Goal: Information Seeking & Learning: Learn about a topic

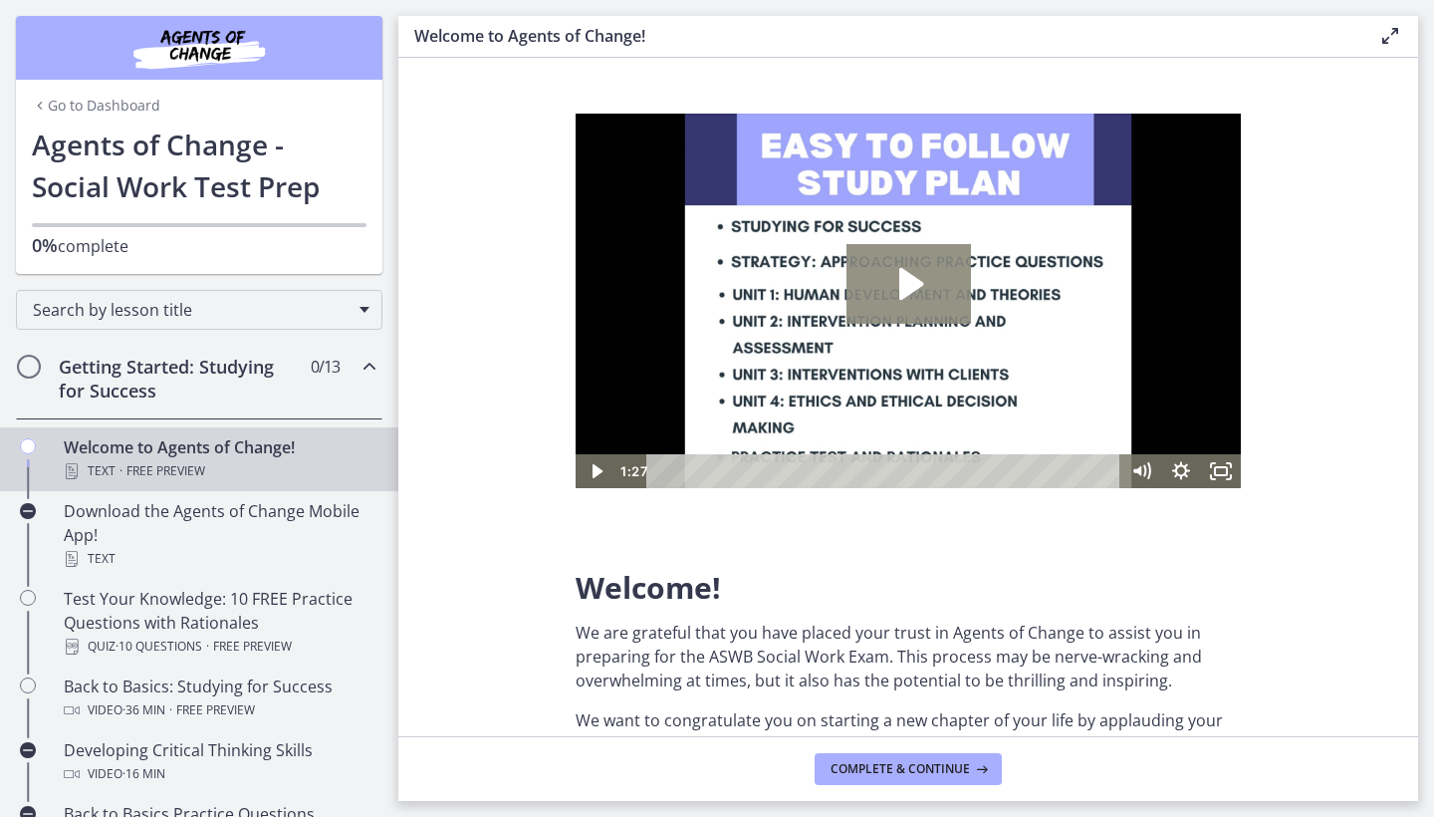
click at [867, 290] on icon "Play Video: c1o6hcmjueu5qasqsu00.mp4" at bounding box center [908, 284] width 124 height 80
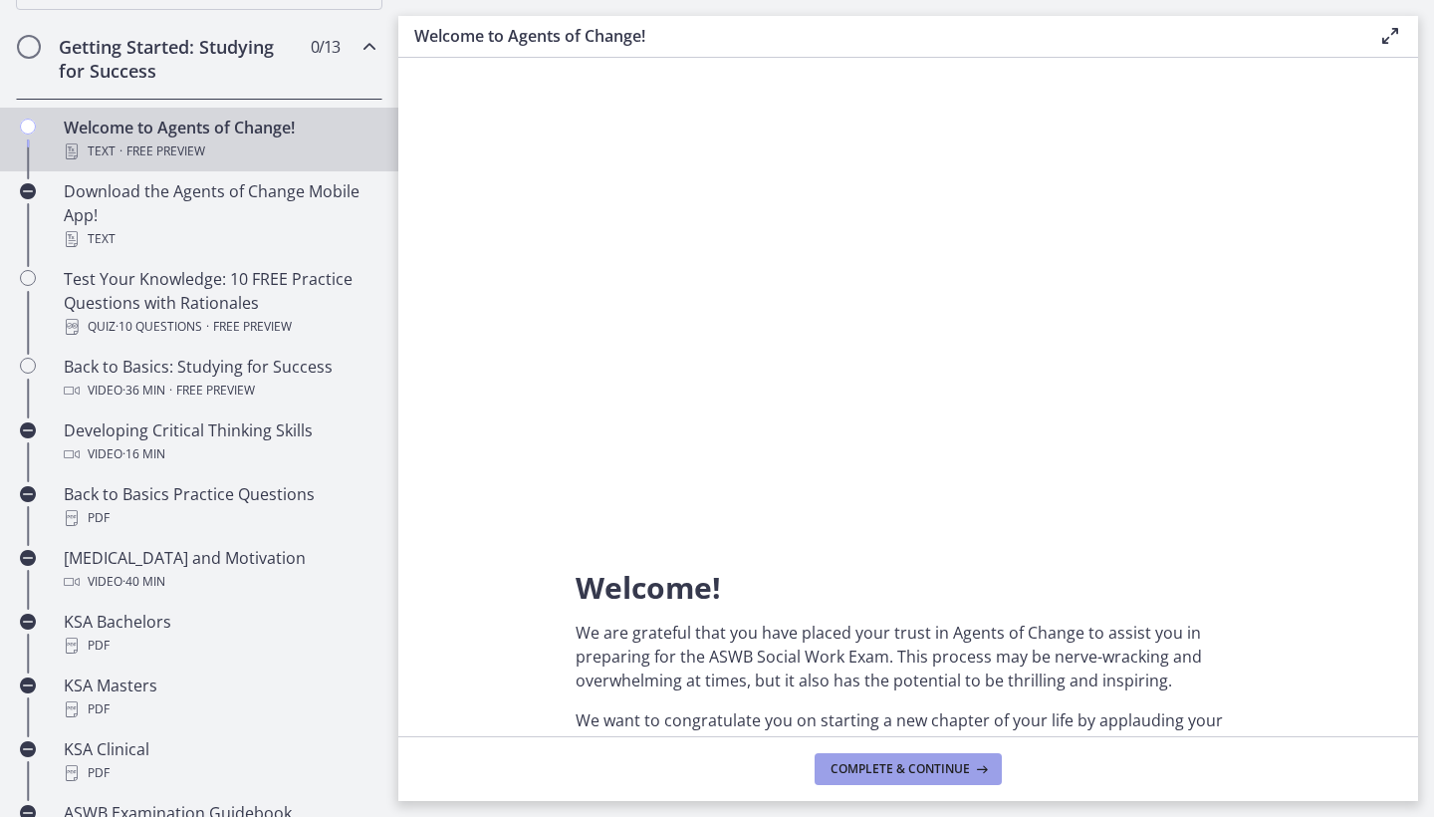
click at [881, 775] on span "Complete & continue" at bounding box center [899, 769] width 139 height 16
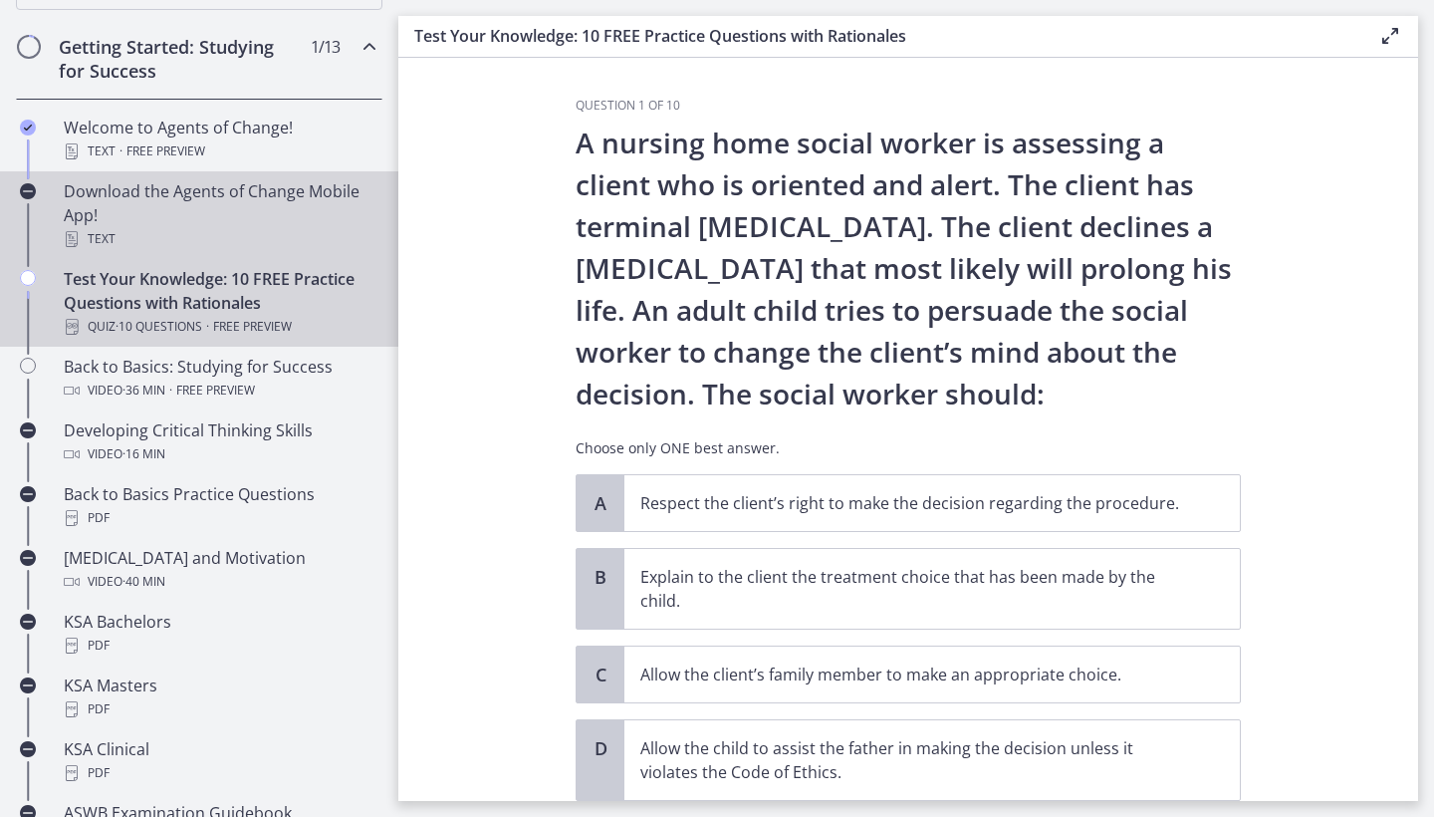
click at [305, 219] on div "Download the Agents of Change Mobile App! Text" at bounding box center [219, 215] width 311 height 72
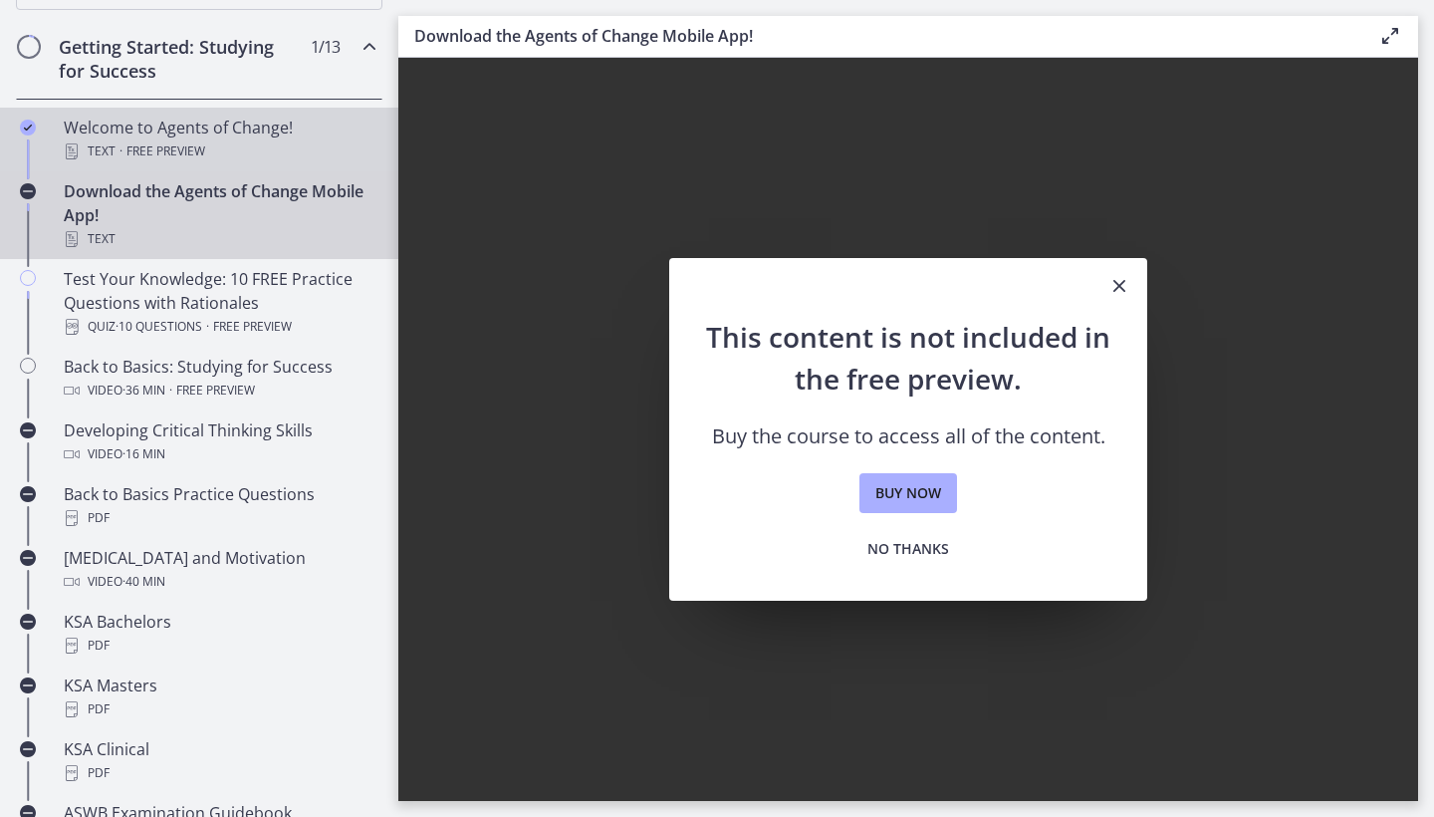
click at [312, 140] on div "Text · Free preview" at bounding box center [219, 151] width 311 height 24
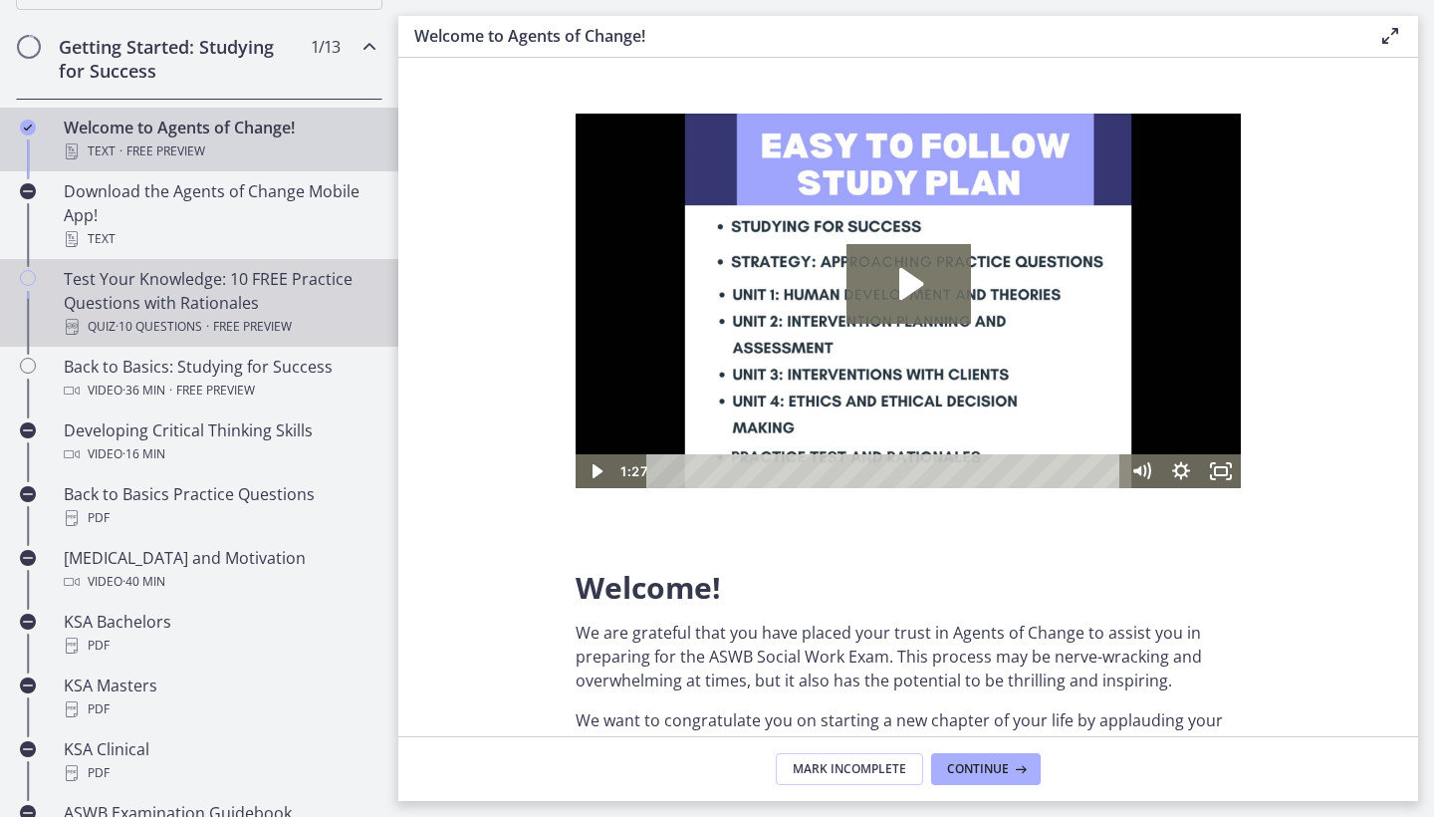
click at [268, 270] on div "Test Your Knowledge: 10 FREE Practice Questions with Rationales Quiz · 10 Quest…" at bounding box center [219, 303] width 311 height 72
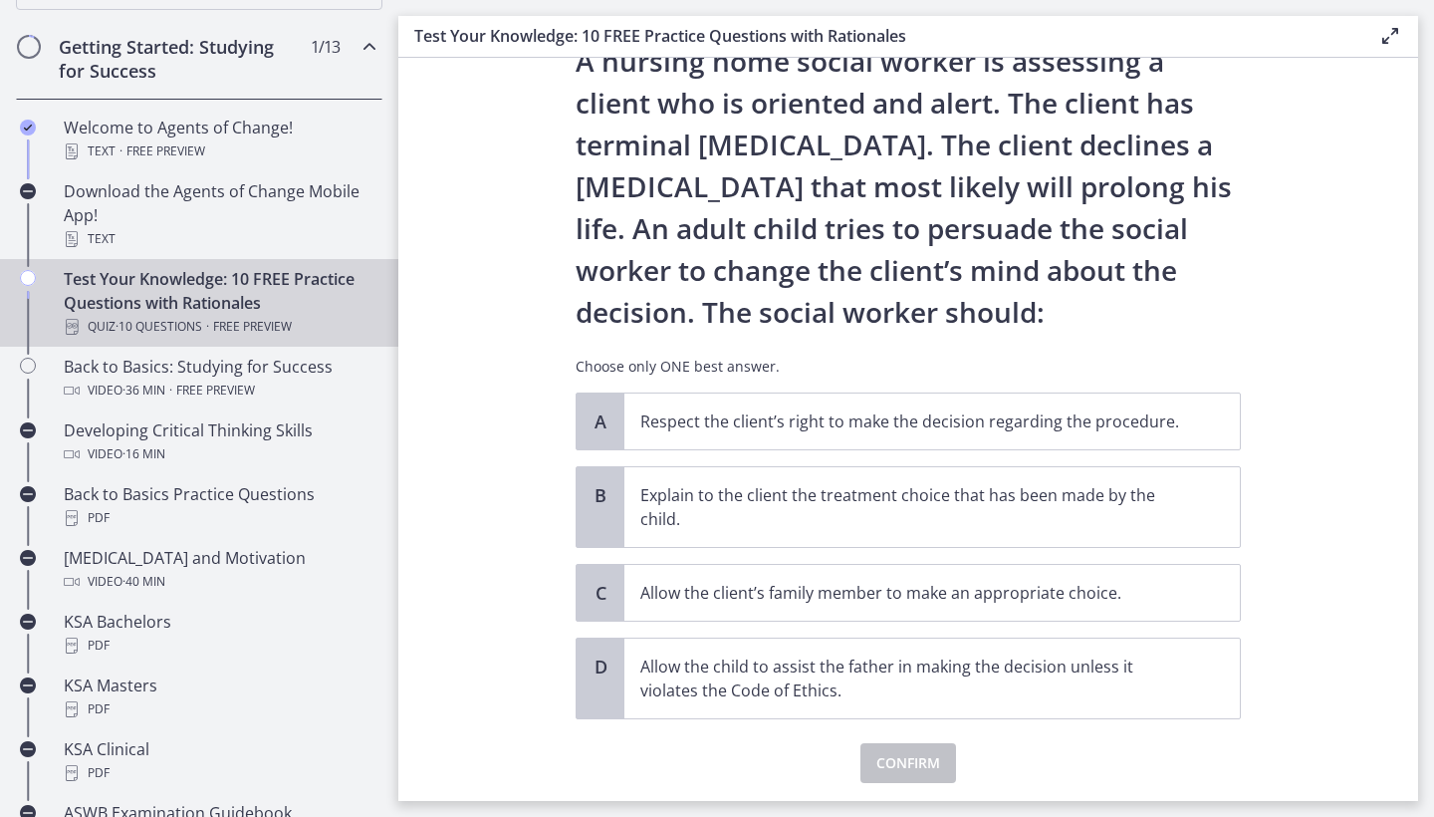
scroll to position [90, 0]
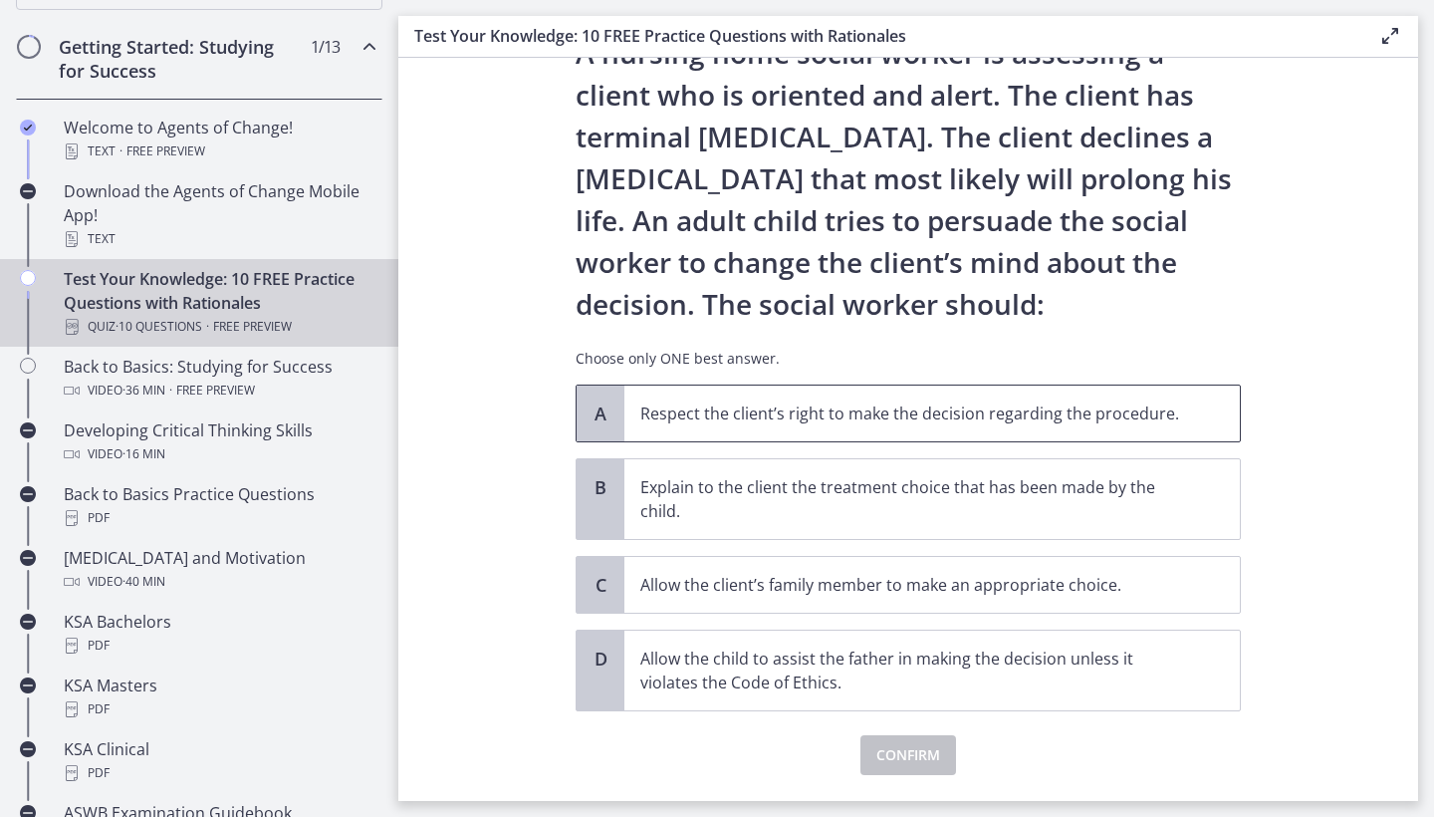
click at [686, 421] on p "Respect the client’s right to make the decision regarding the procedure." at bounding box center [912, 413] width 544 height 24
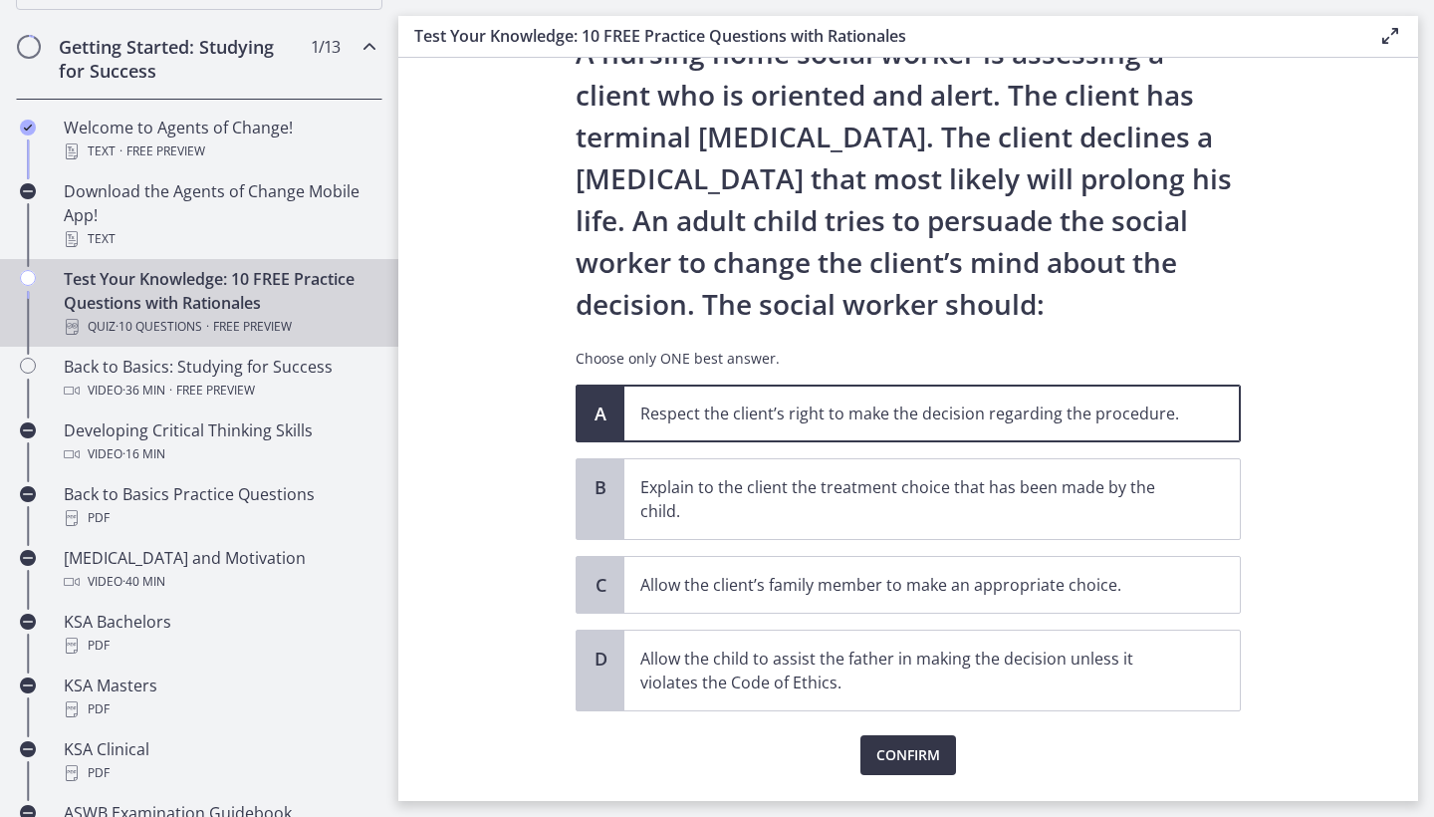
click at [863, 756] on button "Confirm" at bounding box center [908, 755] width 96 height 40
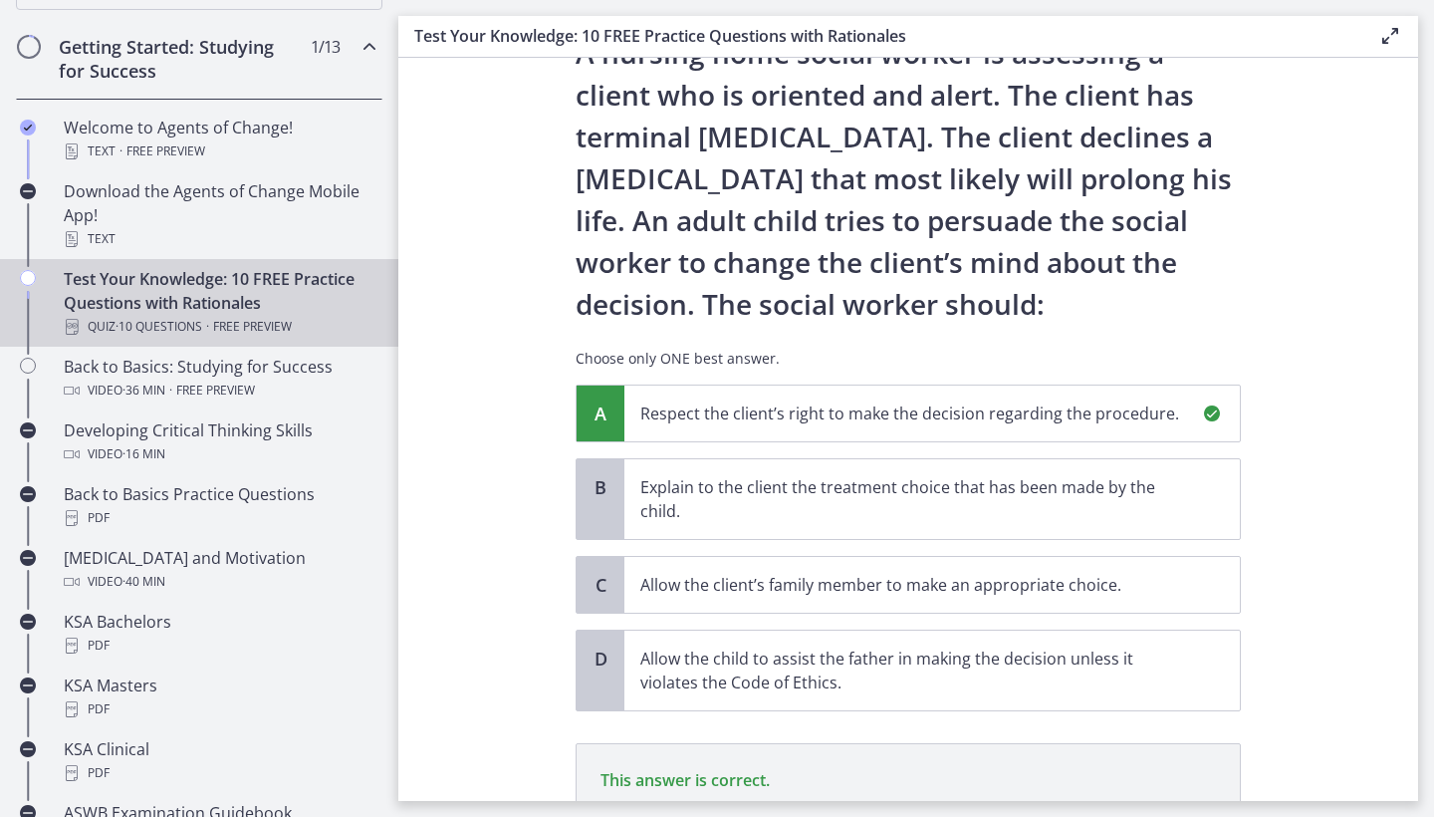
scroll to position [352, 0]
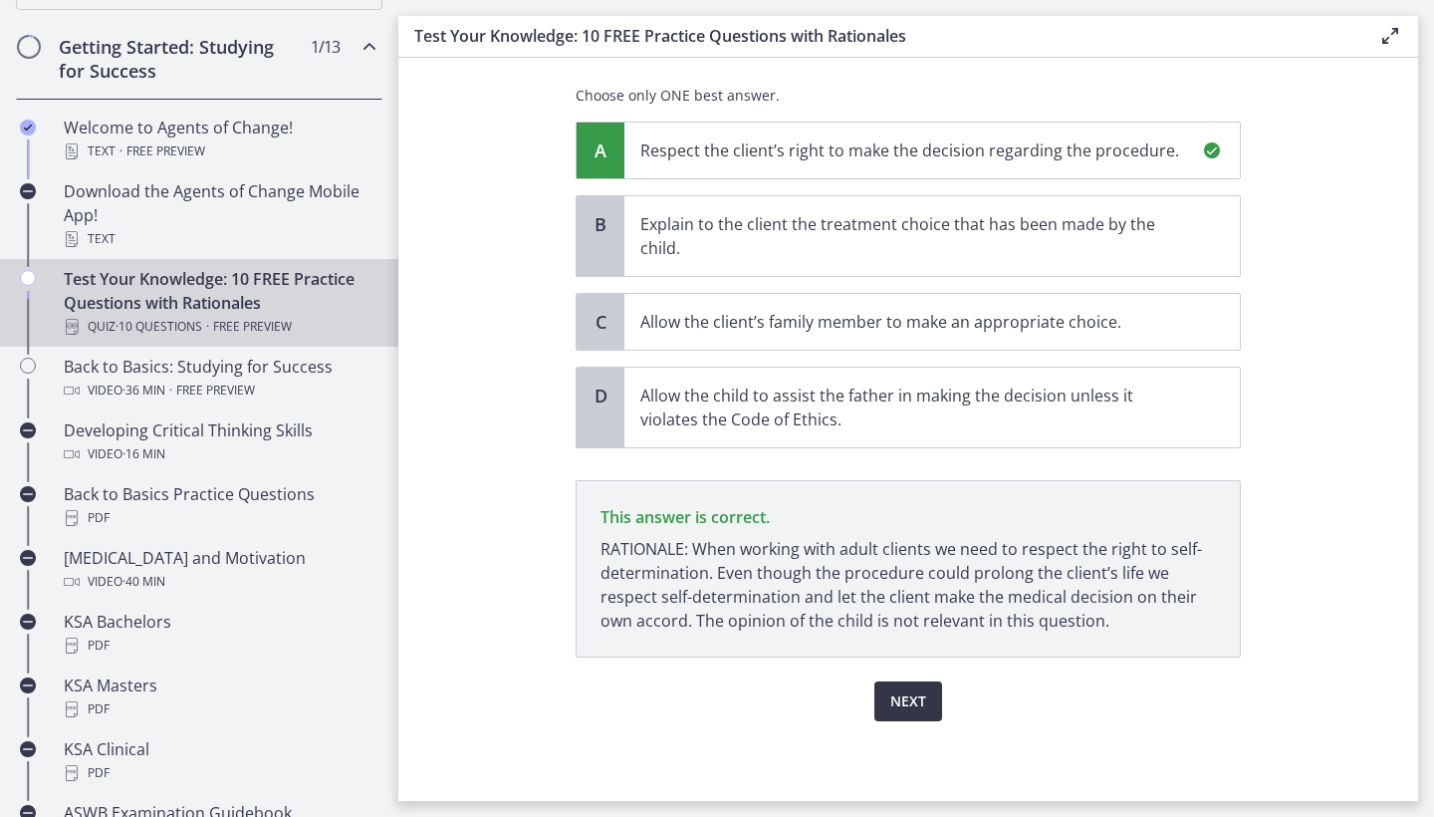
click at [907, 705] on span "Next" at bounding box center [908, 701] width 36 height 24
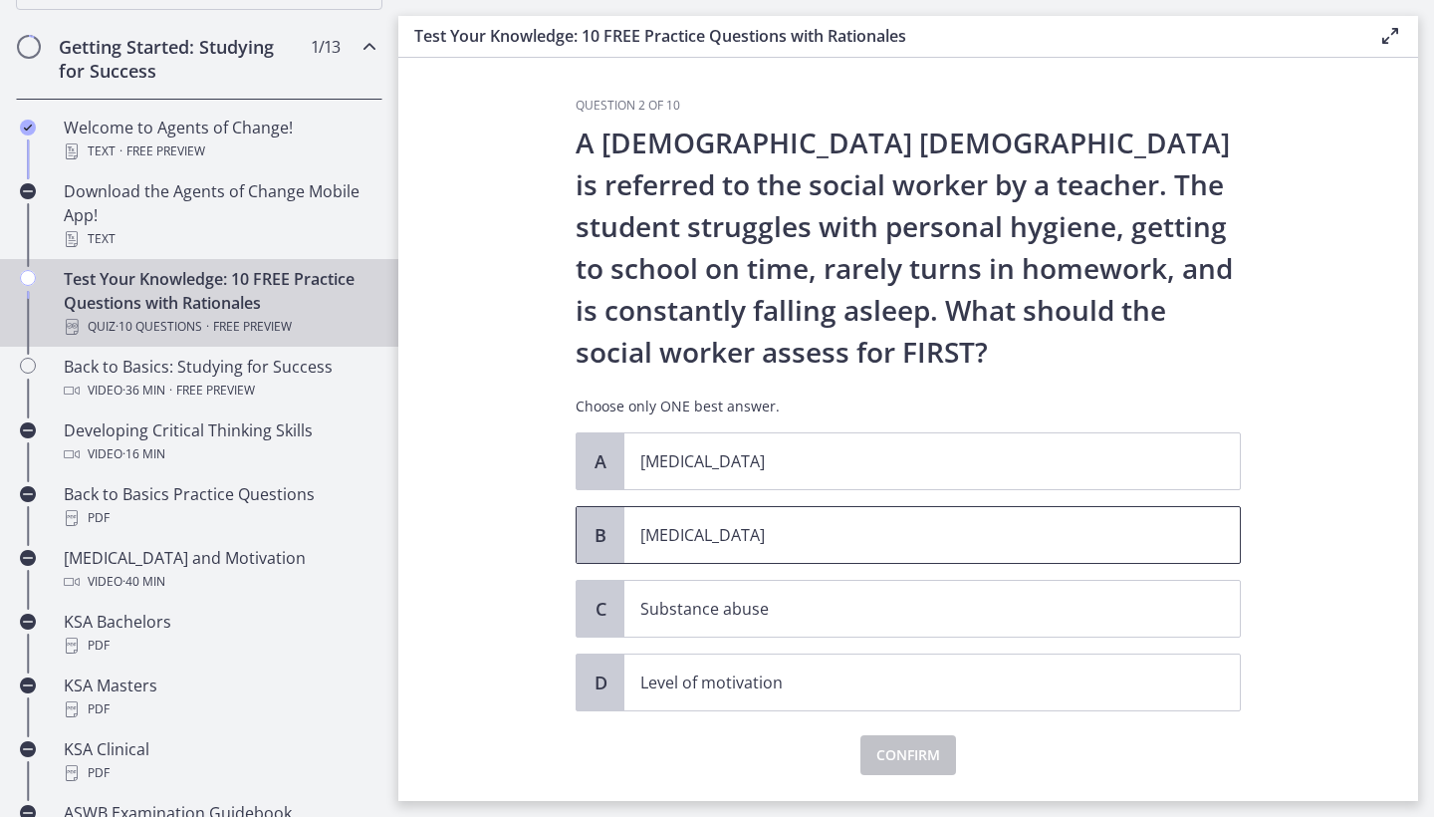
click at [666, 531] on p "[MEDICAL_DATA]" at bounding box center [912, 535] width 544 height 24
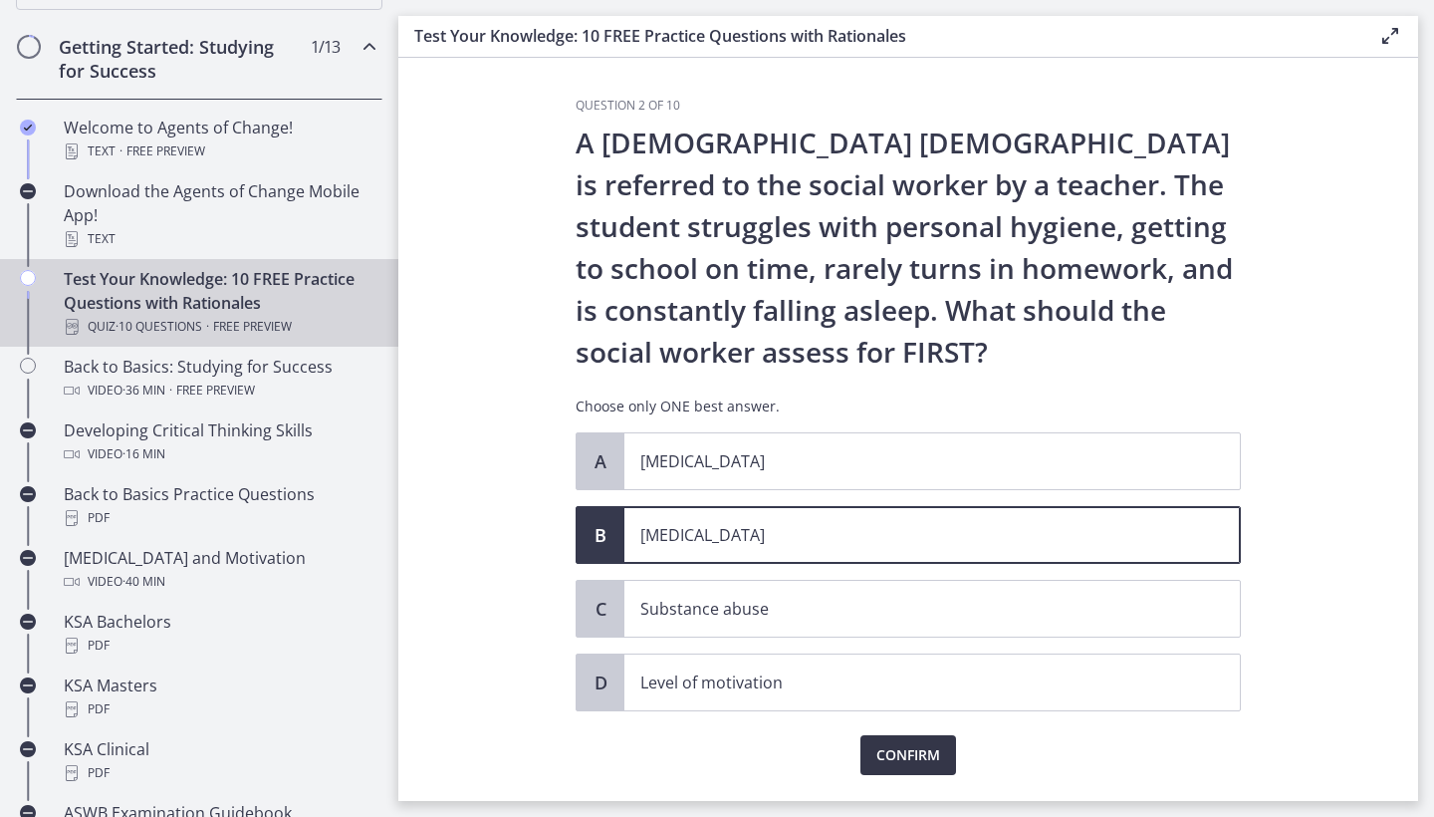
click at [881, 753] on span "Confirm" at bounding box center [908, 755] width 64 height 24
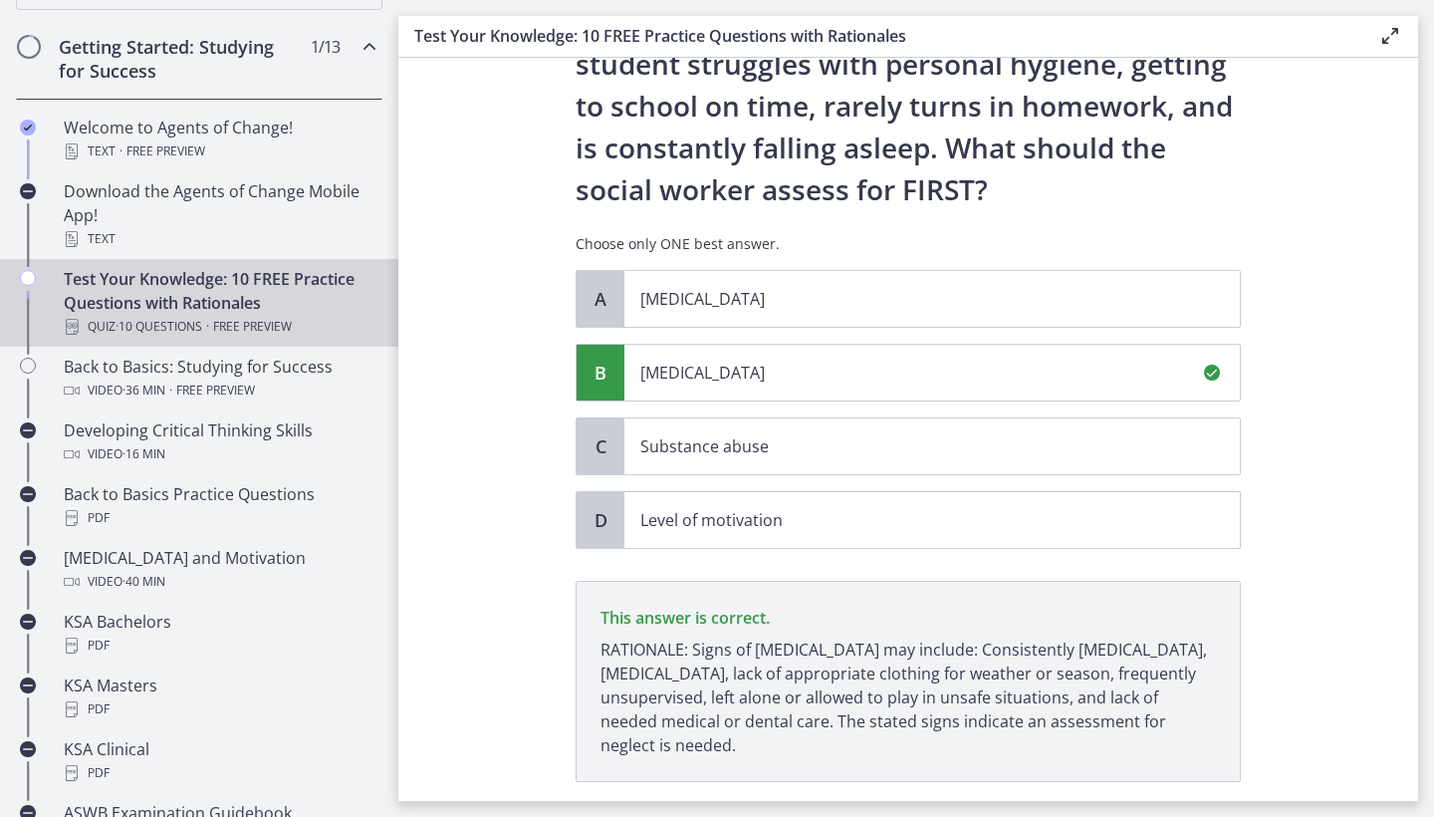
scroll to position [287, 0]
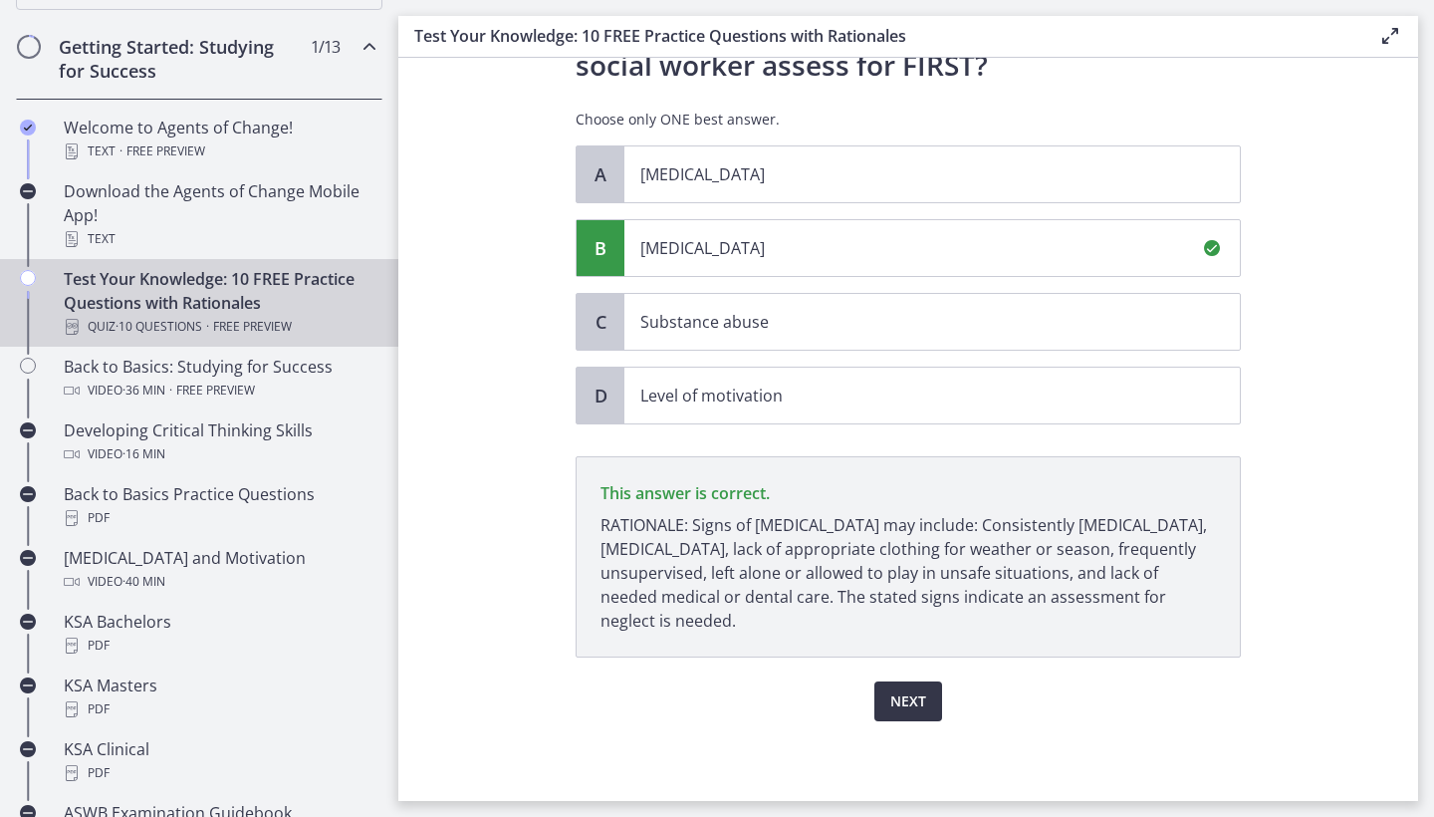
click at [888, 707] on button "Next" at bounding box center [908, 701] width 68 height 40
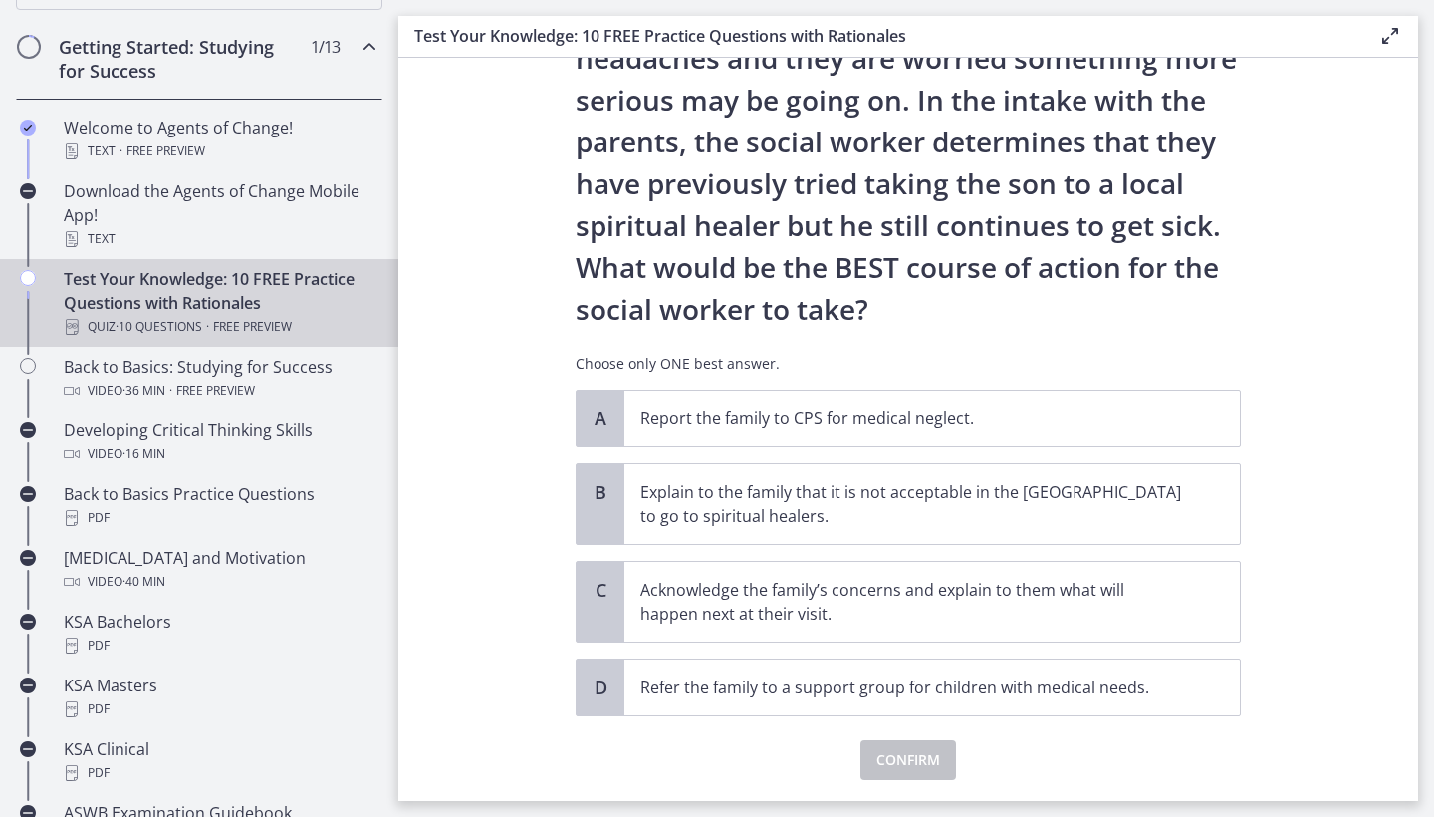
scroll to position [254, 0]
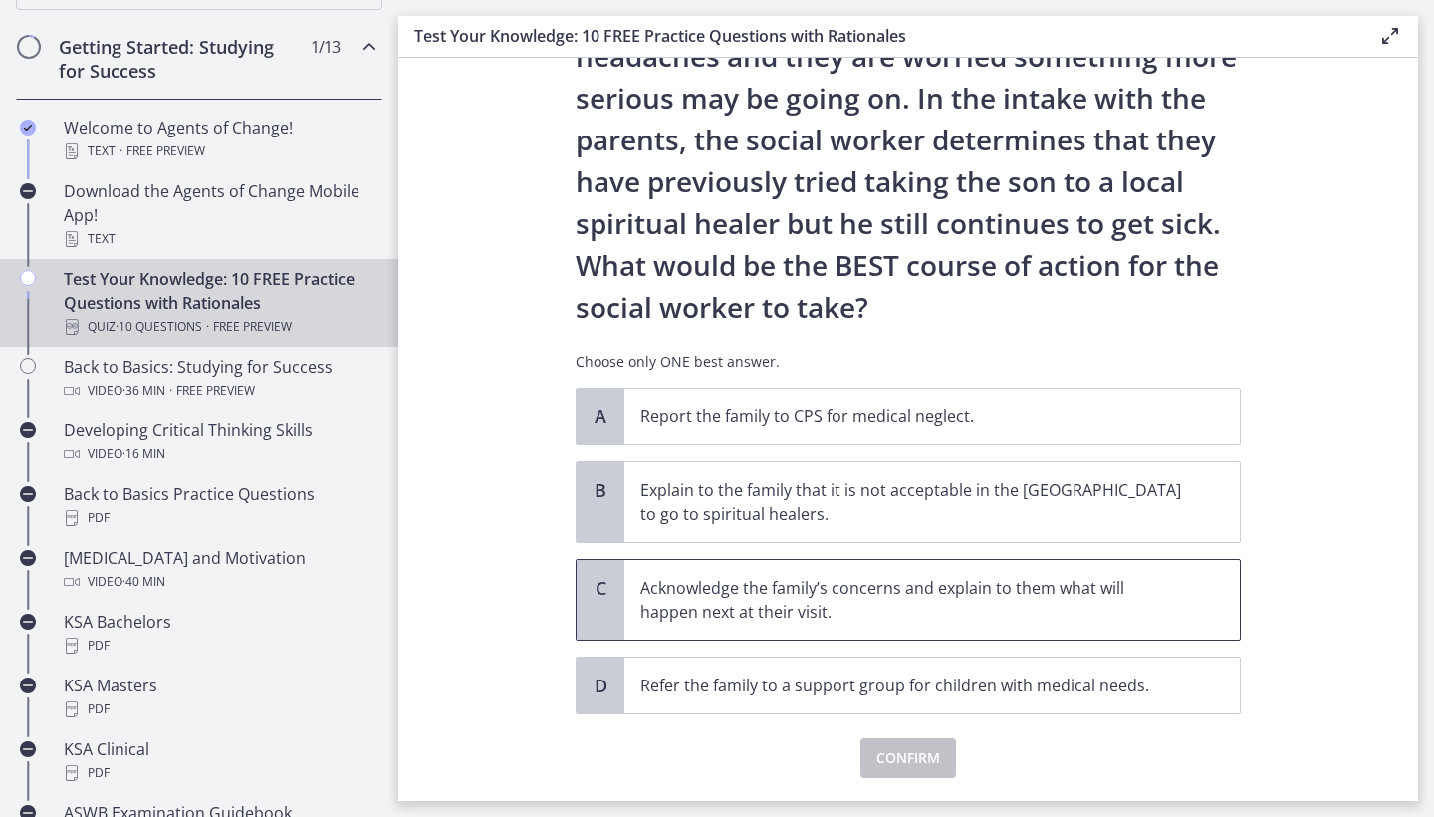
click at [670, 605] on p "Acknowledge the family’s concerns and explain to them what will happen next at …" at bounding box center [912, 600] width 544 height 48
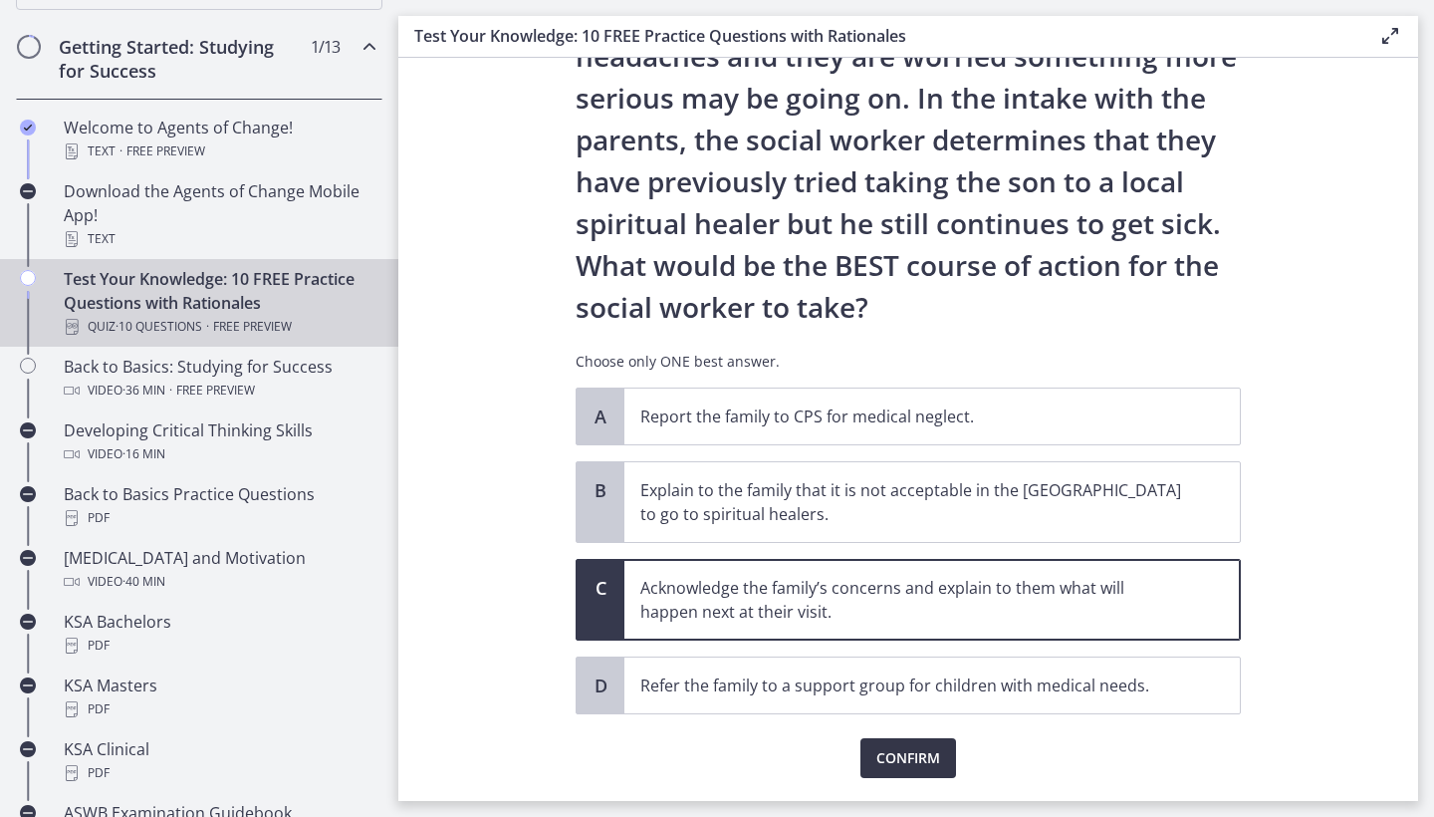
click at [889, 760] on span "Confirm" at bounding box center [908, 758] width 64 height 24
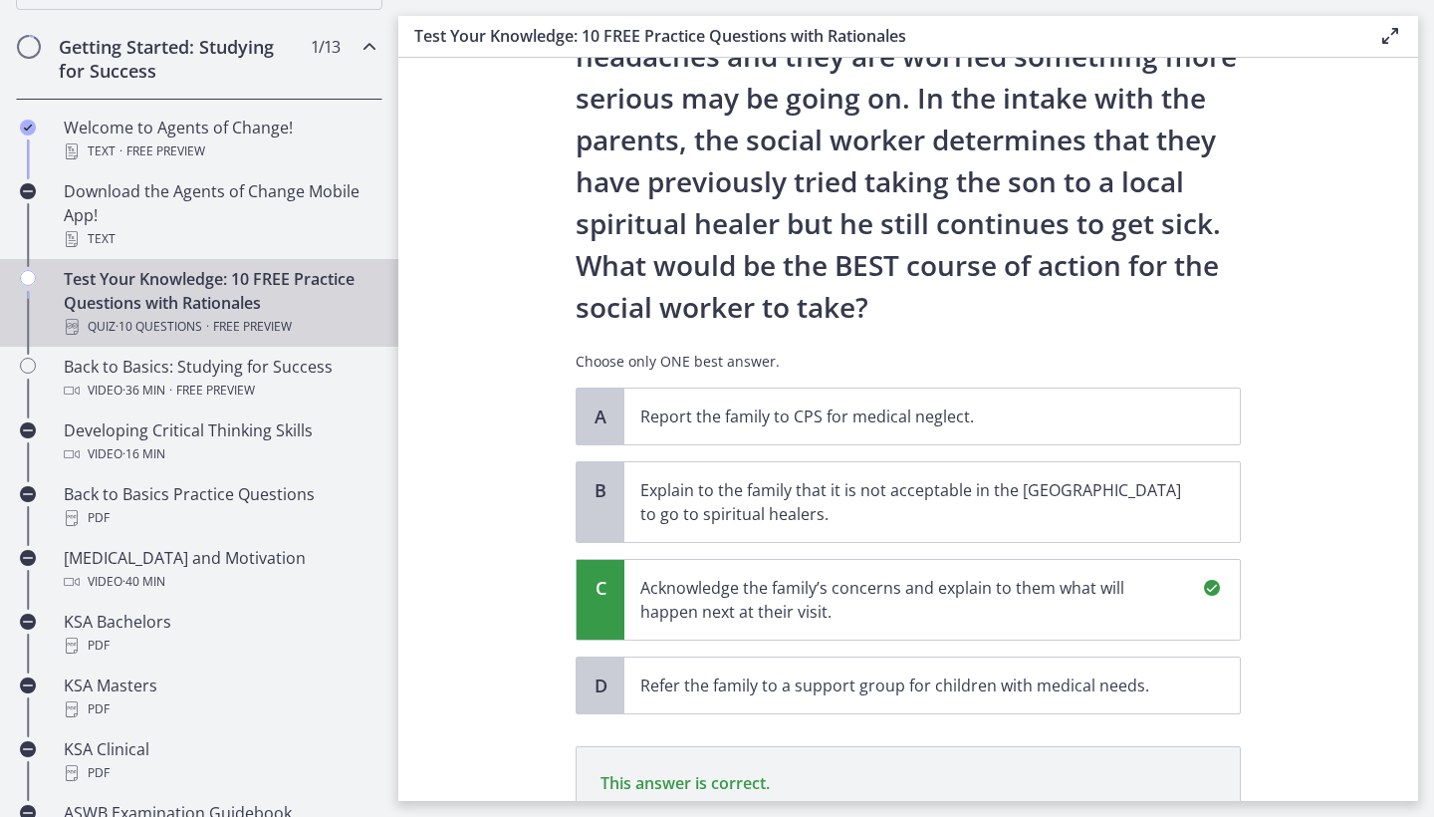
scroll to position [544, 0]
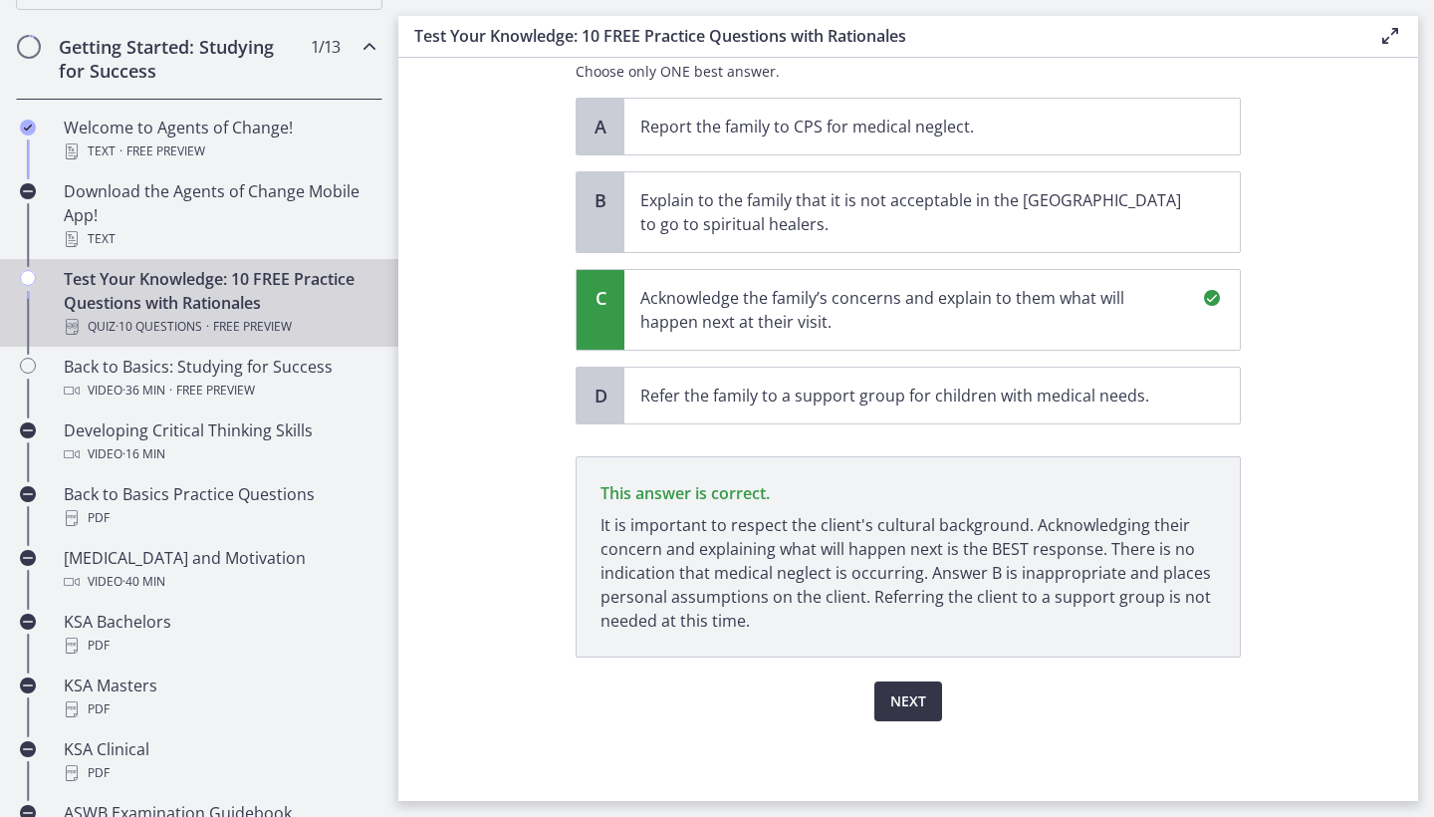
click at [902, 691] on span "Next" at bounding box center [908, 701] width 36 height 24
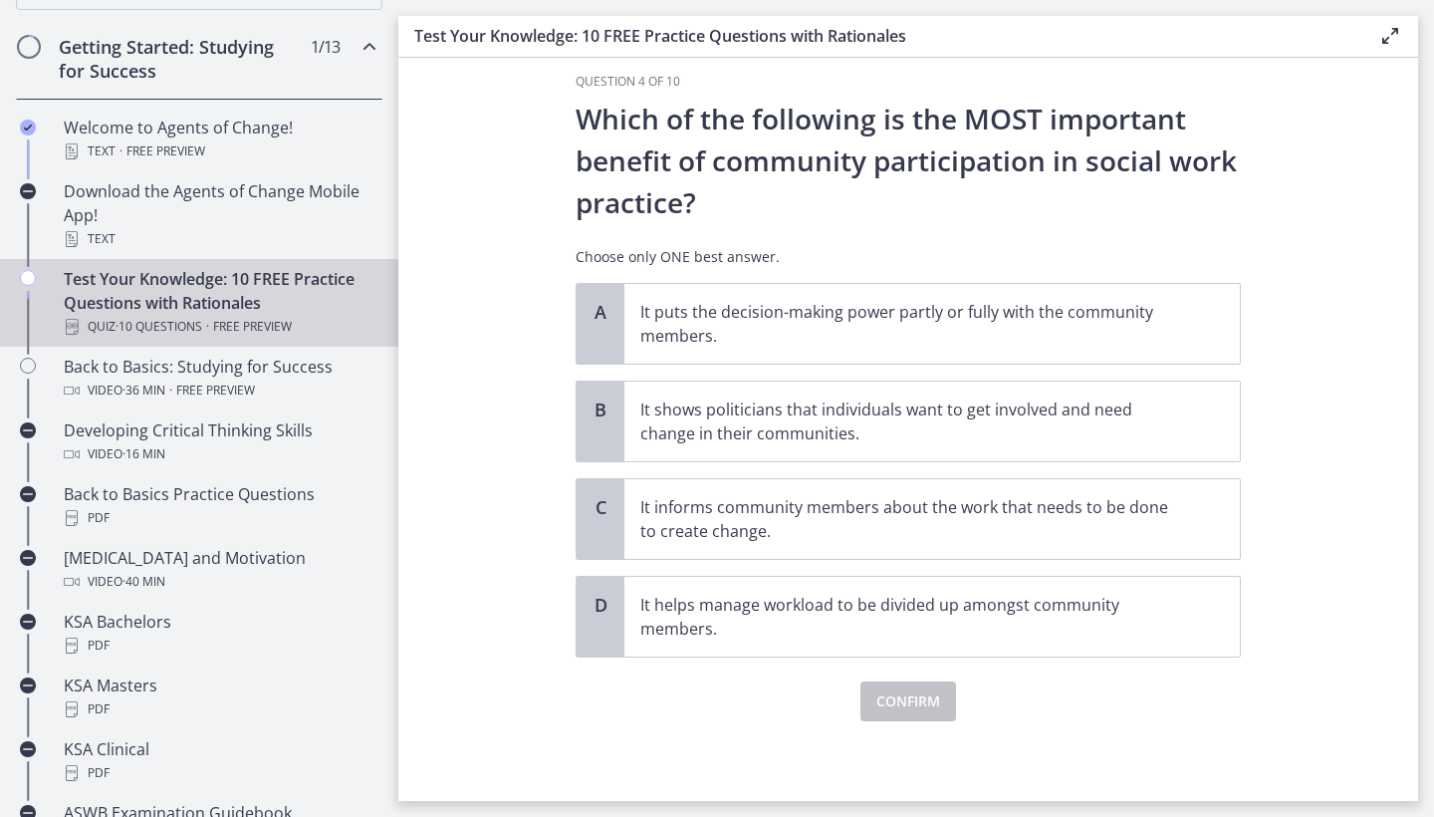
scroll to position [0, 0]
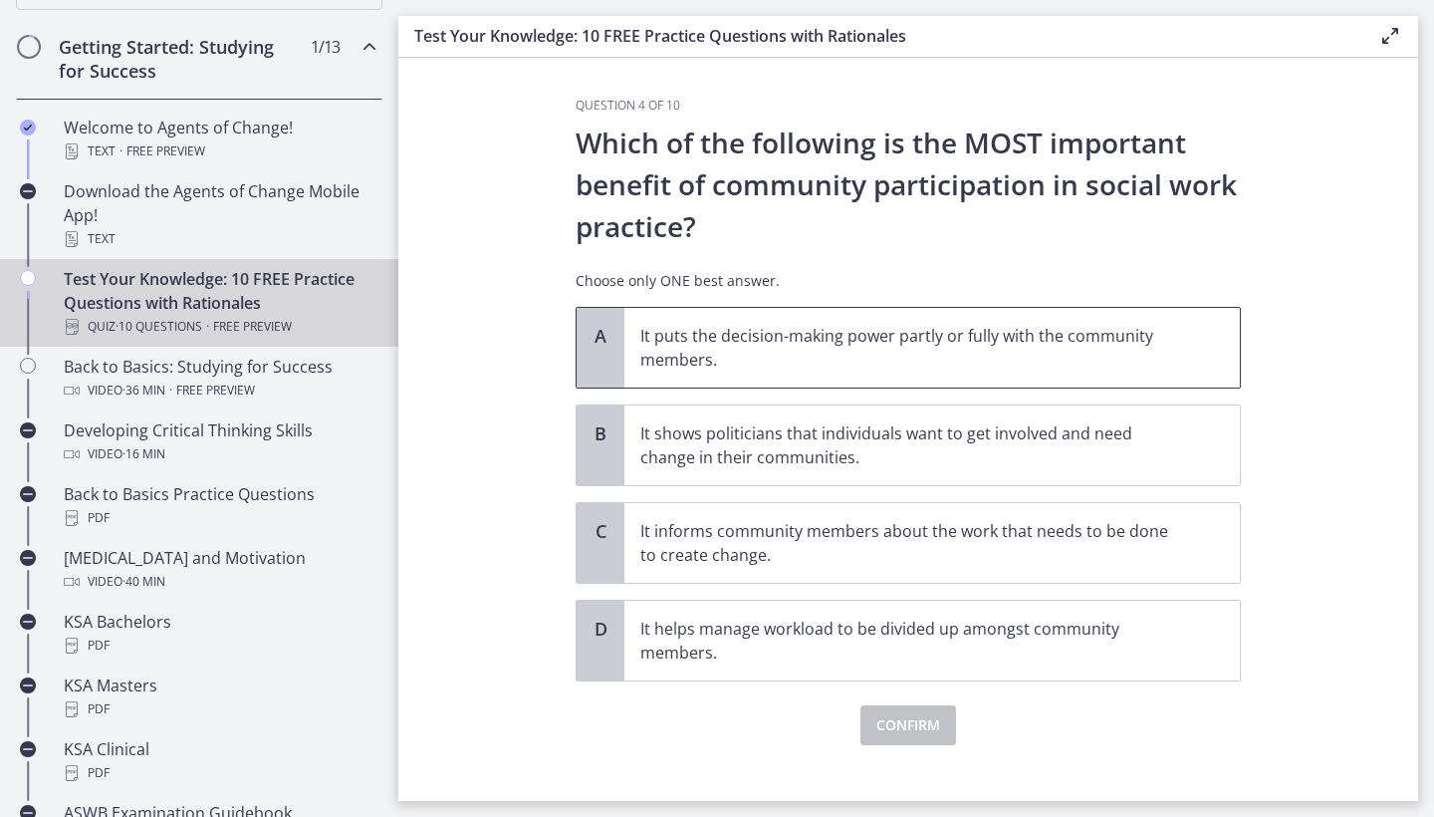
click at [738, 356] on p "It puts the decision-making power partly or fully with the community members." at bounding box center [912, 348] width 544 height 48
click at [901, 724] on span "Confirm" at bounding box center [908, 725] width 64 height 24
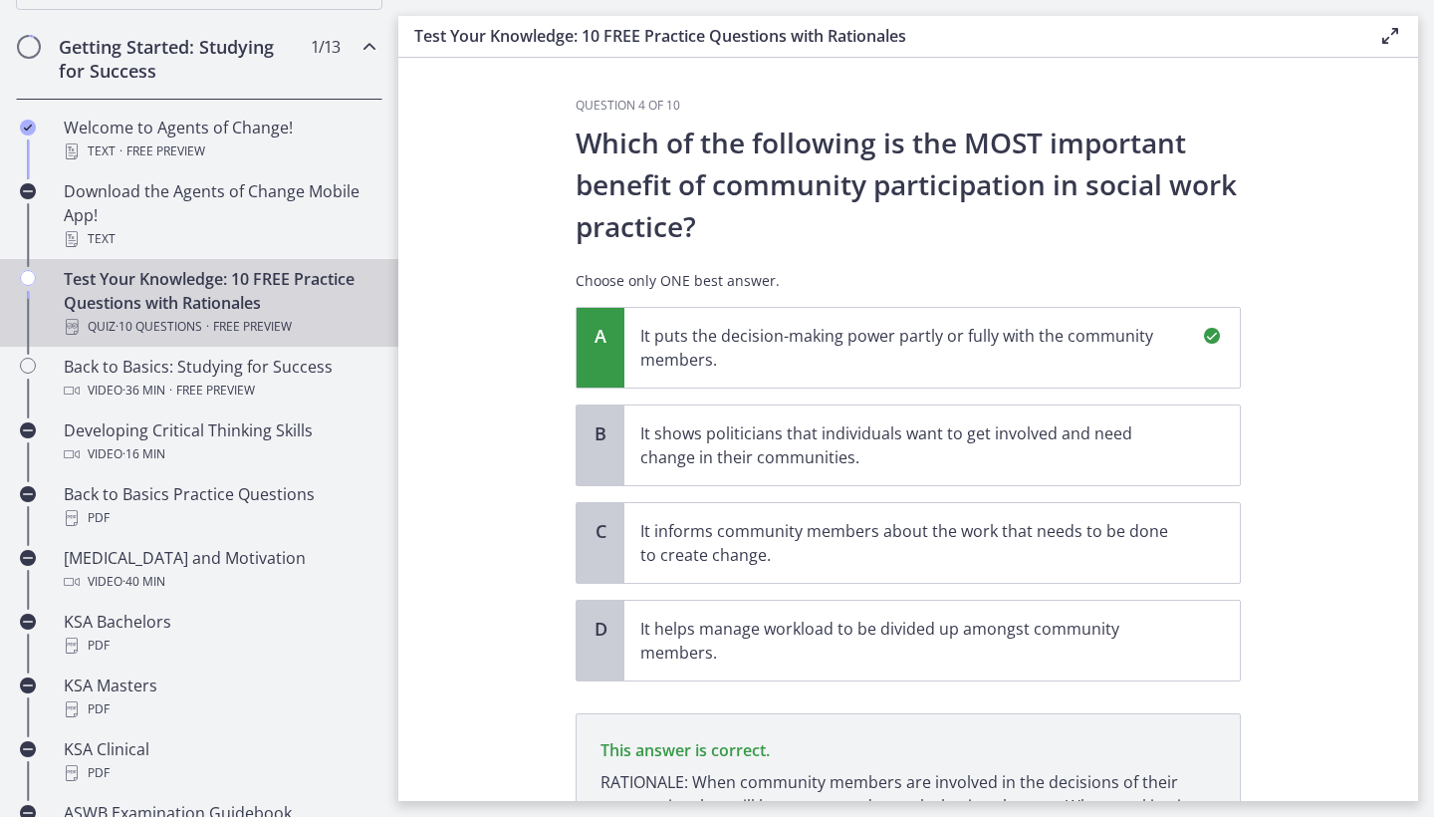
scroll to position [233, 0]
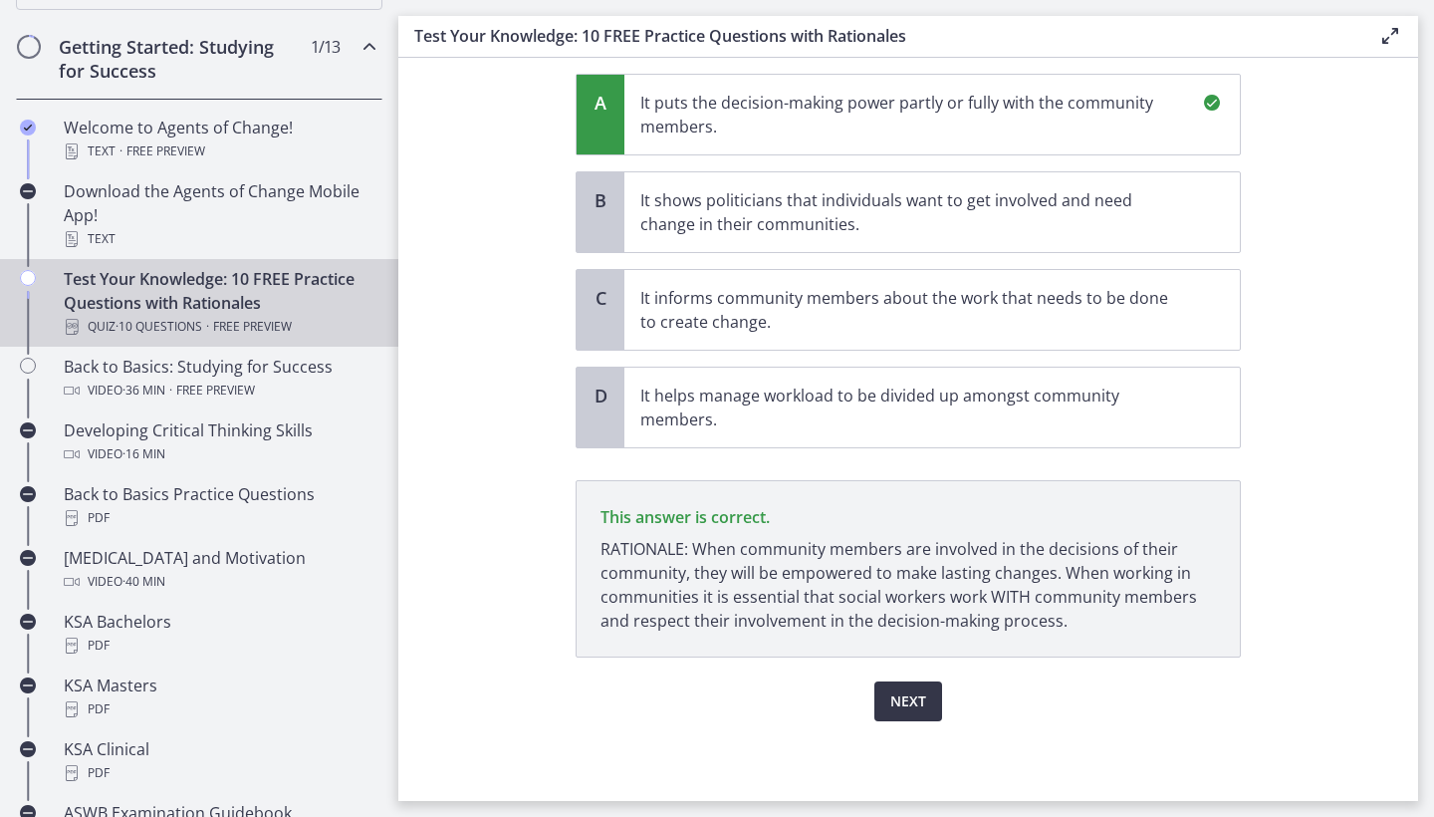
click at [894, 693] on span "Next" at bounding box center [908, 701] width 36 height 24
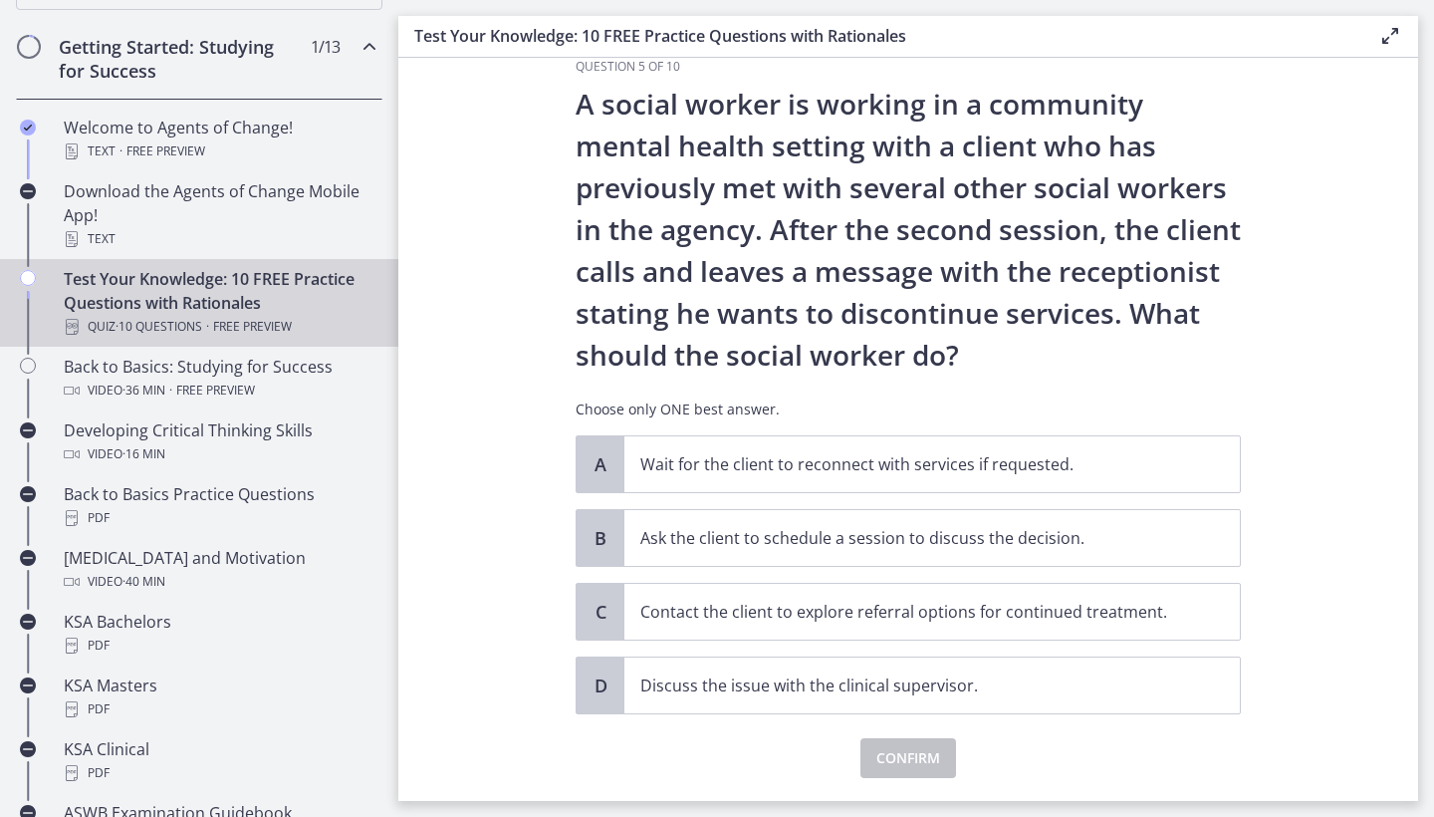
scroll to position [35, 0]
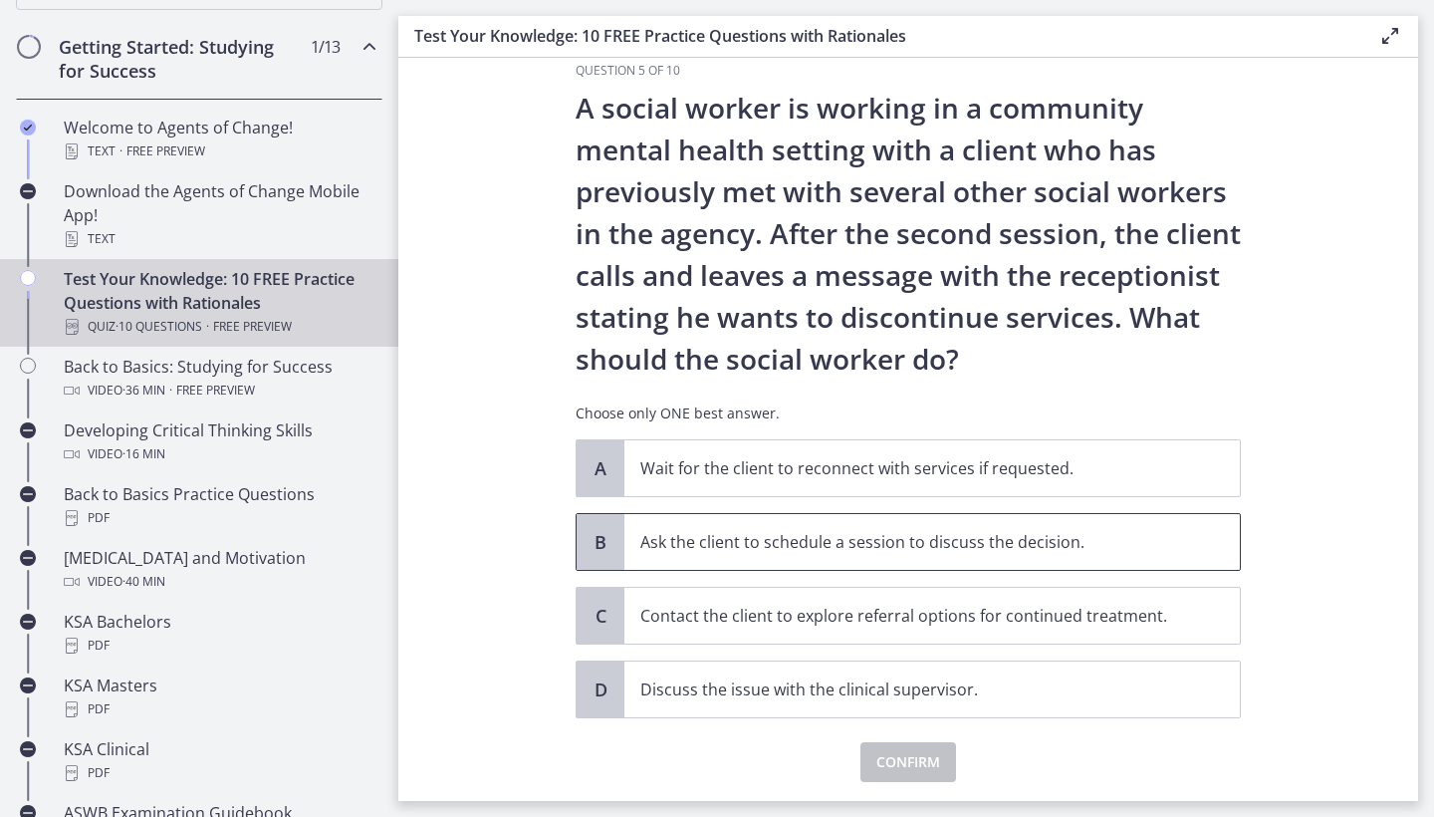
click at [1189, 555] on span "Ask the client to schedule a session to discuss the decision." at bounding box center [931, 542] width 615 height 56
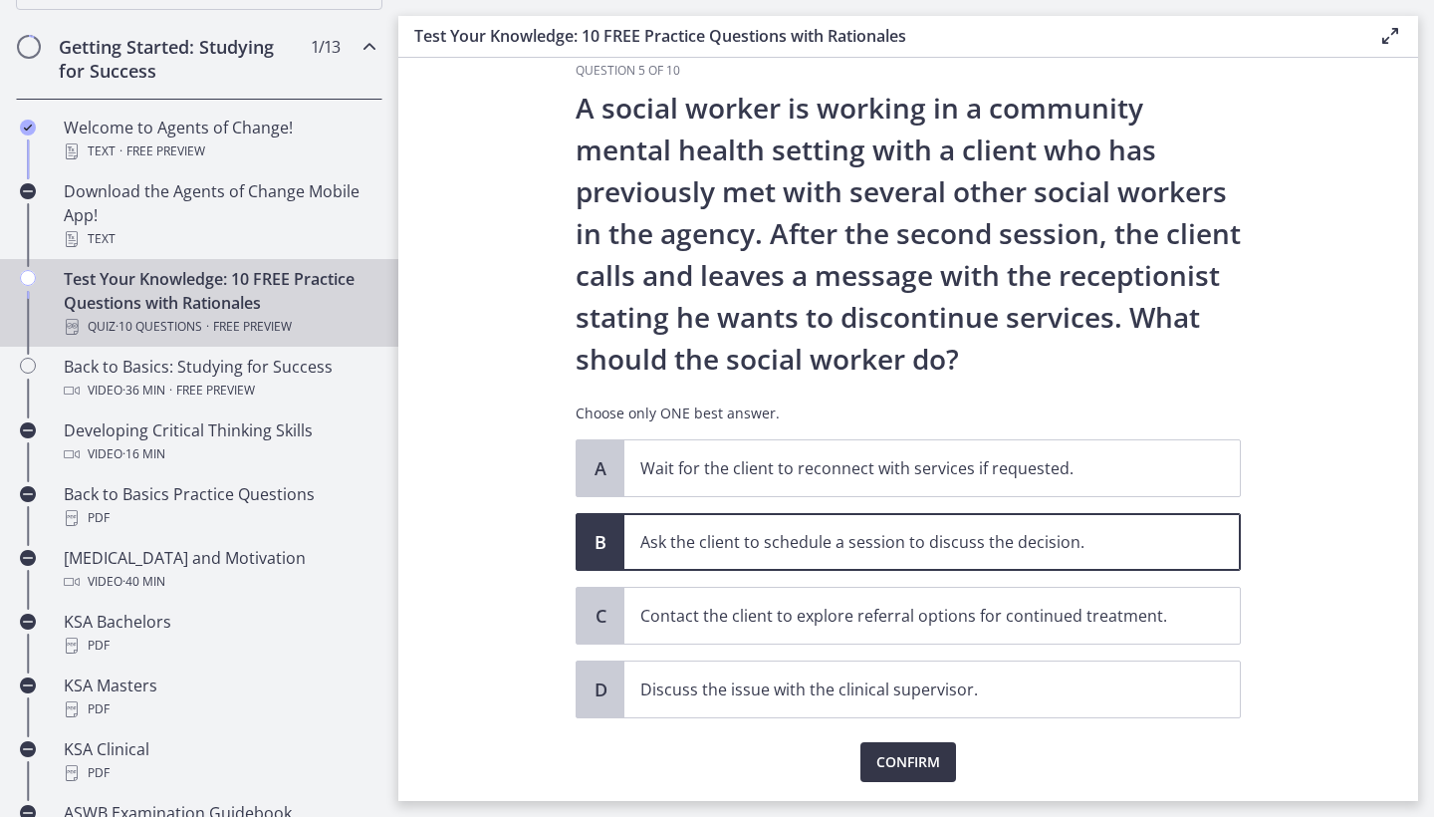
click at [906, 748] on button "Confirm" at bounding box center [908, 762] width 96 height 40
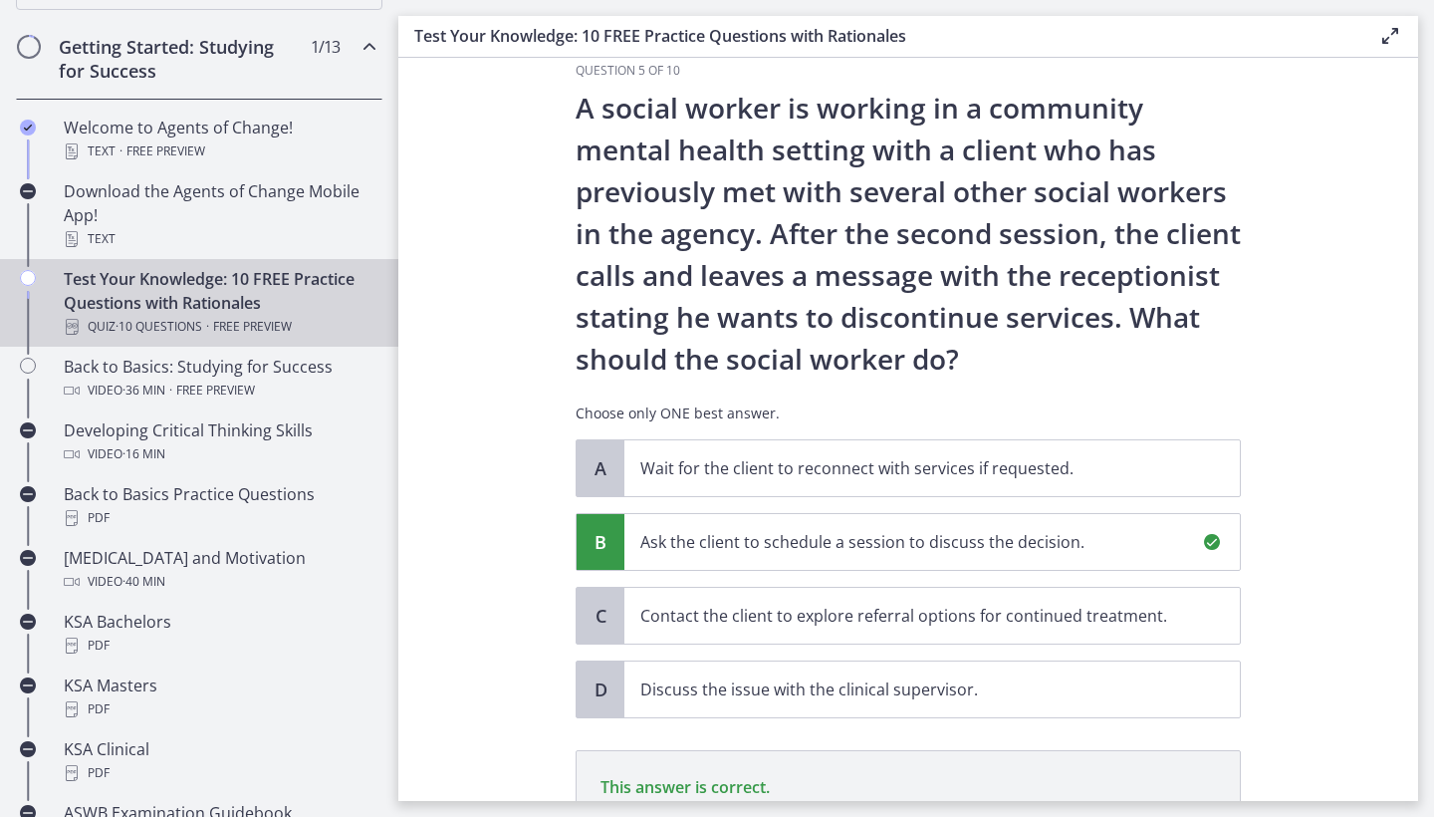
scroll to position [329, 0]
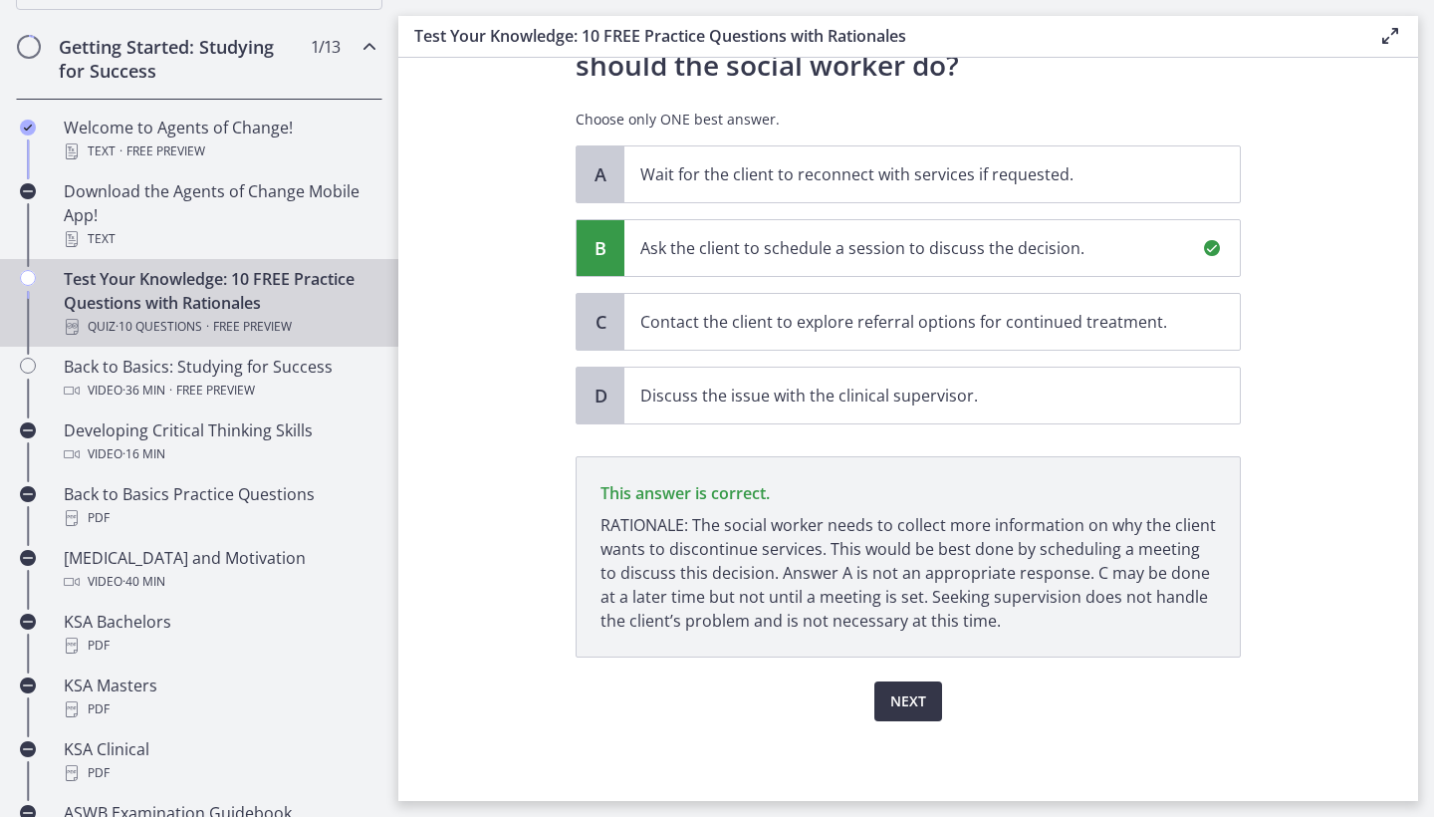
click at [890, 705] on span "Next" at bounding box center [908, 701] width 36 height 24
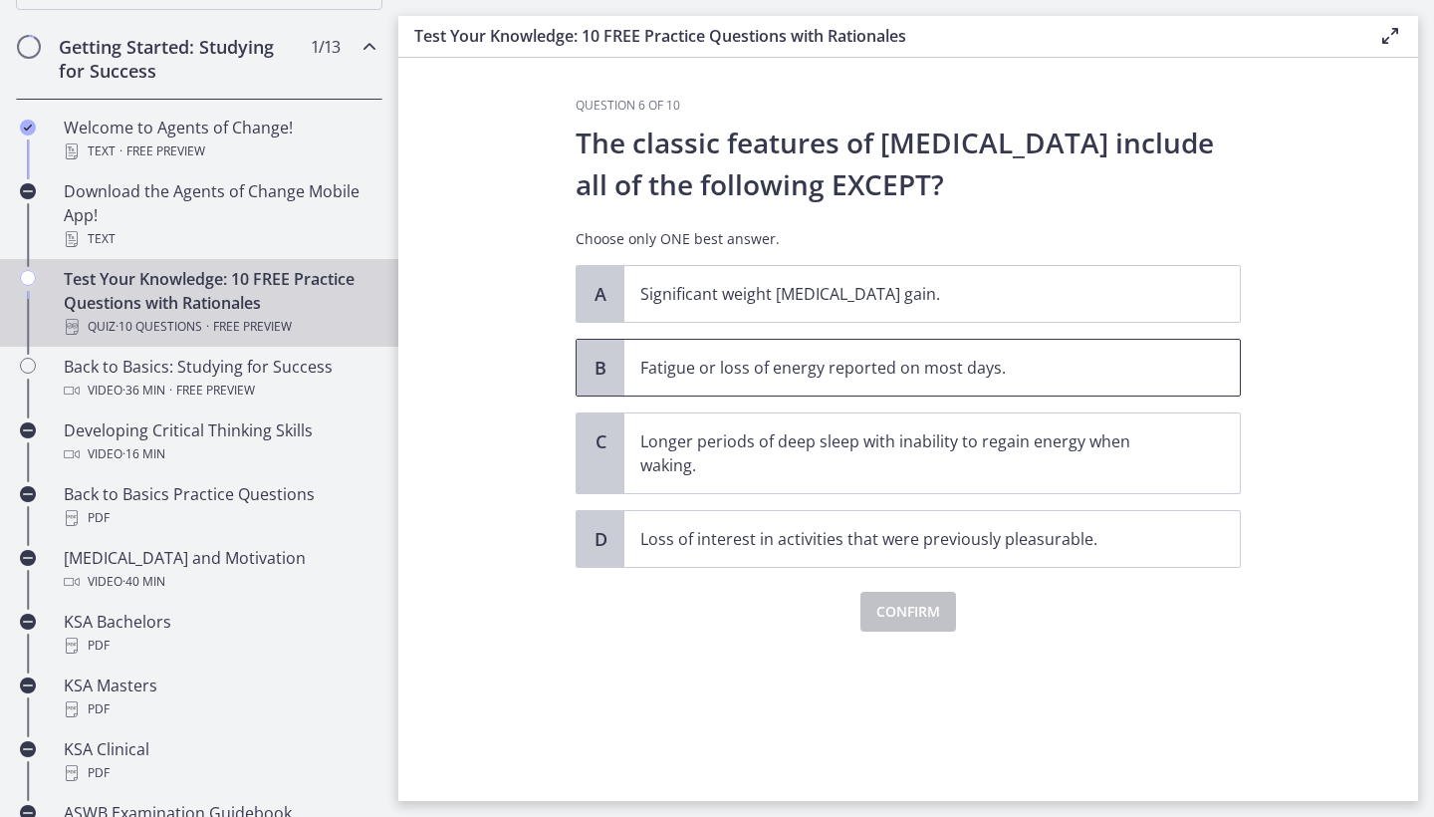
click at [841, 385] on span "Fatigue or loss of energy reported on most days." at bounding box center [931, 368] width 615 height 56
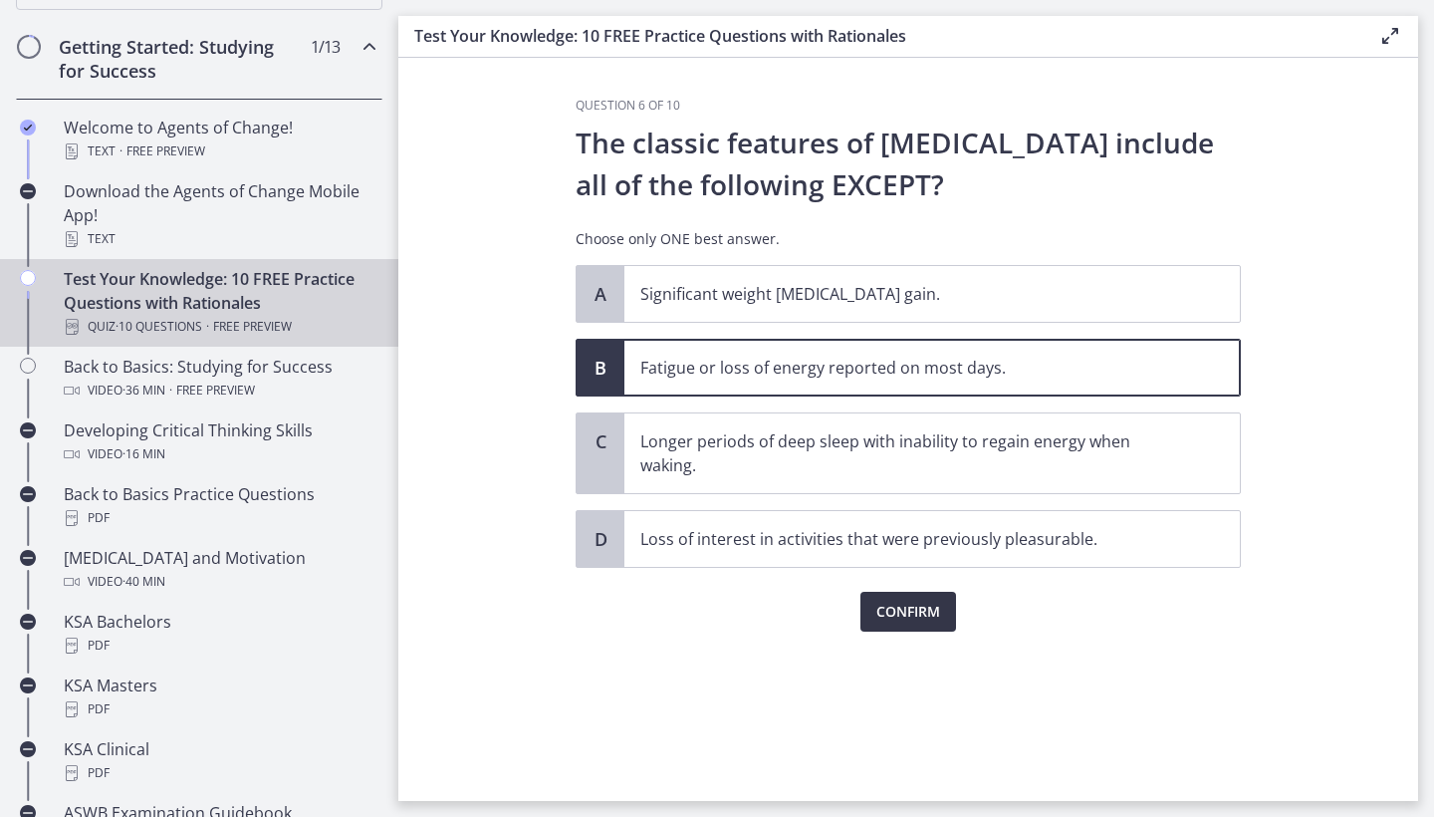
click at [879, 606] on span "Confirm" at bounding box center [908, 611] width 64 height 24
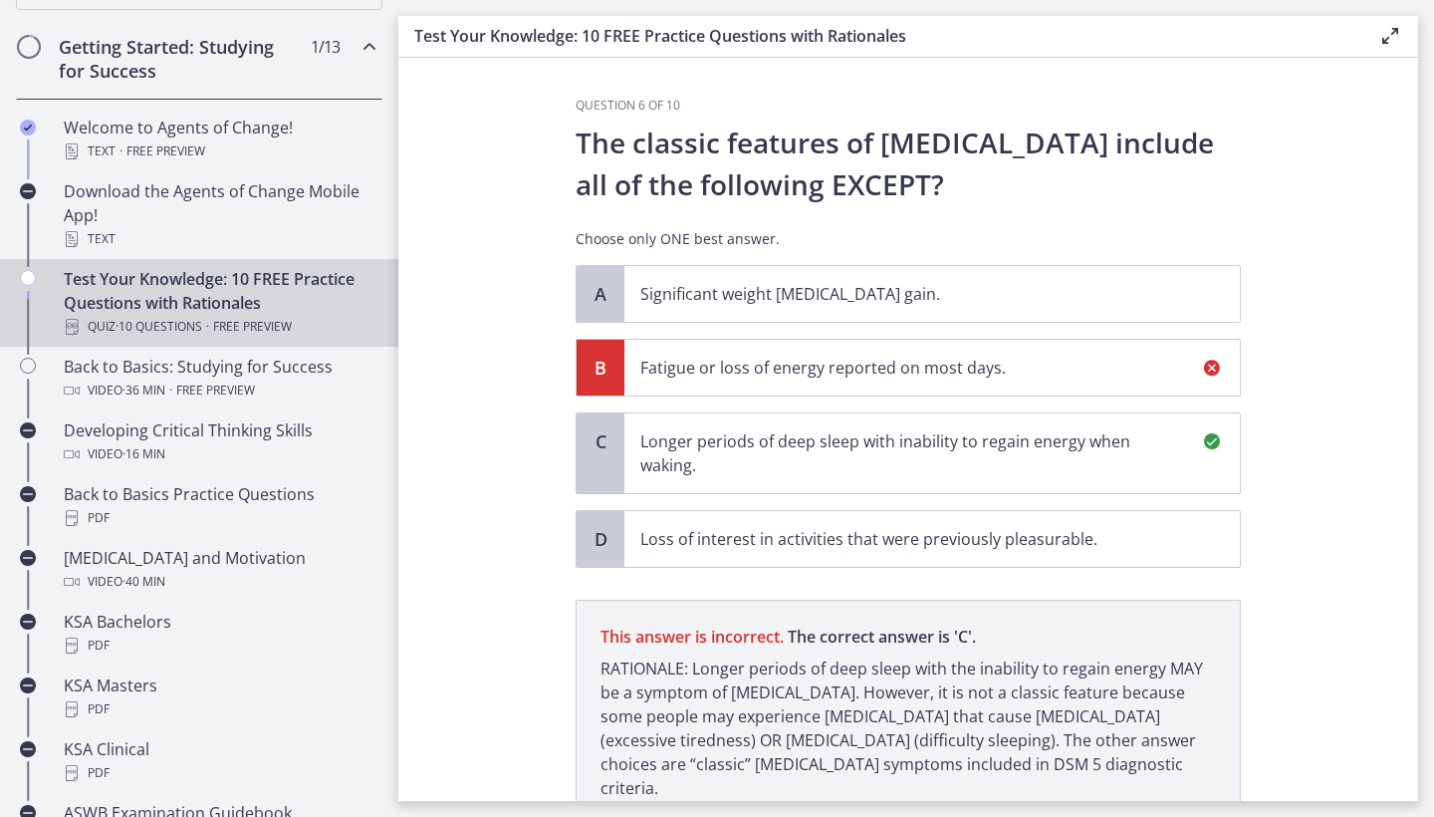
scroll to position [143, 0]
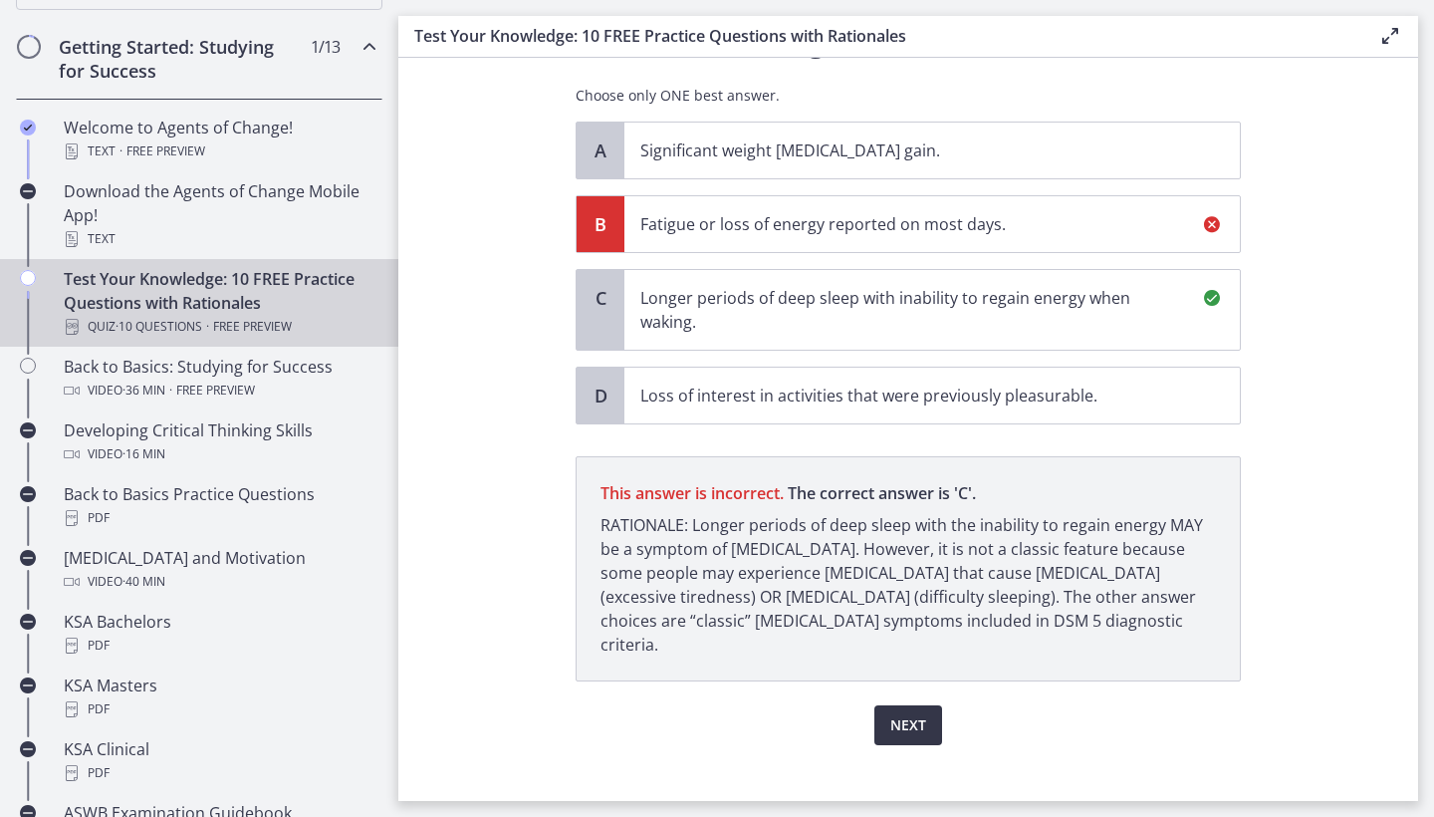
click at [886, 705] on button "Next" at bounding box center [908, 725] width 68 height 40
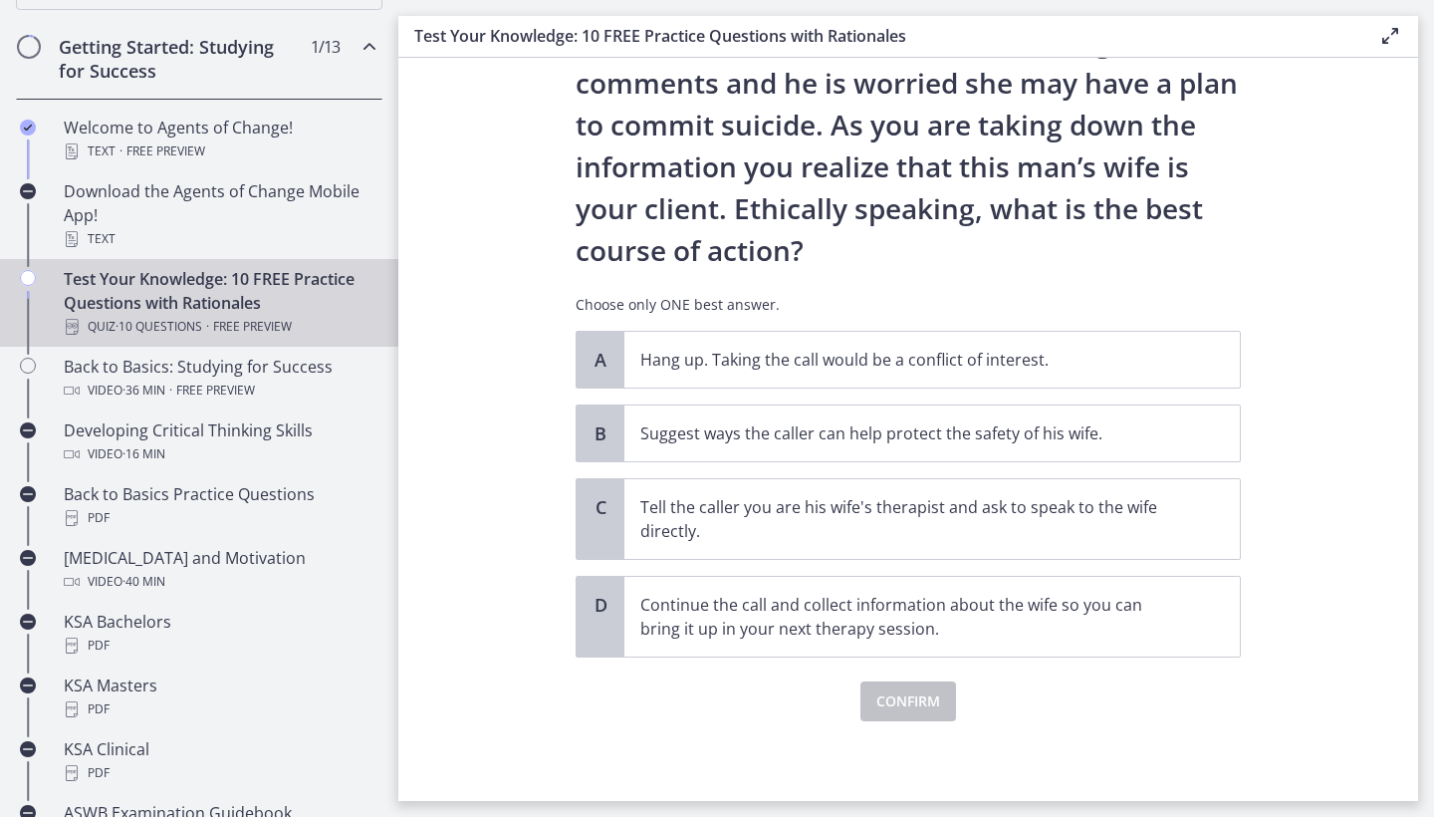
scroll to position [185, 0]
click at [897, 452] on span "Suggest ways the caller can help protect the safety of his wife." at bounding box center [931, 433] width 615 height 56
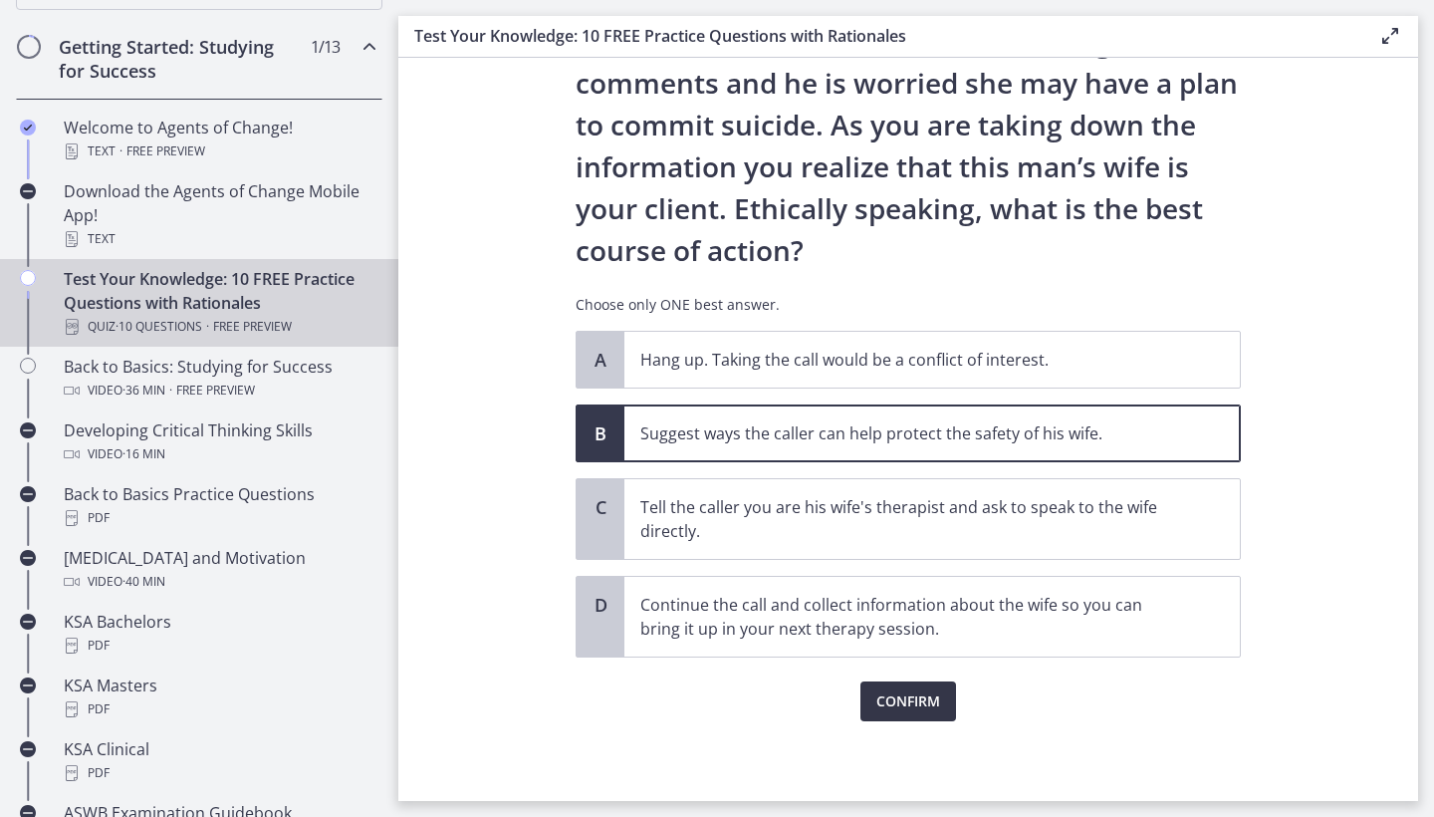
click at [876, 706] on span "Confirm" at bounding box center [908, 701] width 64 height 24
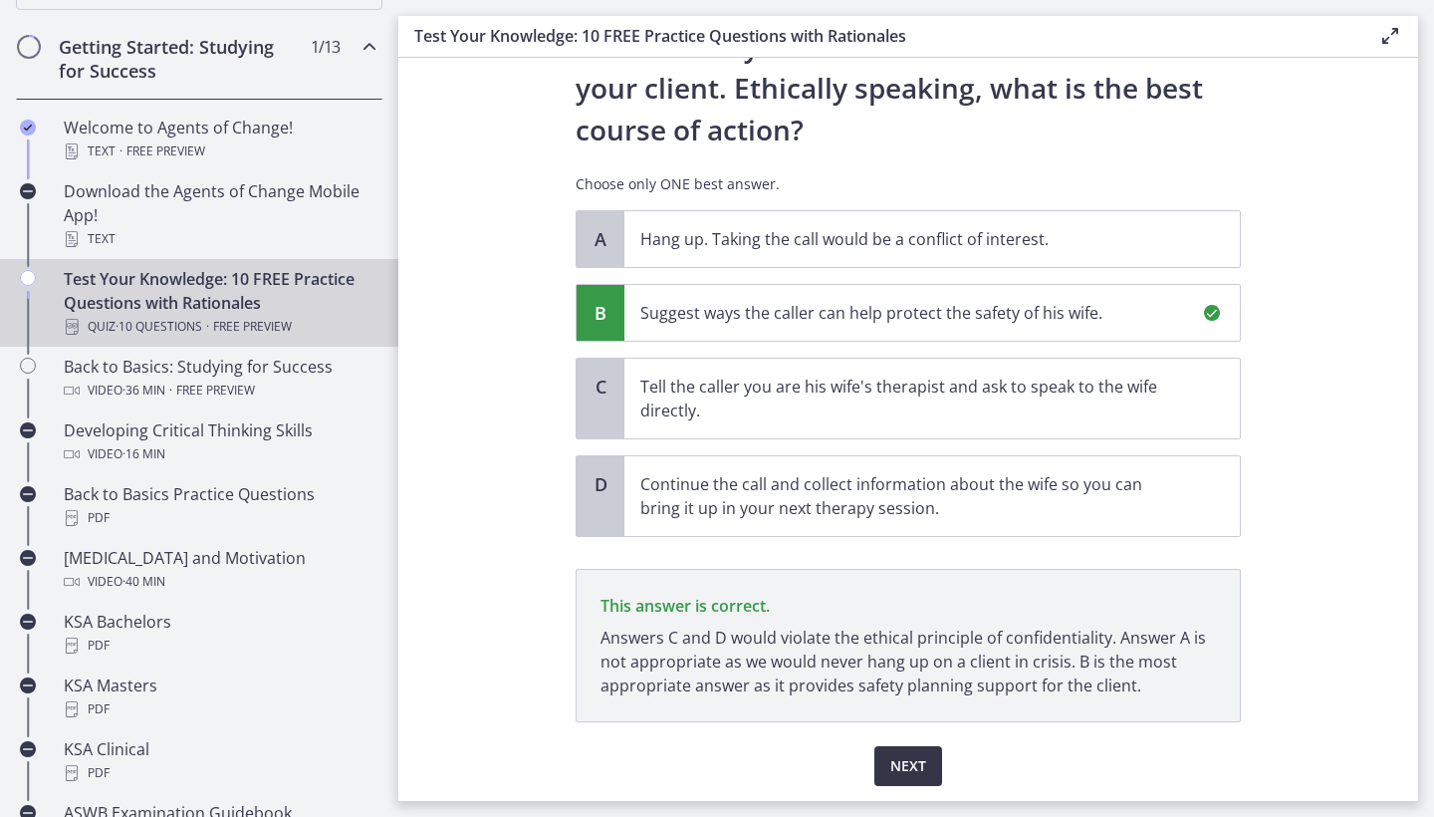
scroll to position [370, 0]
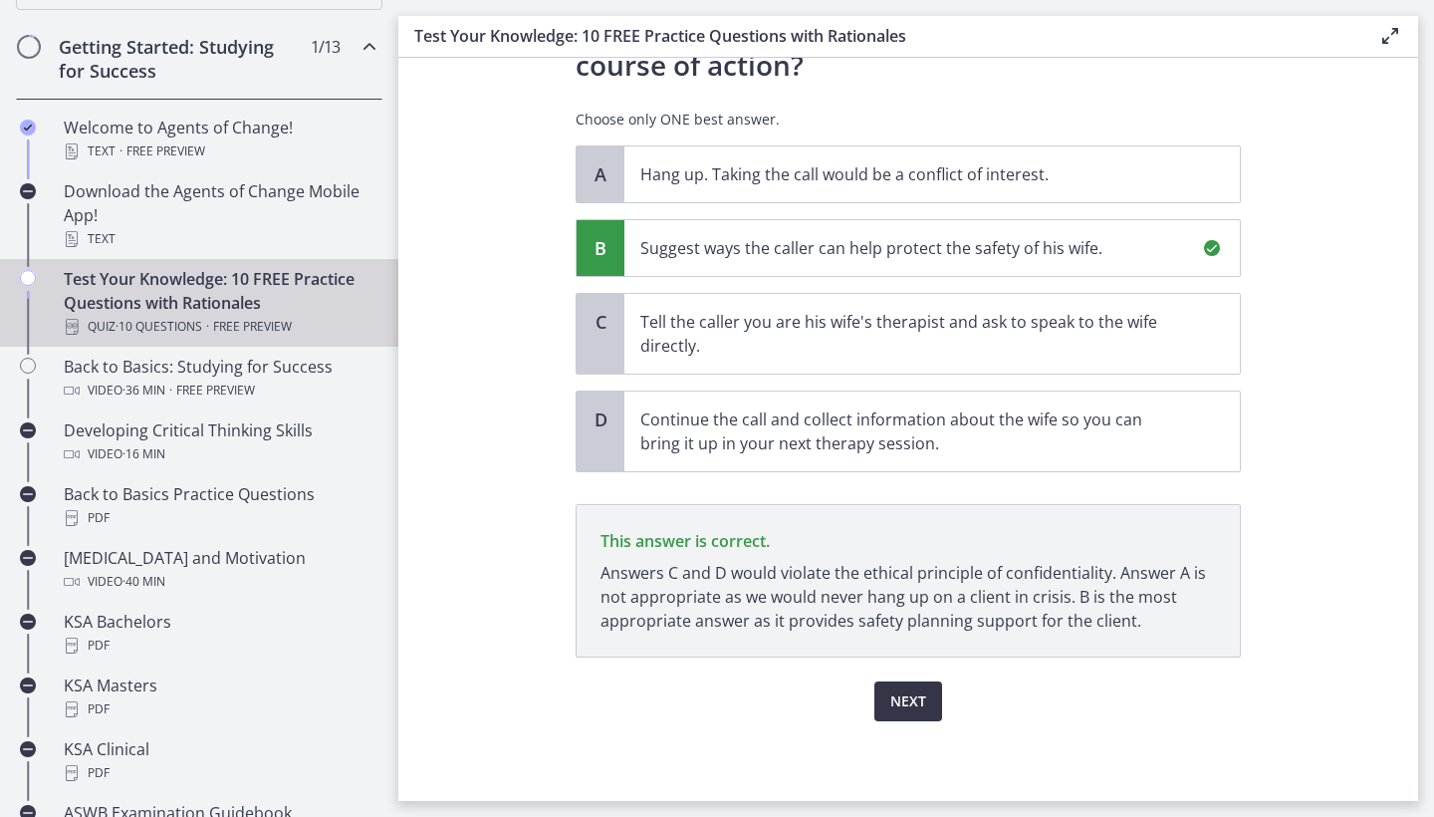
click at [905, 712] on span "Next" at bounding box center [908, 701] width 36 height 24
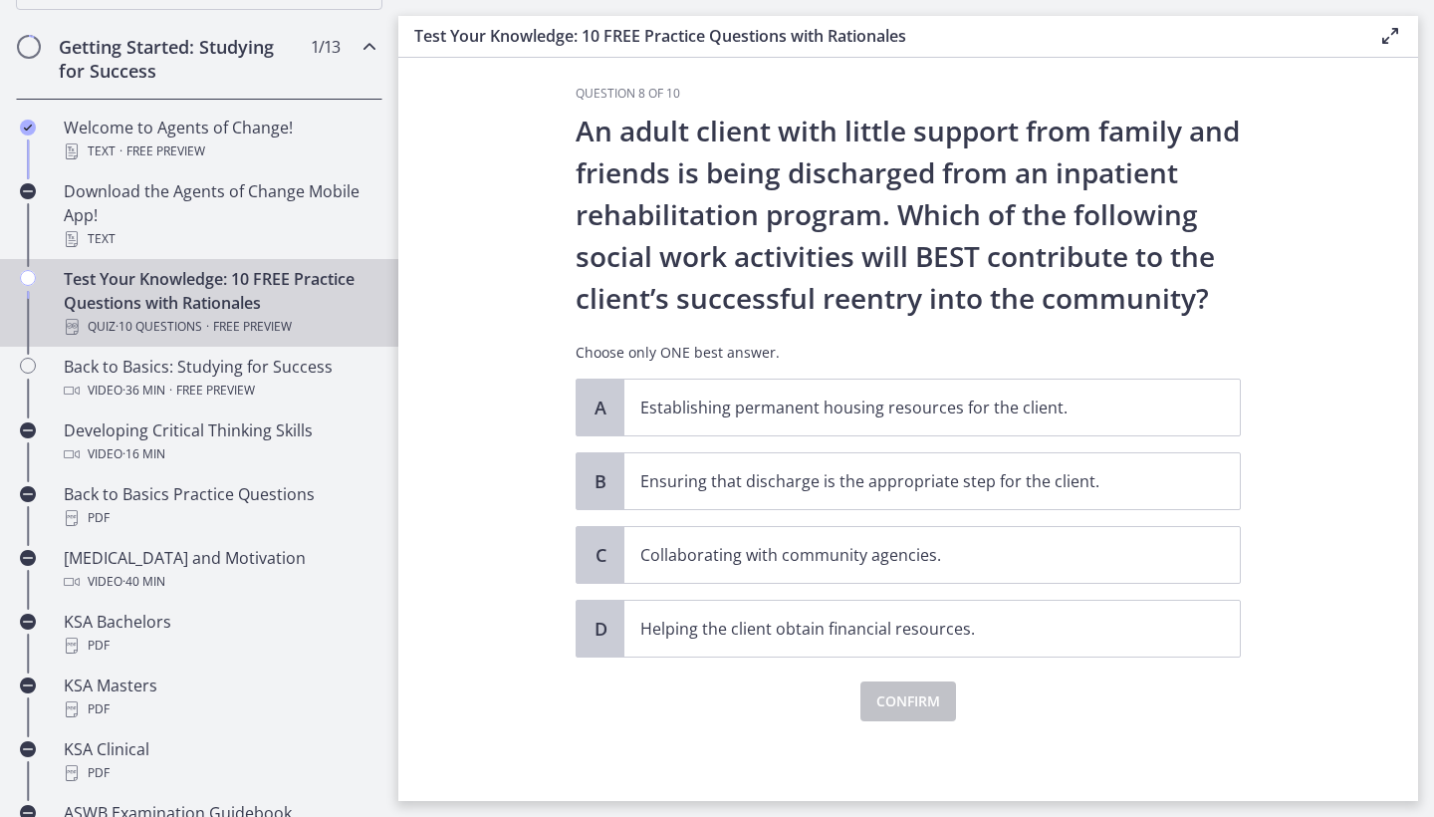
scroll to position [0, 0]
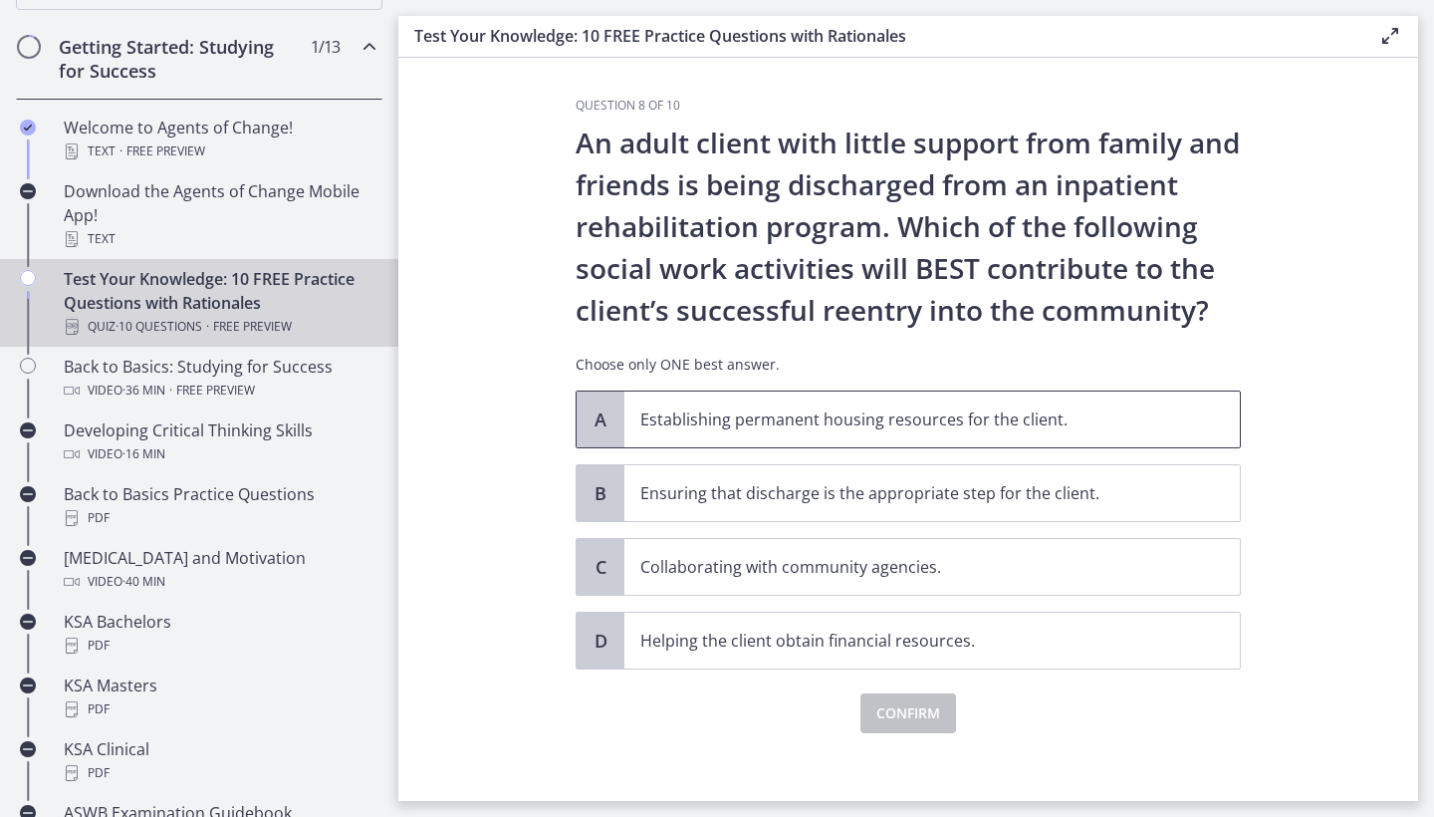
click at [870, 423] on p "Establishing permanent housing resources for the client." at bounding box center [912, 419] width 544 height 24
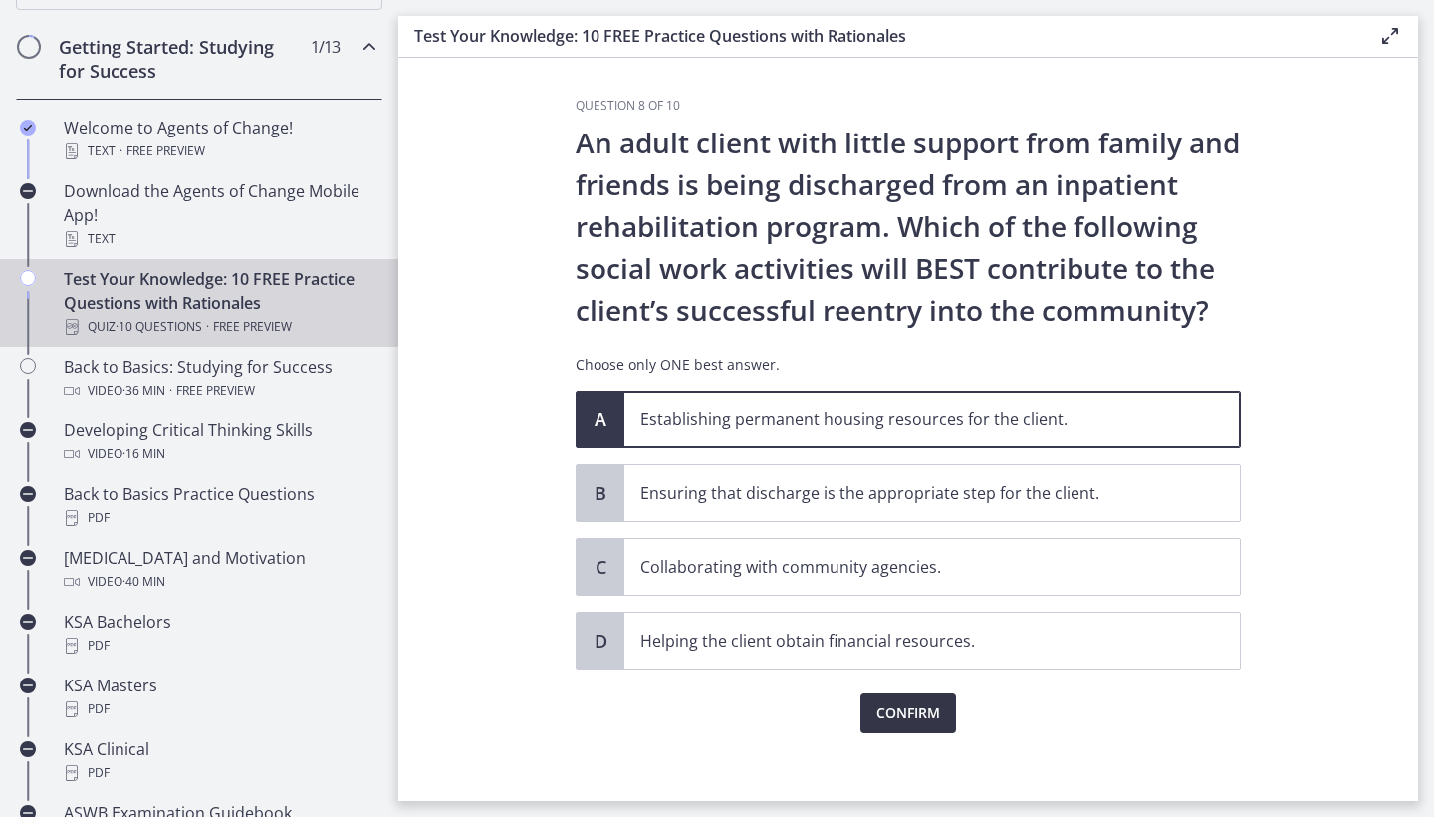
click at [881, 719] on span "Confirm" at bounding box center [908, 713] width 64 height 24
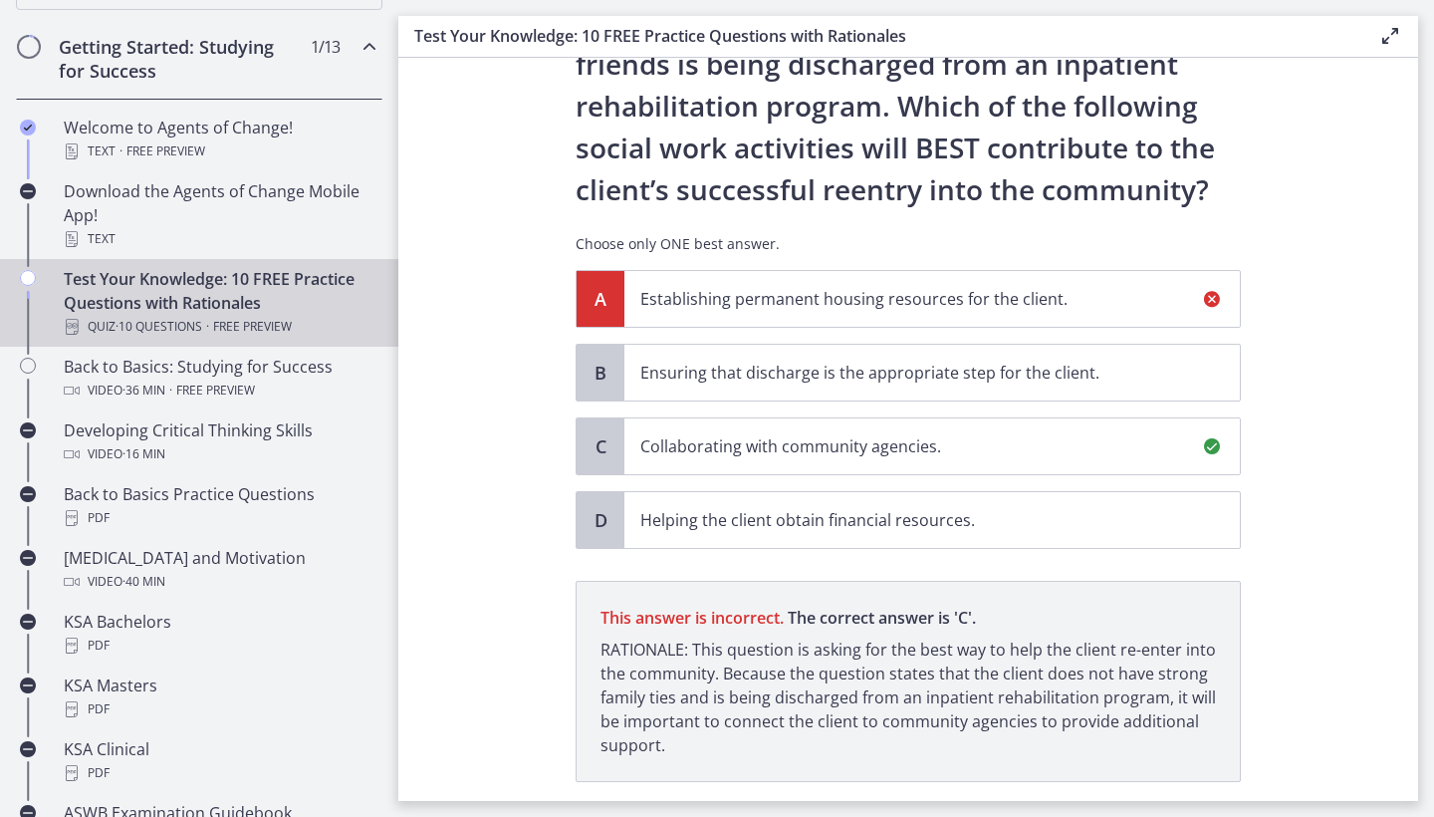
scroll to position [245, 0]
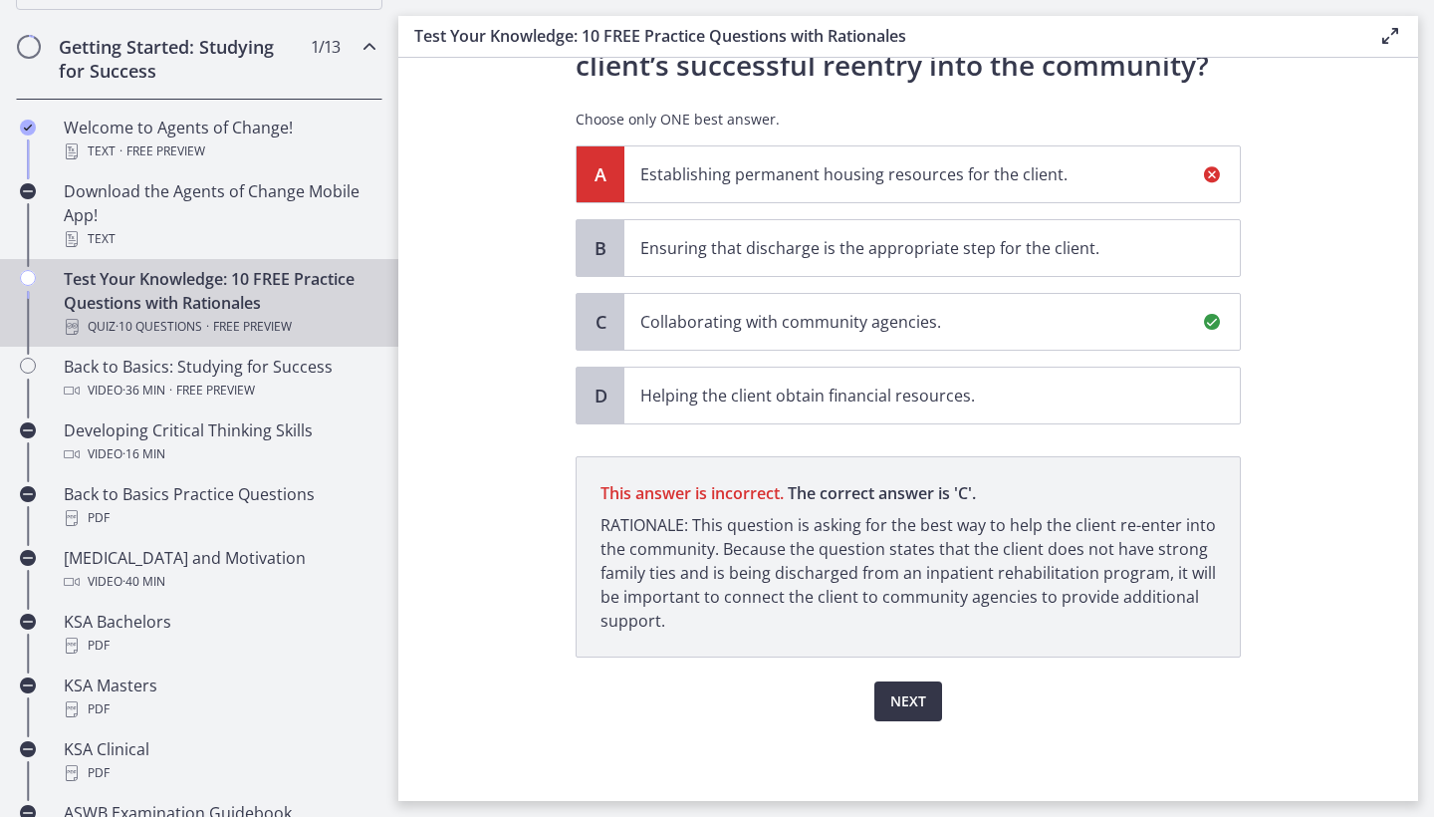
click at [892, 706] on span "Next" at bounding box center [908, 701] width 36 height 24
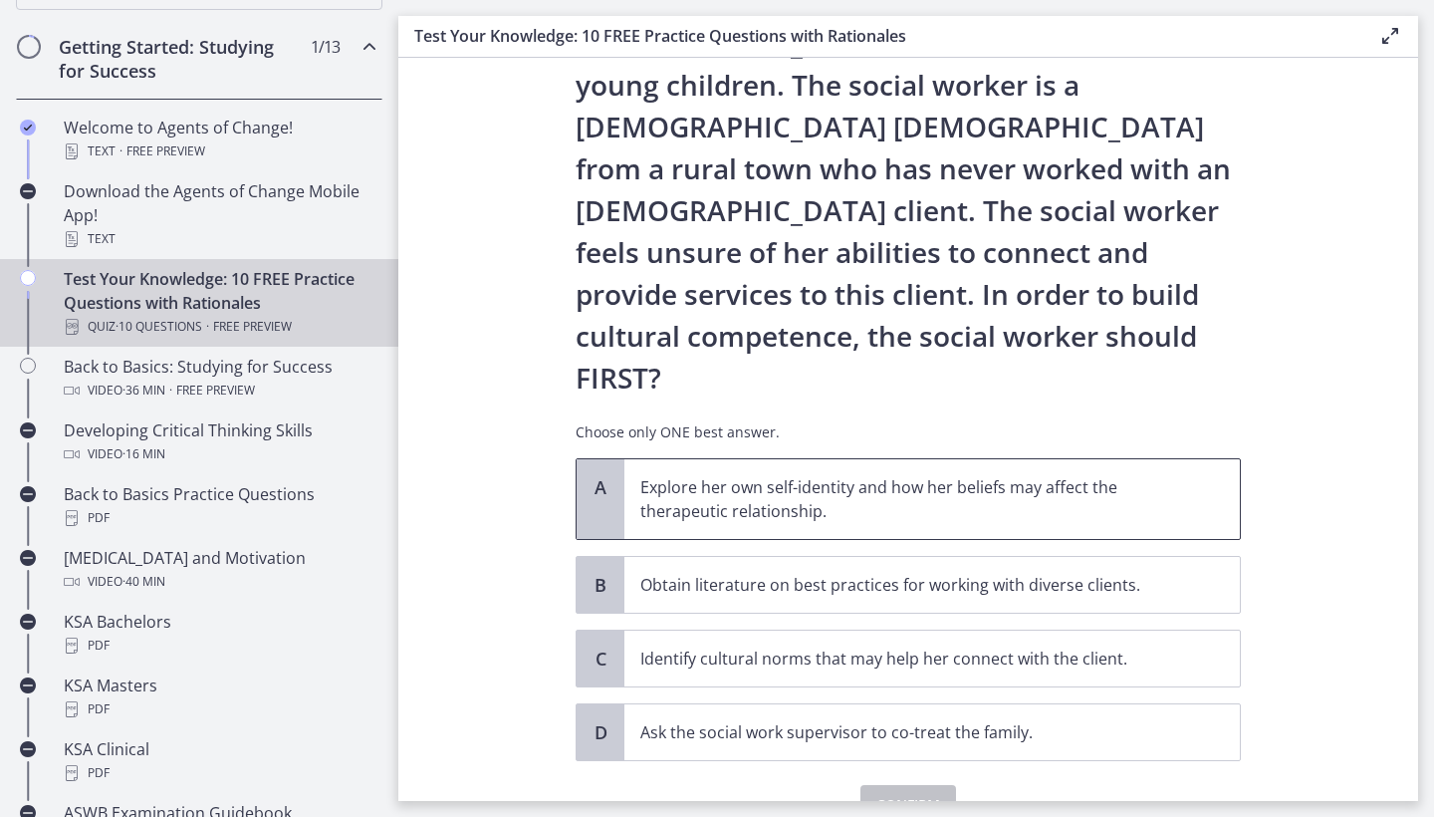
scroll to position [199, 0]
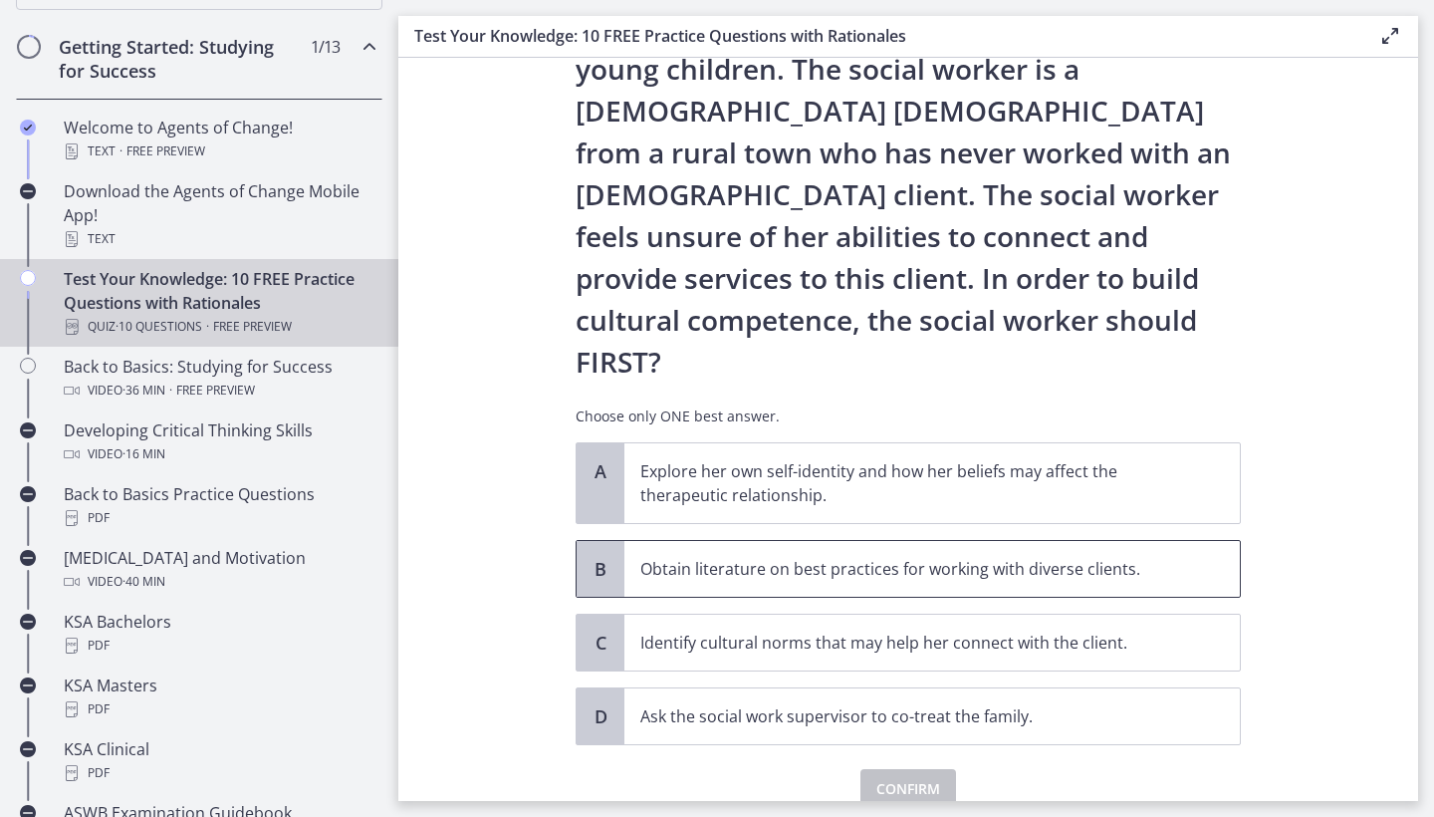
click at [1052, 557] on p "Obtain literature on best practices for working with diverse clients." at bounding box center [912, 569] width 544 height 24
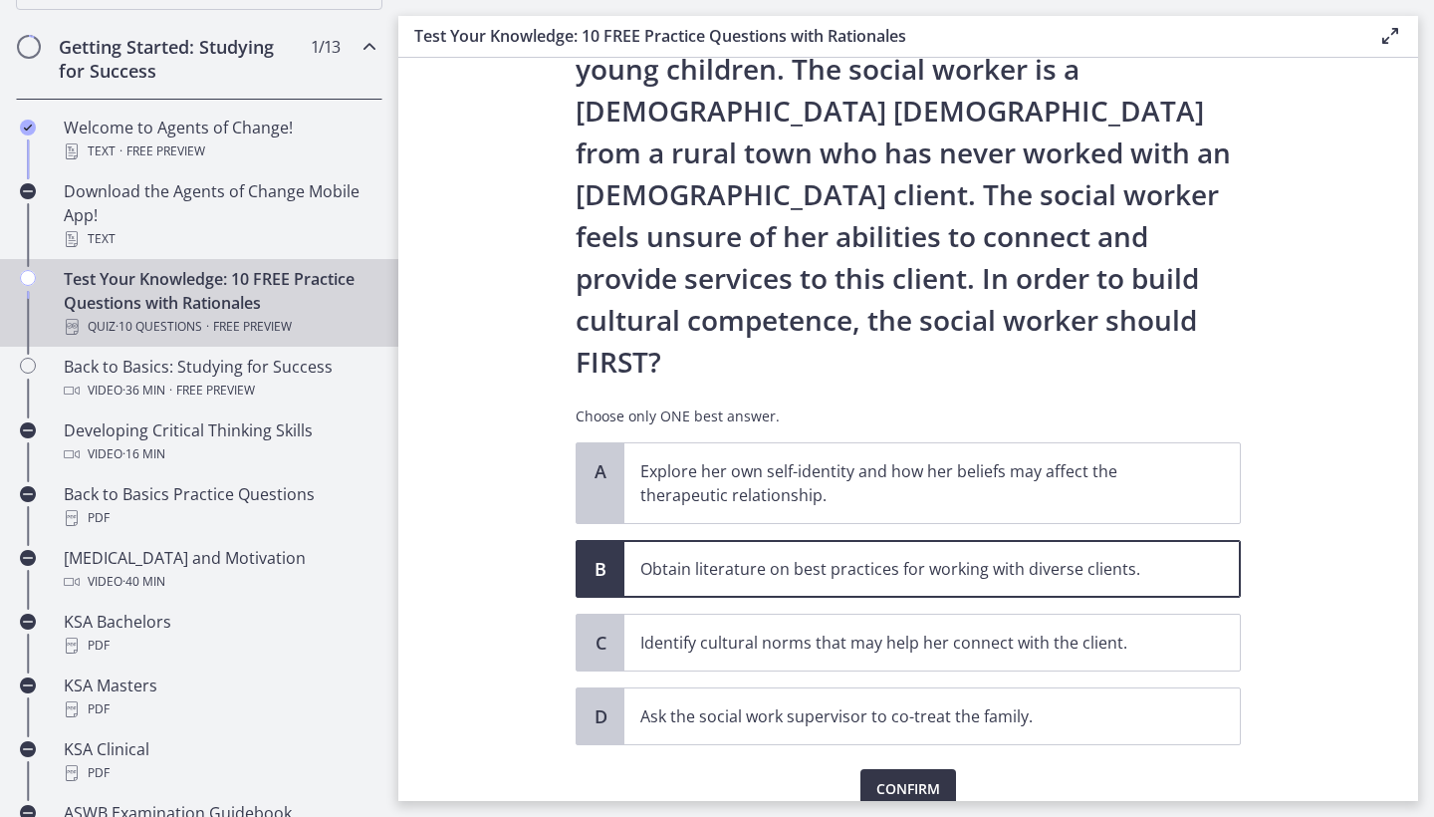
click at [883, 777] on span "Confirm" at bounding box center [908, 789] width 64 height 24
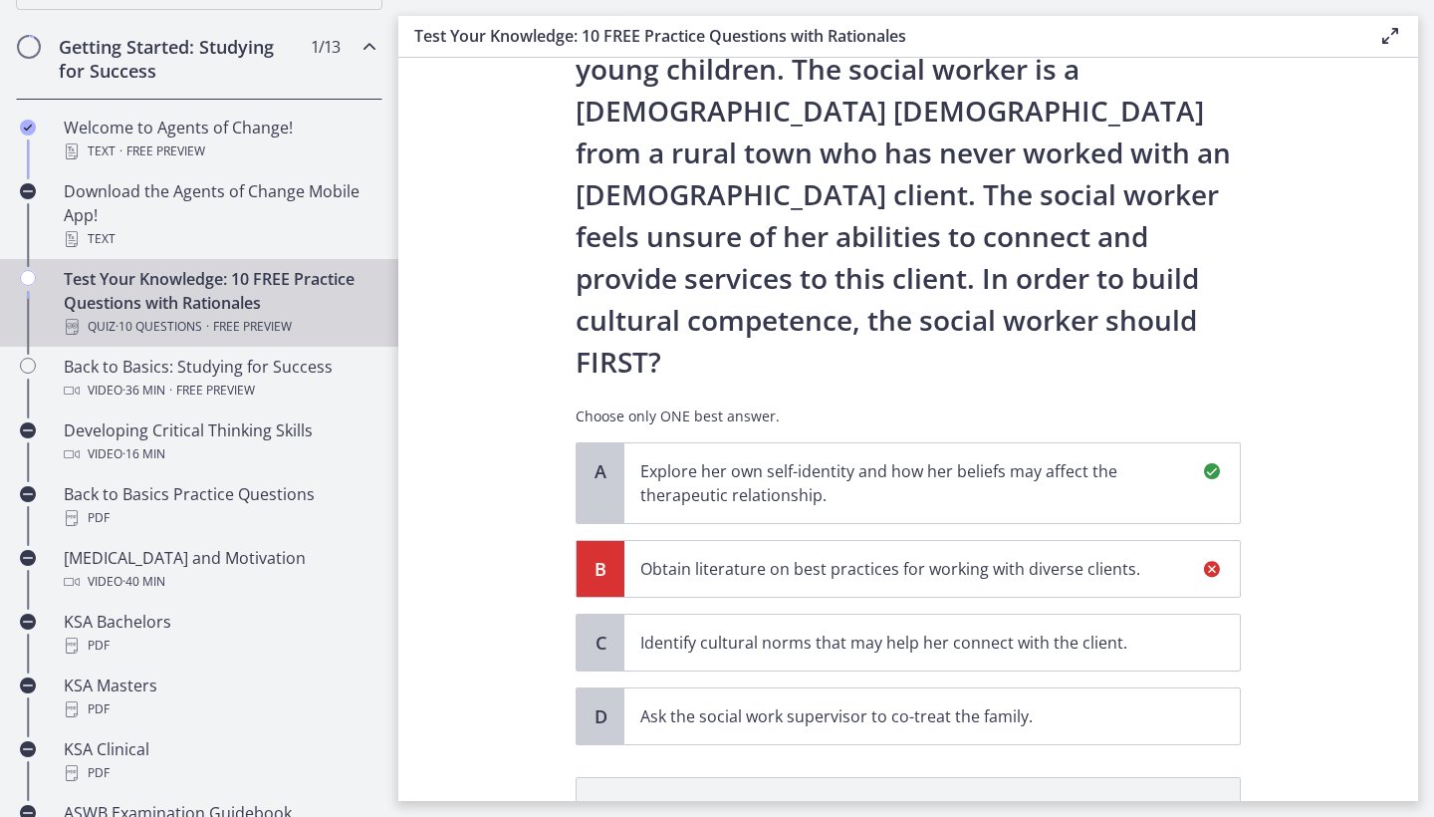
scroll to position [436, 0]
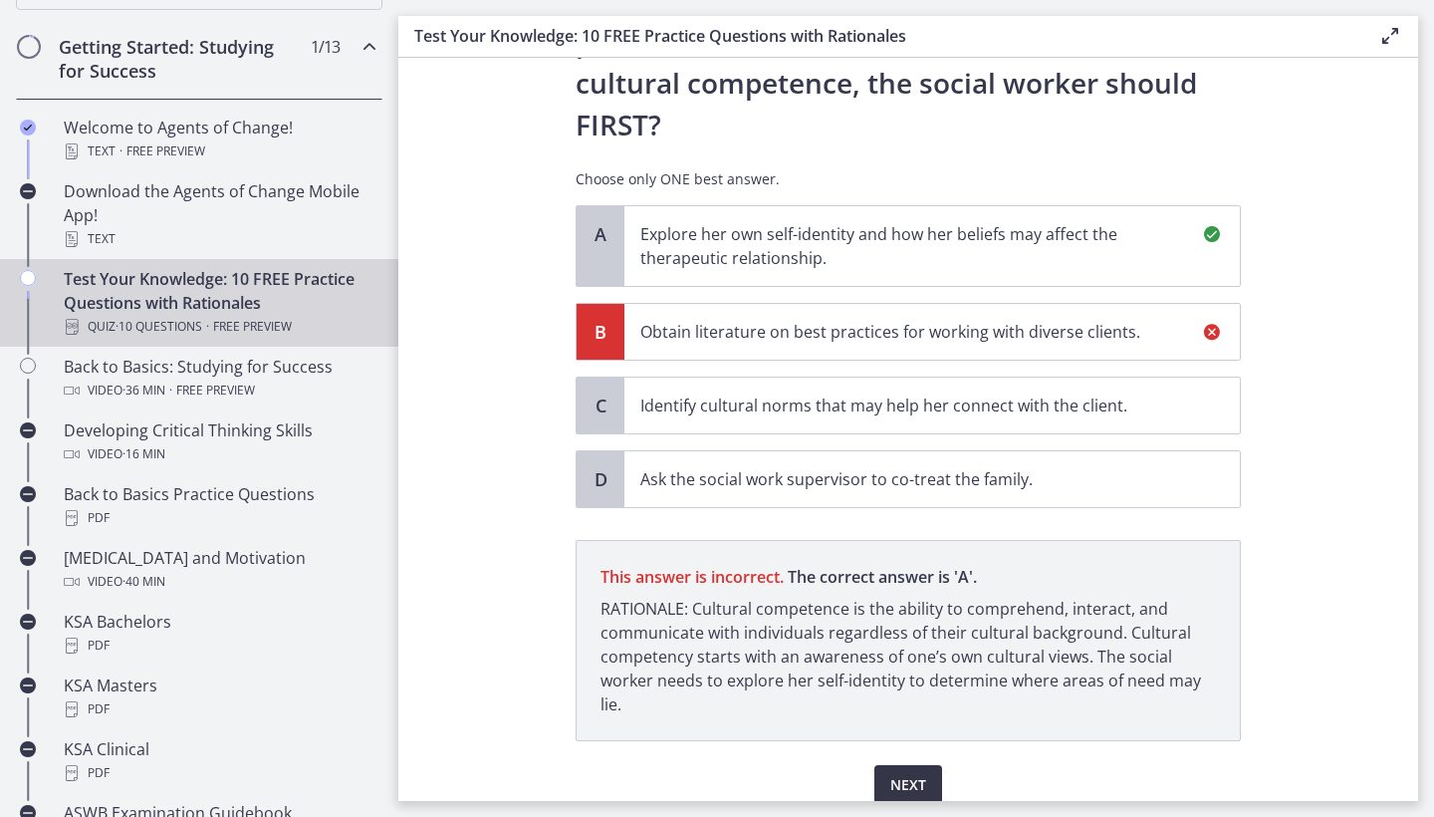
click at [906, 773] on span "Next" at bounding box center [908, 785] width 36 height 24
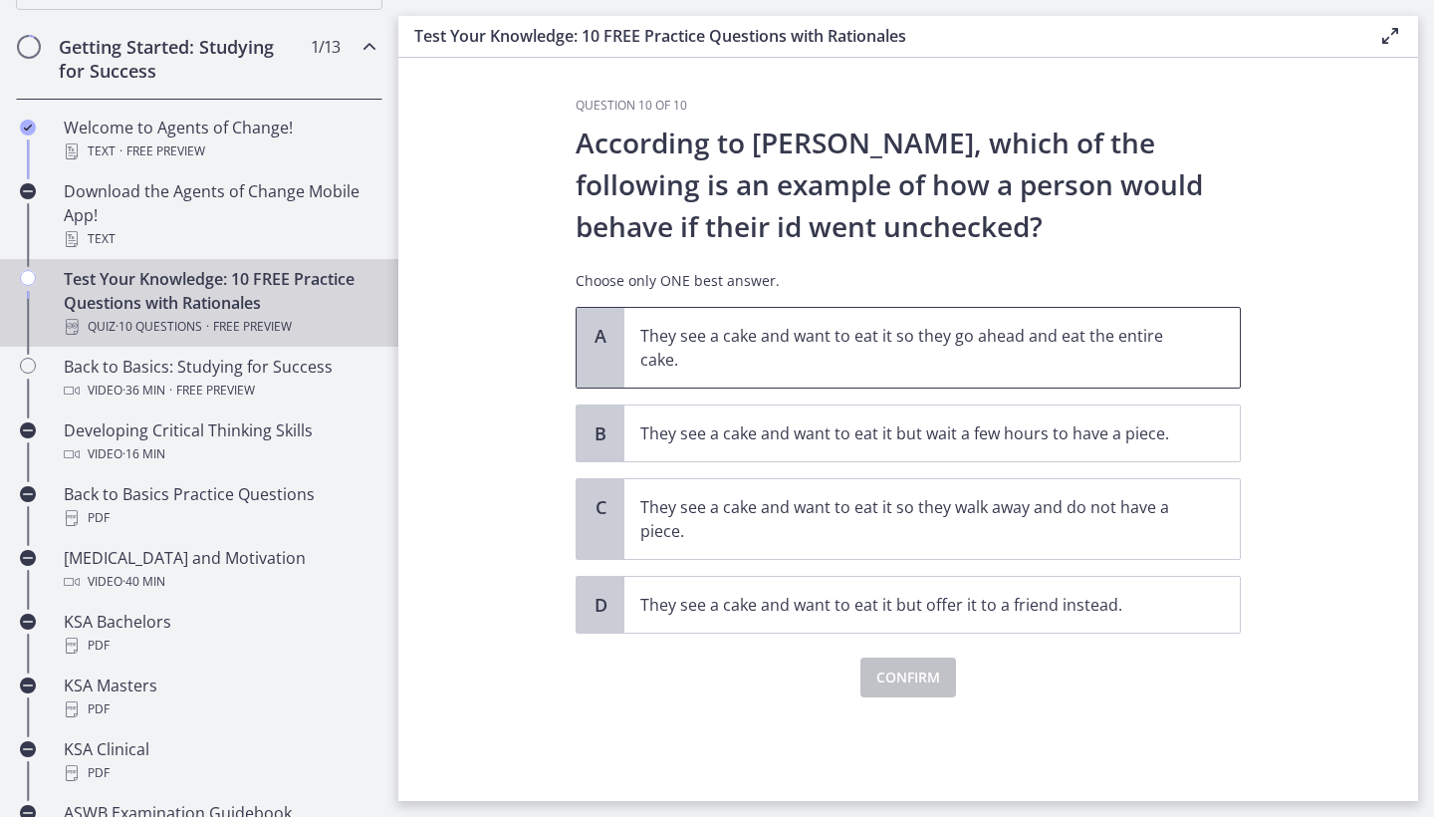
click at [784, 375] on span "They see a cake and want to eat it so they go ahead and eat the entire cake." at bounding box center [931, 348] width 615 height 80
click at [876, 677] on span "Confirm" at bounding box center [908, 677] width 64 height 24
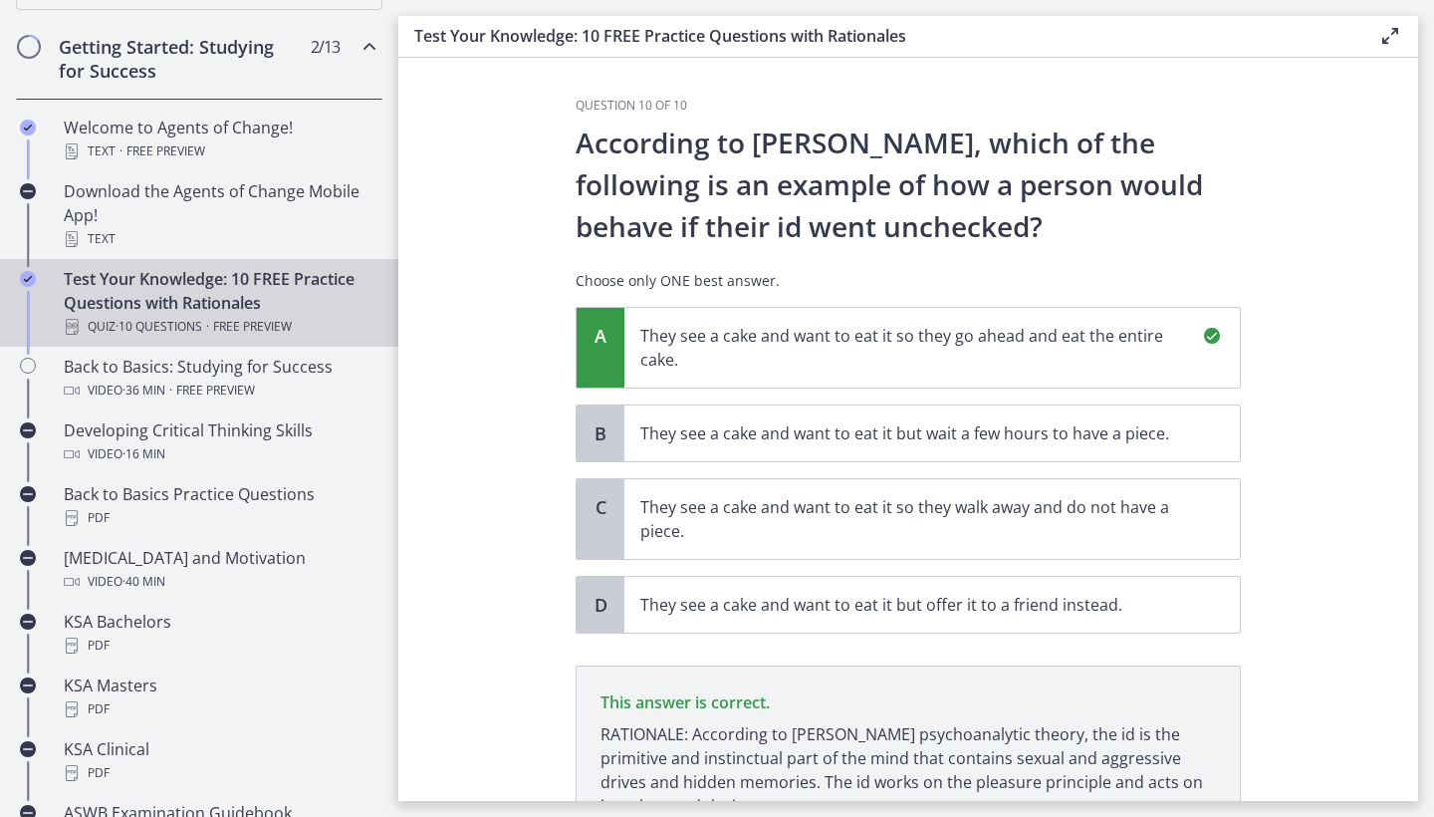
scroll to position [185, 0]
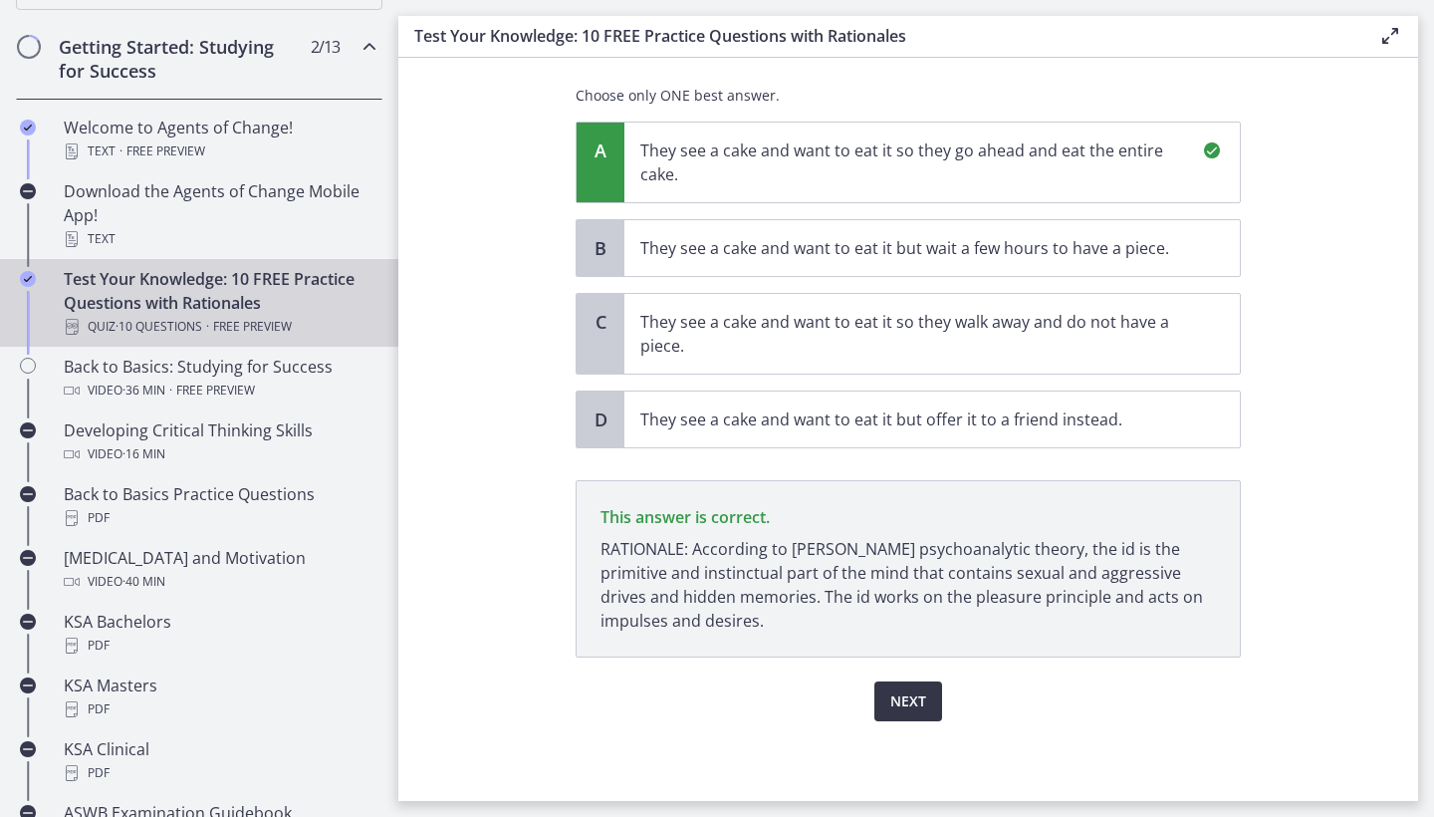
click at [905, 703] on span "Next" at bounding box center [908, 701] width 36 height 24
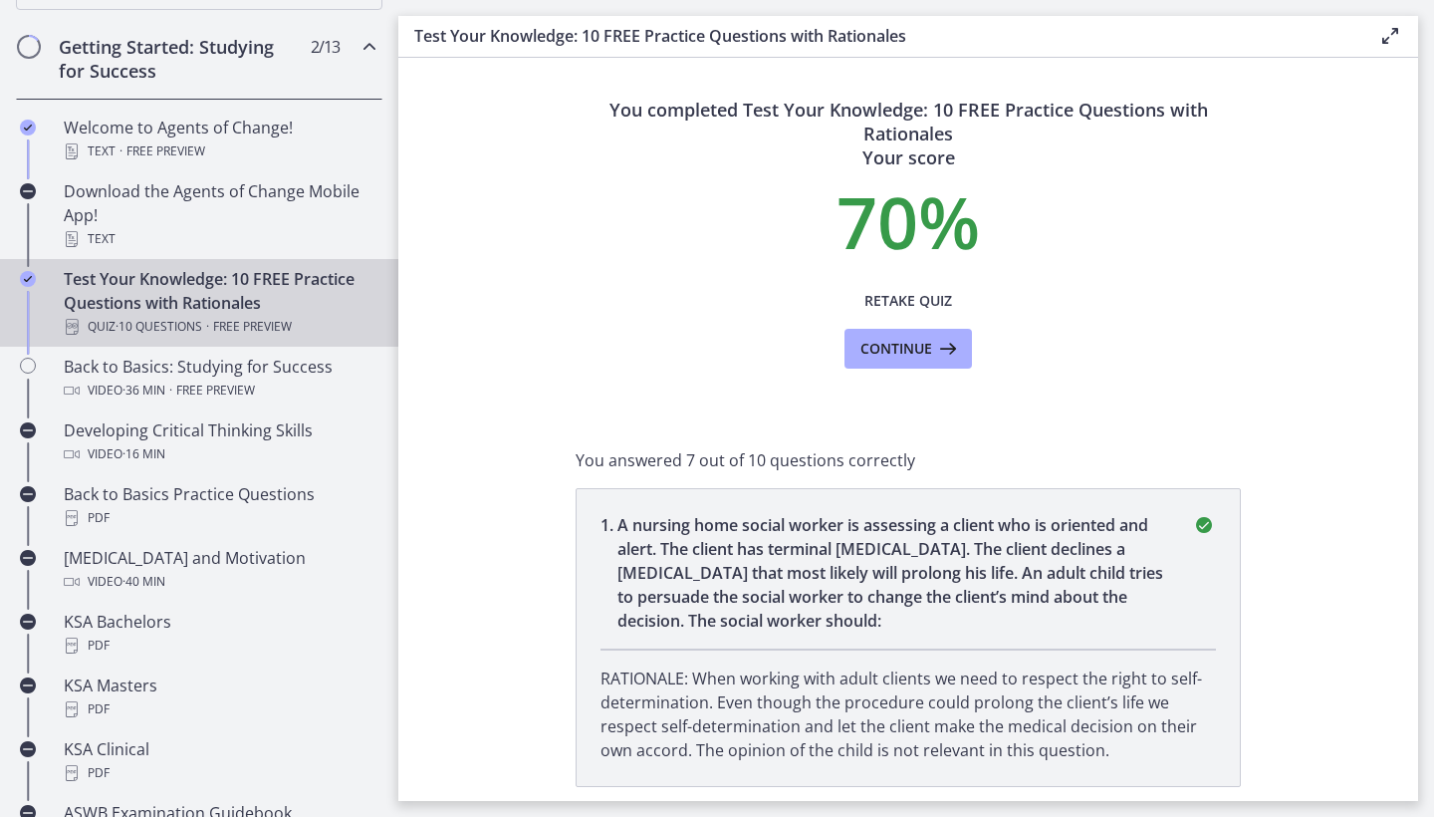
scroll to position [0, 0]
click at [913, 303] on span "Retake Quiz" at bounding box center [908, 301] width 88 height 24
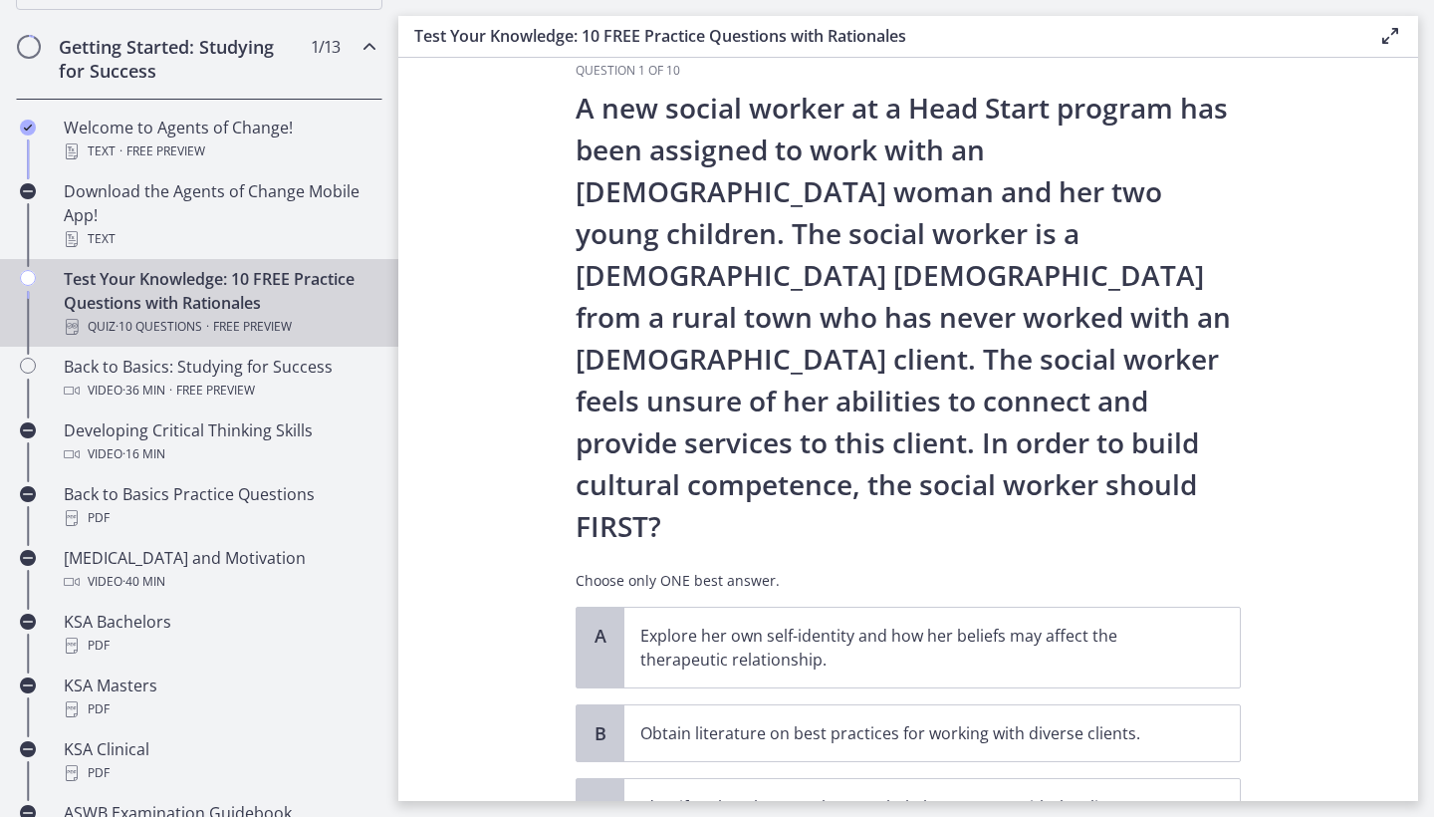
scroll to position [37, 0]
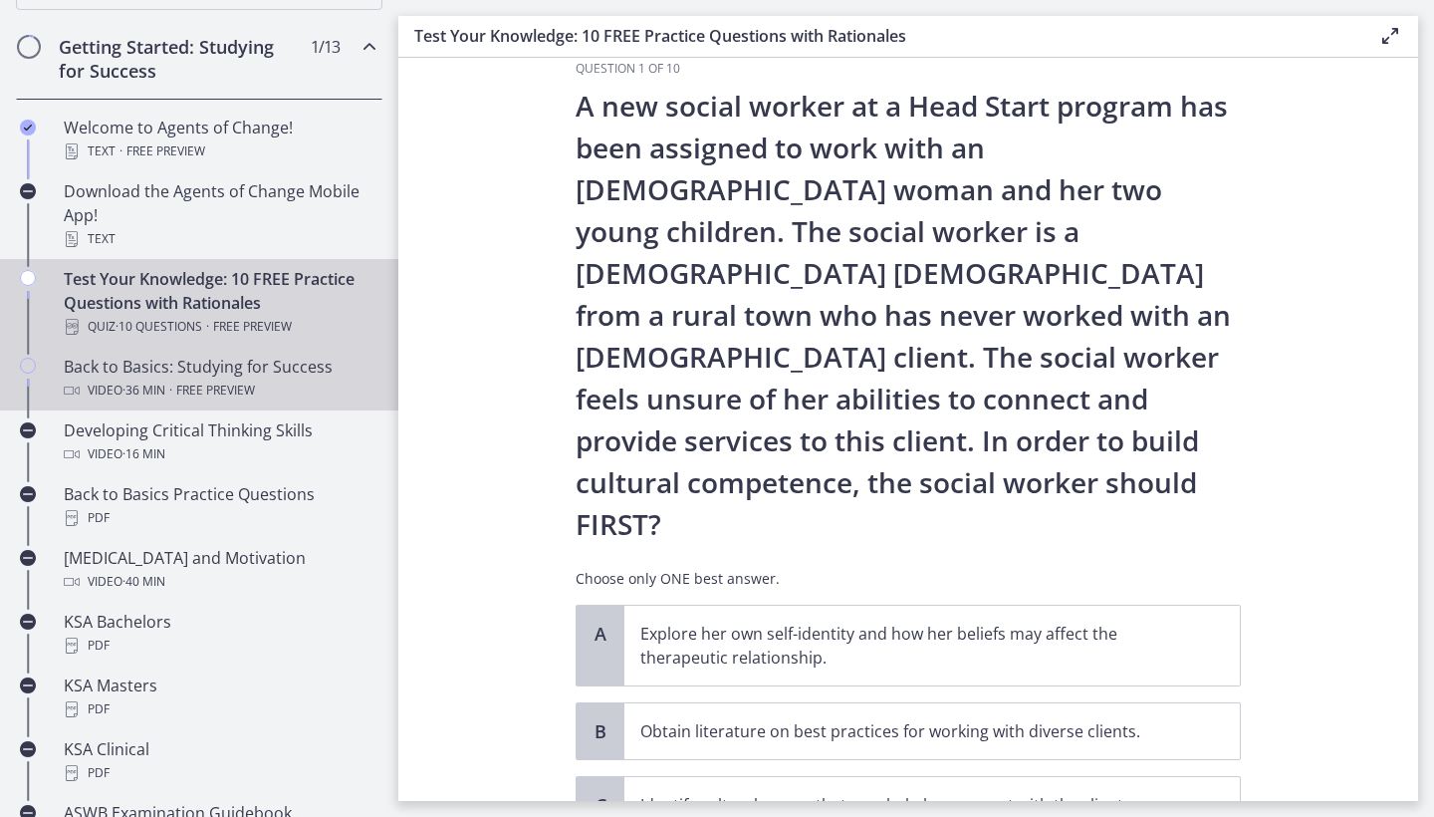
click at [191, 349] on link "Back to Basics: Studying for Success Video · 36 min · Free preview" at bounding box center [199, 379] width 398 height 64
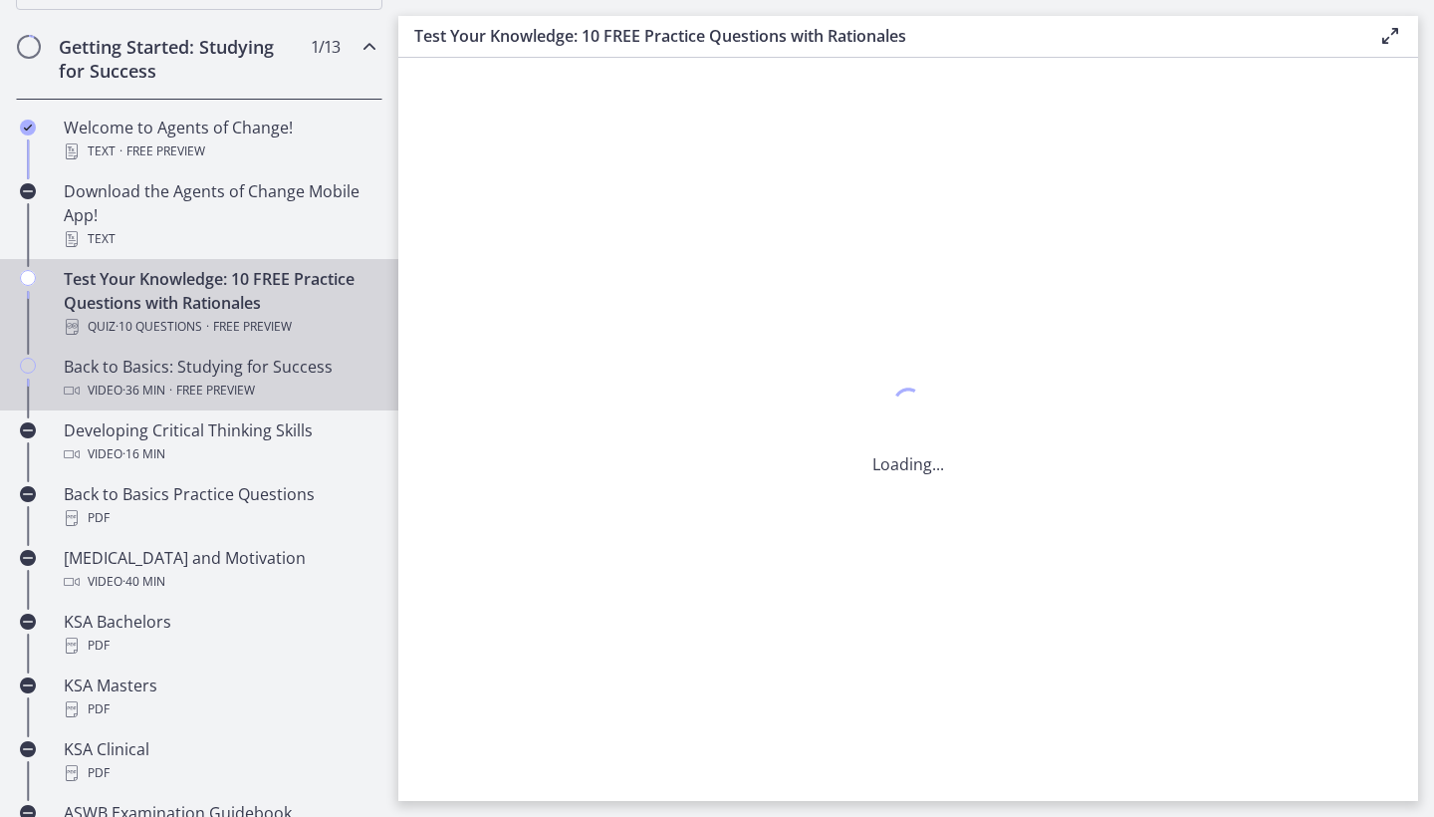
scroll to position [0, 0]
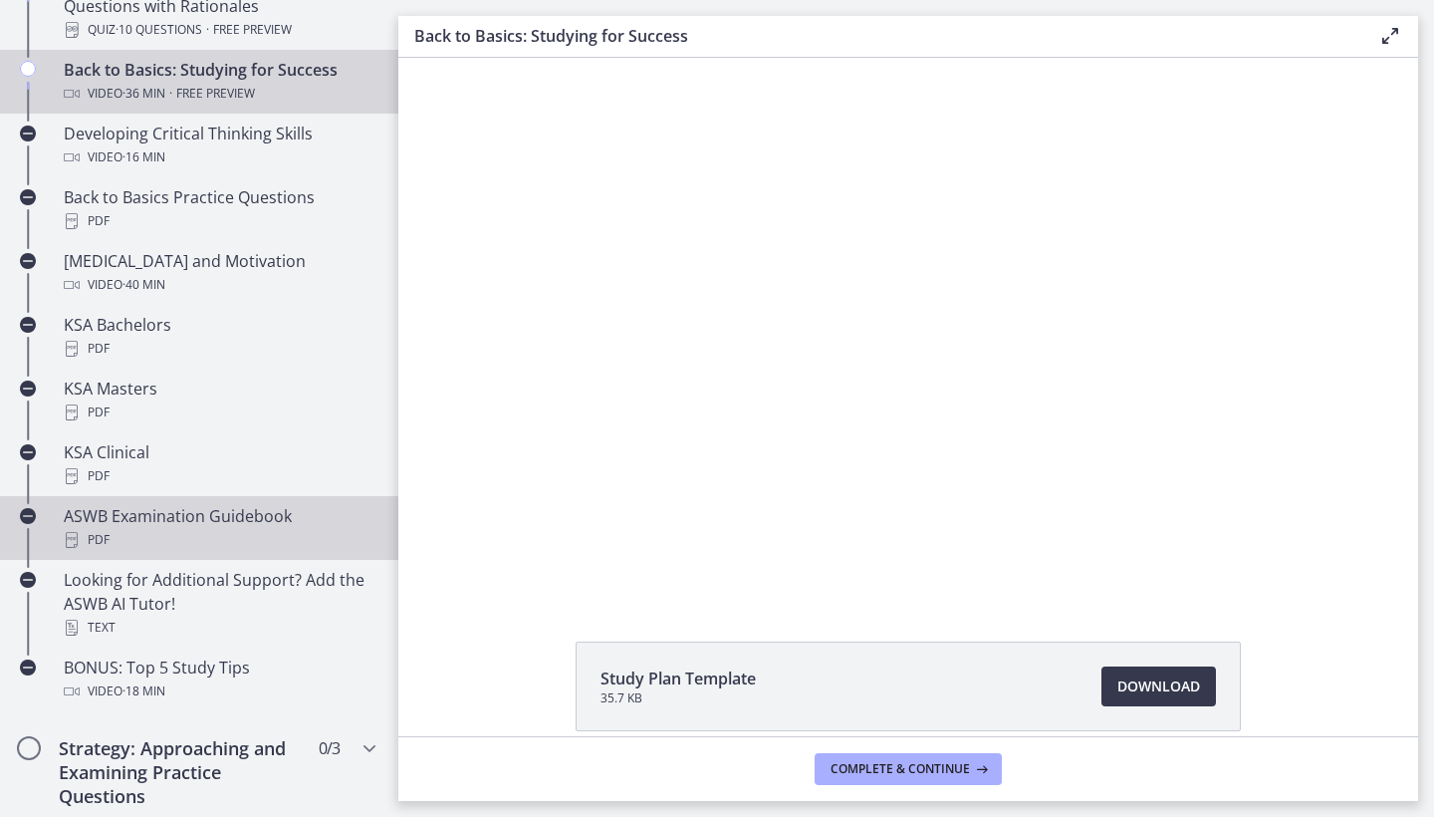
scroll to position [614, 0]
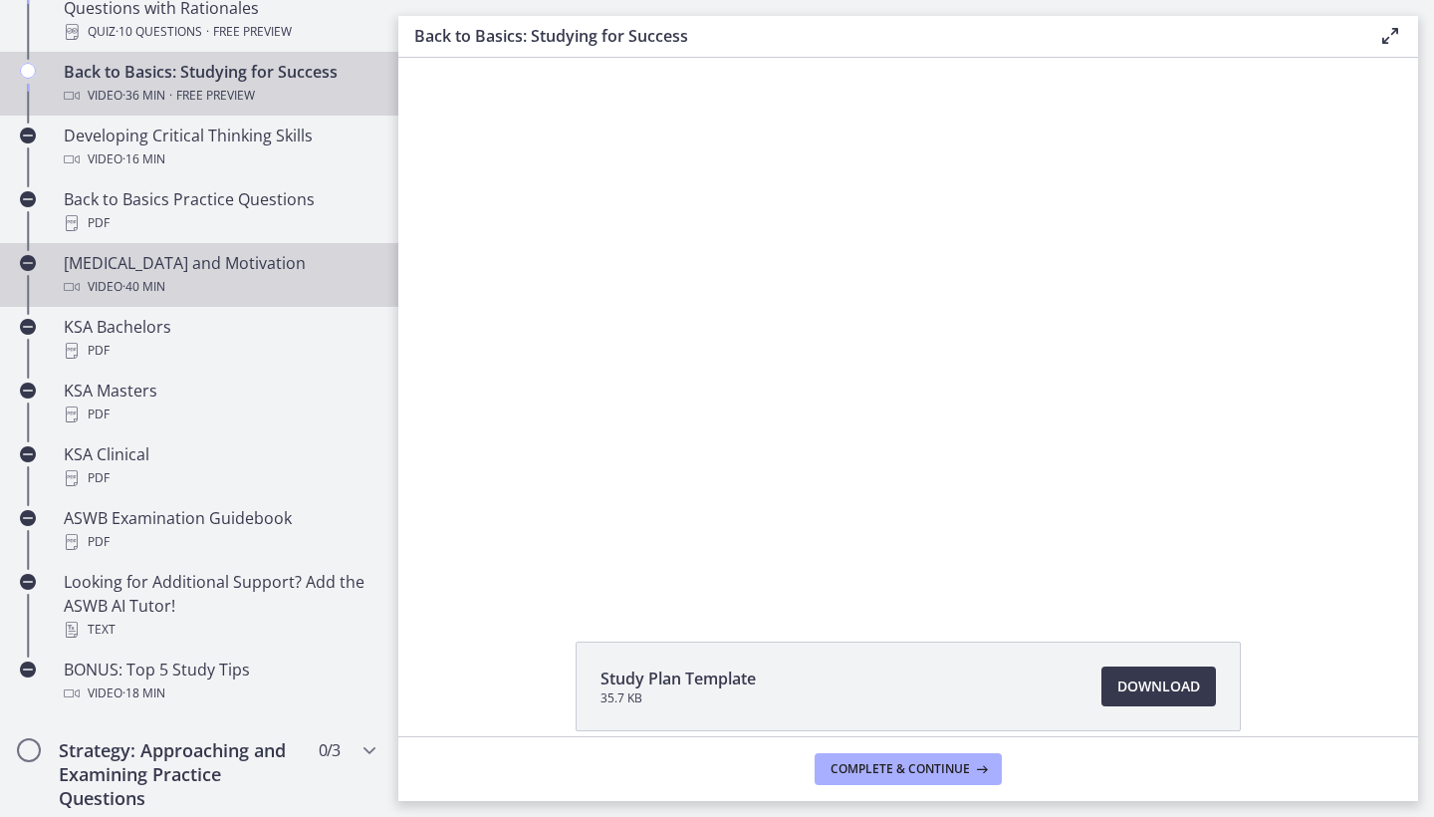
click at [248, 274] on div "[MEDICAL_DATA] and Motivation Video · 40 min" at bounding box center [219, 275] width 311 height 48
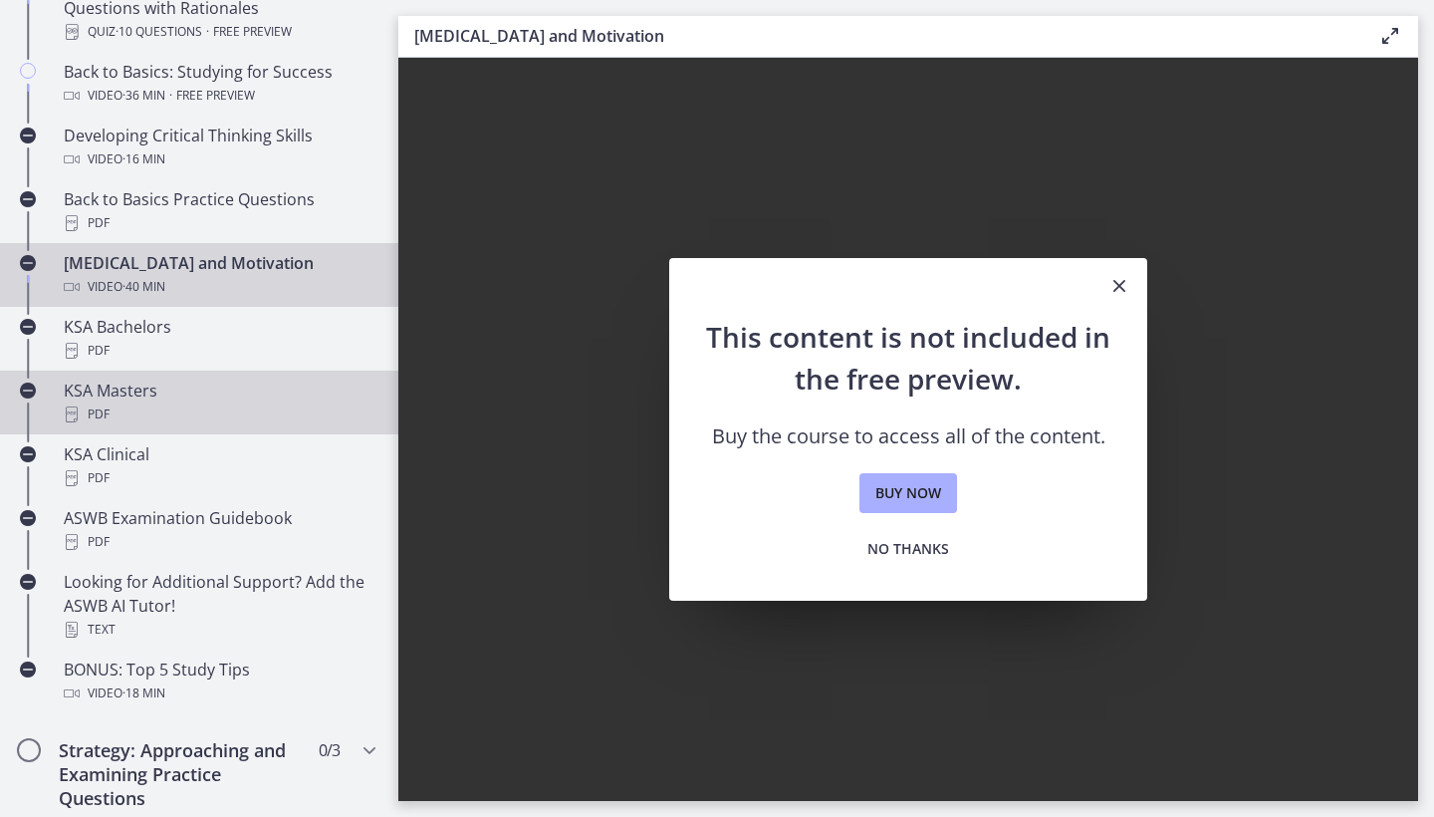
click at [266, 409] on div "PDF" at bounding box center [219, 414] width 311 height 24
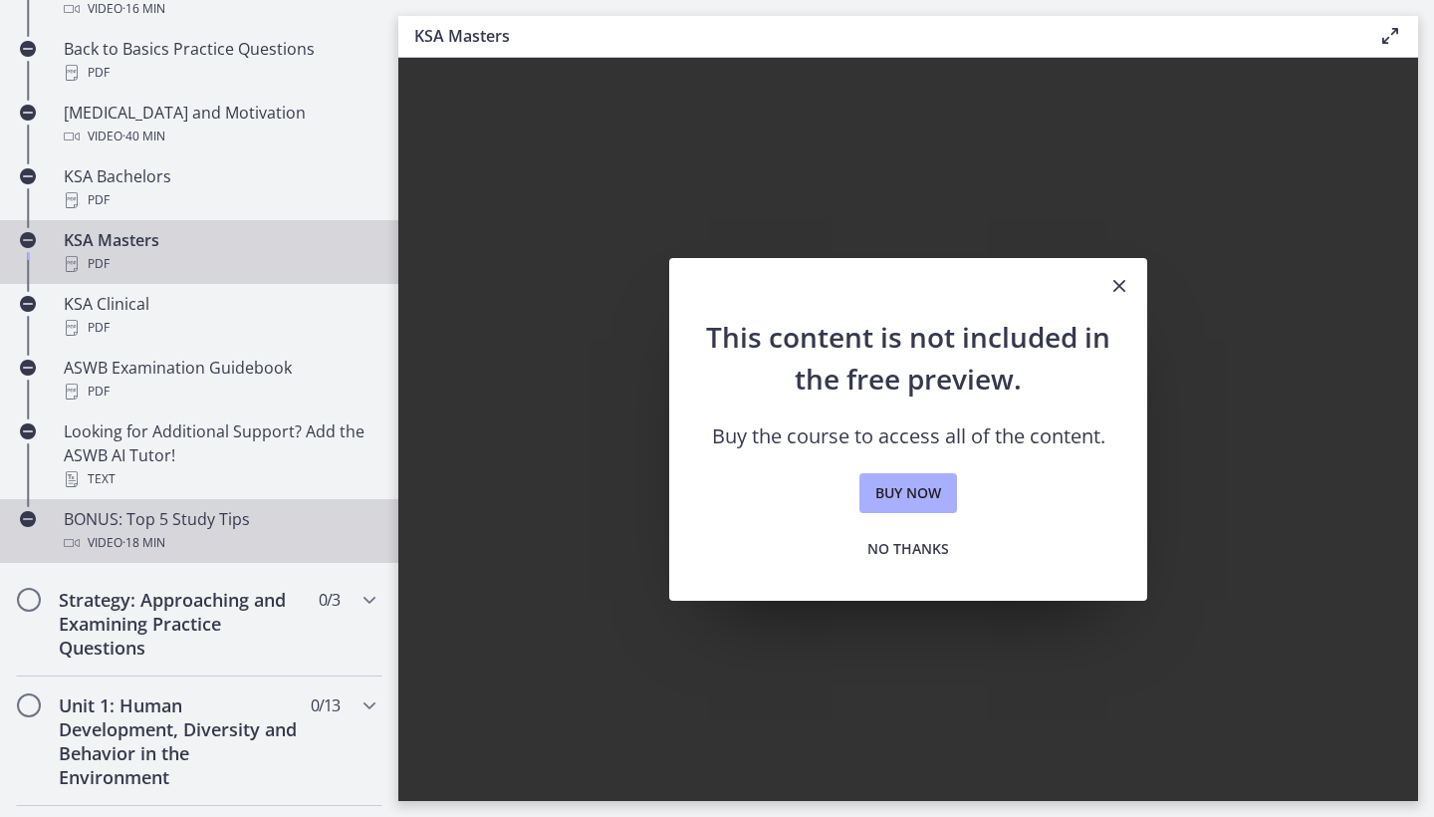
scroll to position [839, 0]
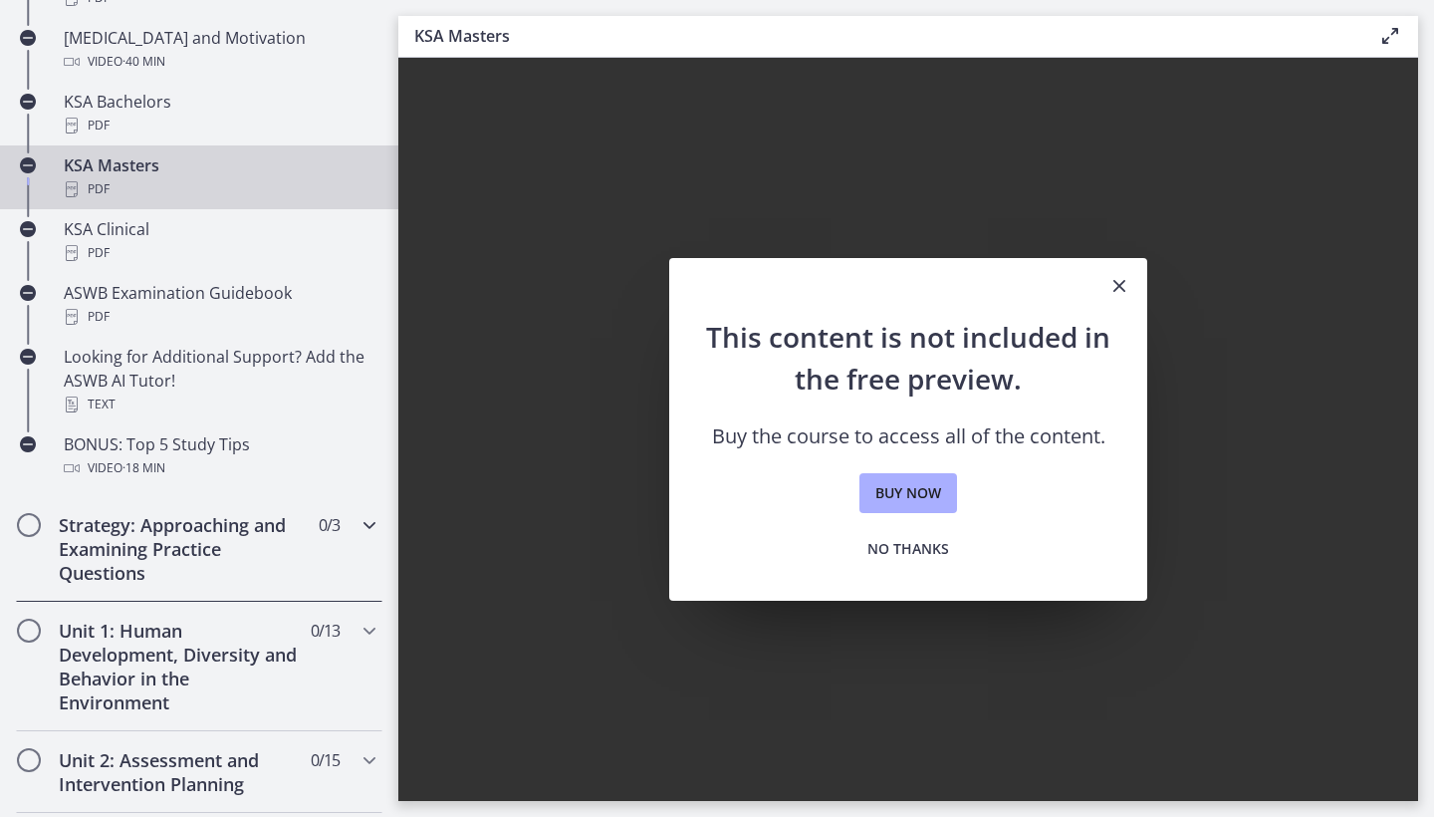
click at [330, 544] on div "Strategy: Approaching and Examining Practice Questions 0 / 3 Completed" at bounding box center [199, 549] width 366 height 106
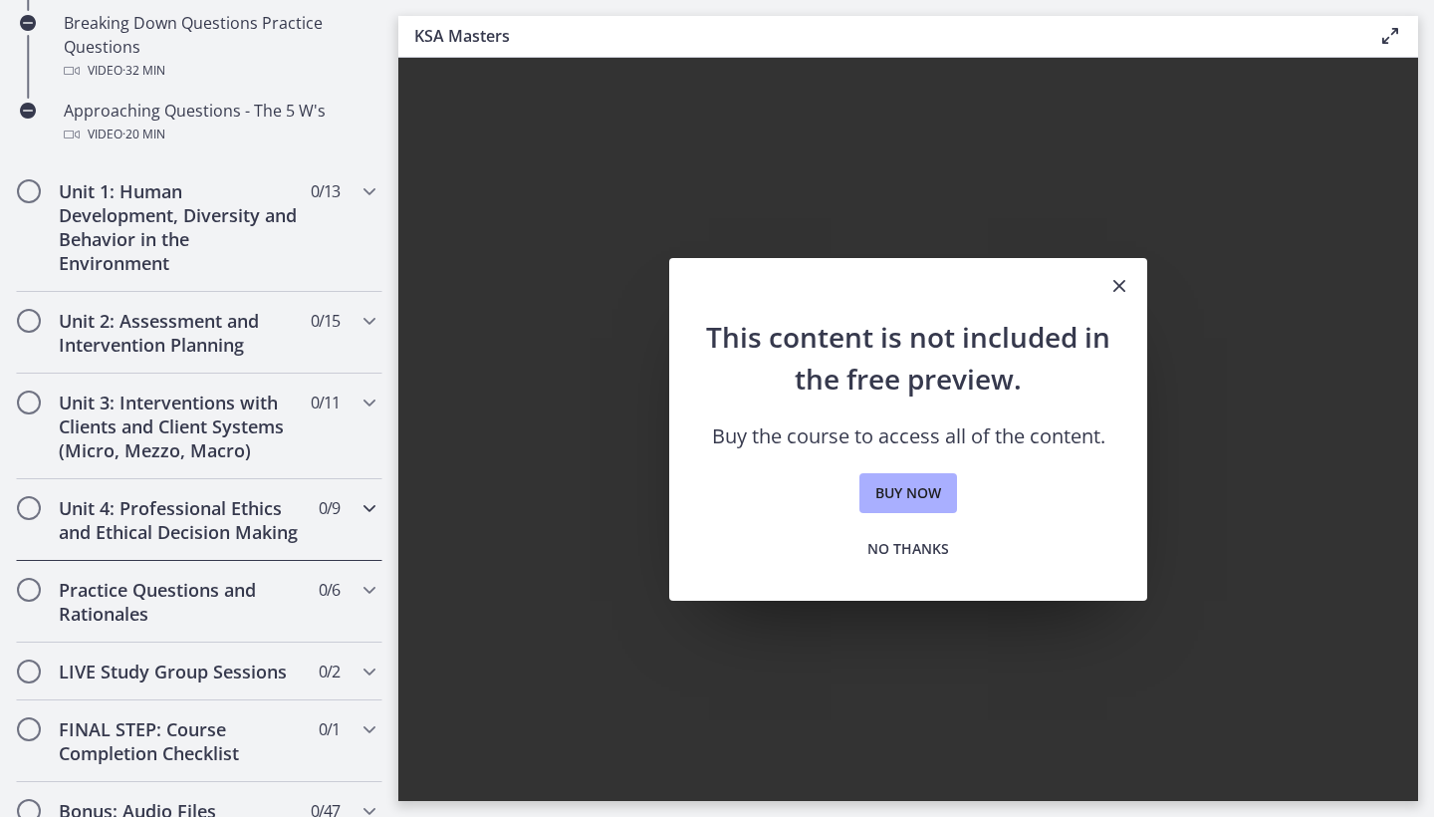
scroll to position [569, 0]
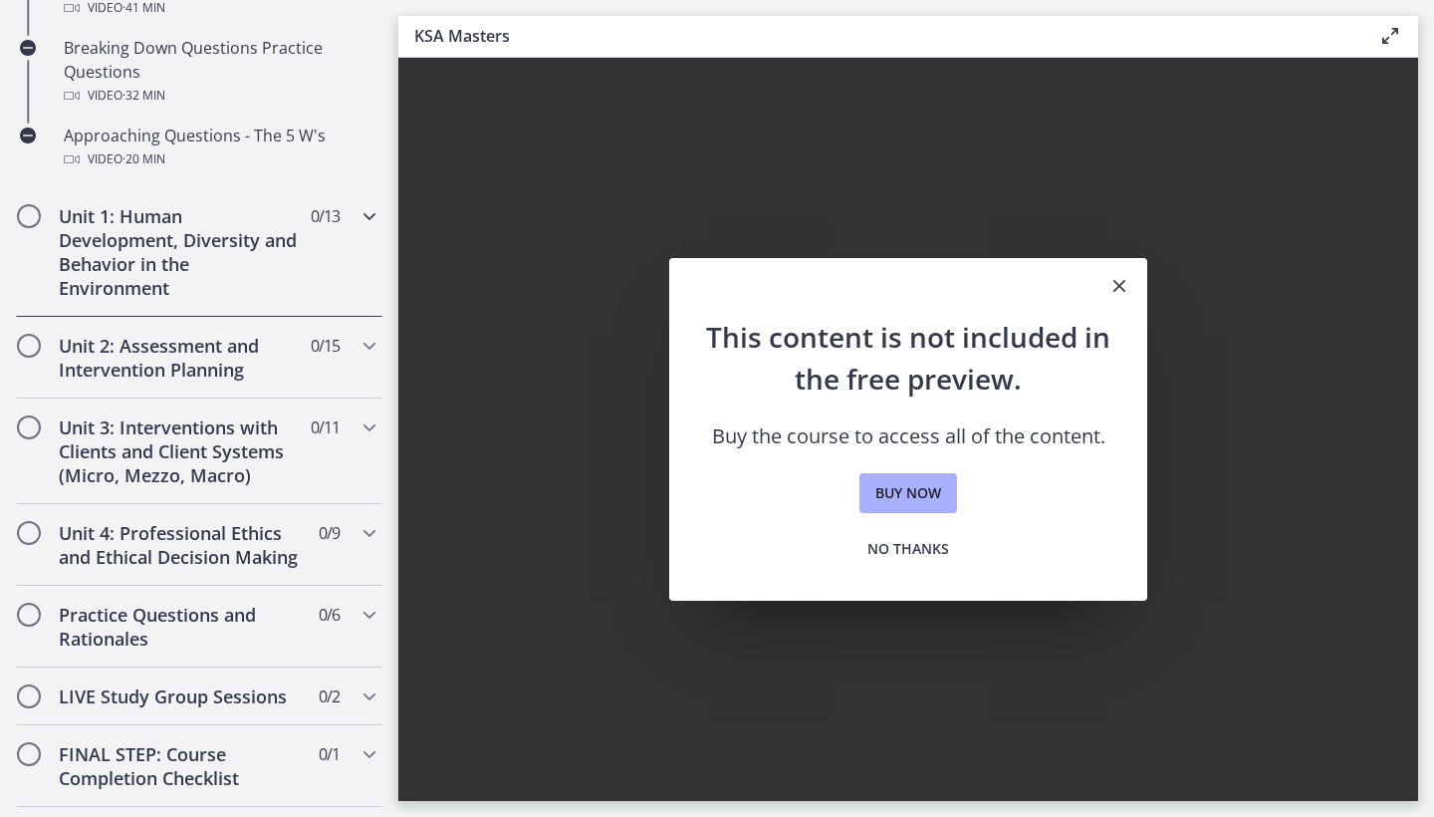
click at [372, 220] on icon "Chapters" at bounding box center [369, 216] width 24 height 24
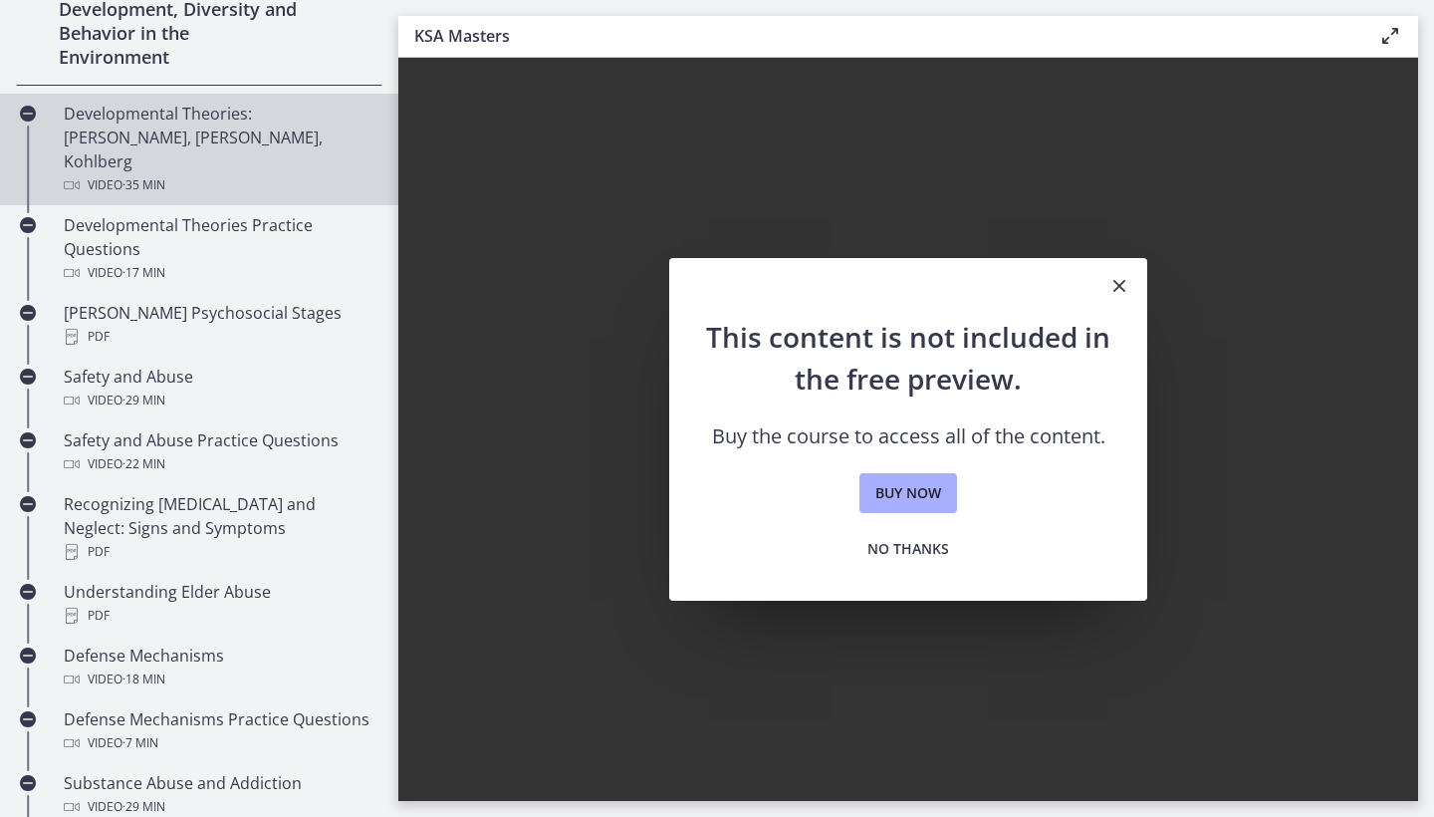
click at [262, 128] on div "Developmental Theories: [PERSON_NAME], [PERSON_NAME], Kohlberg Video · 35 min" at bounding box center [219, 150] width 311 height 96
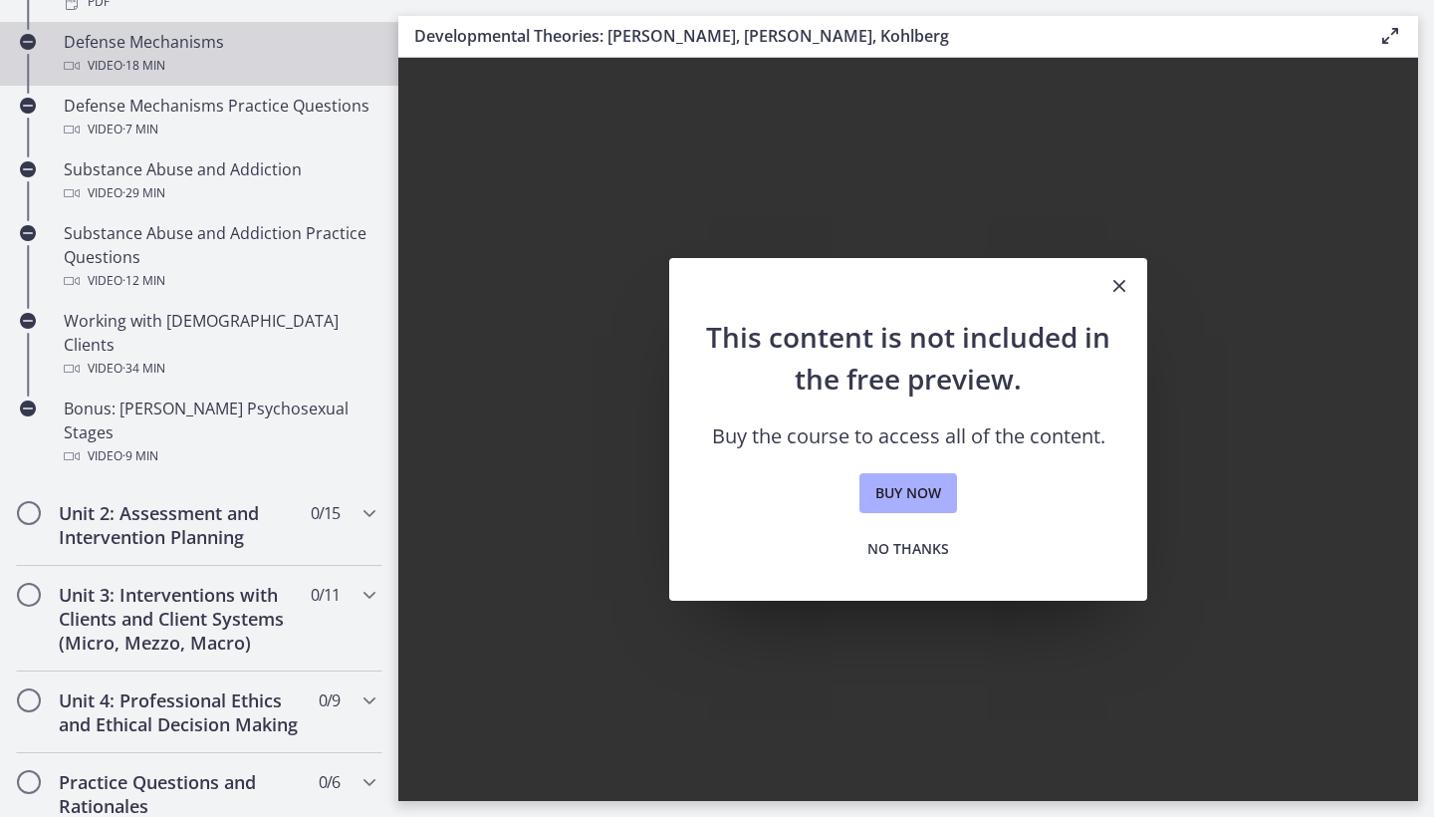
scroll to position [1194, 0]
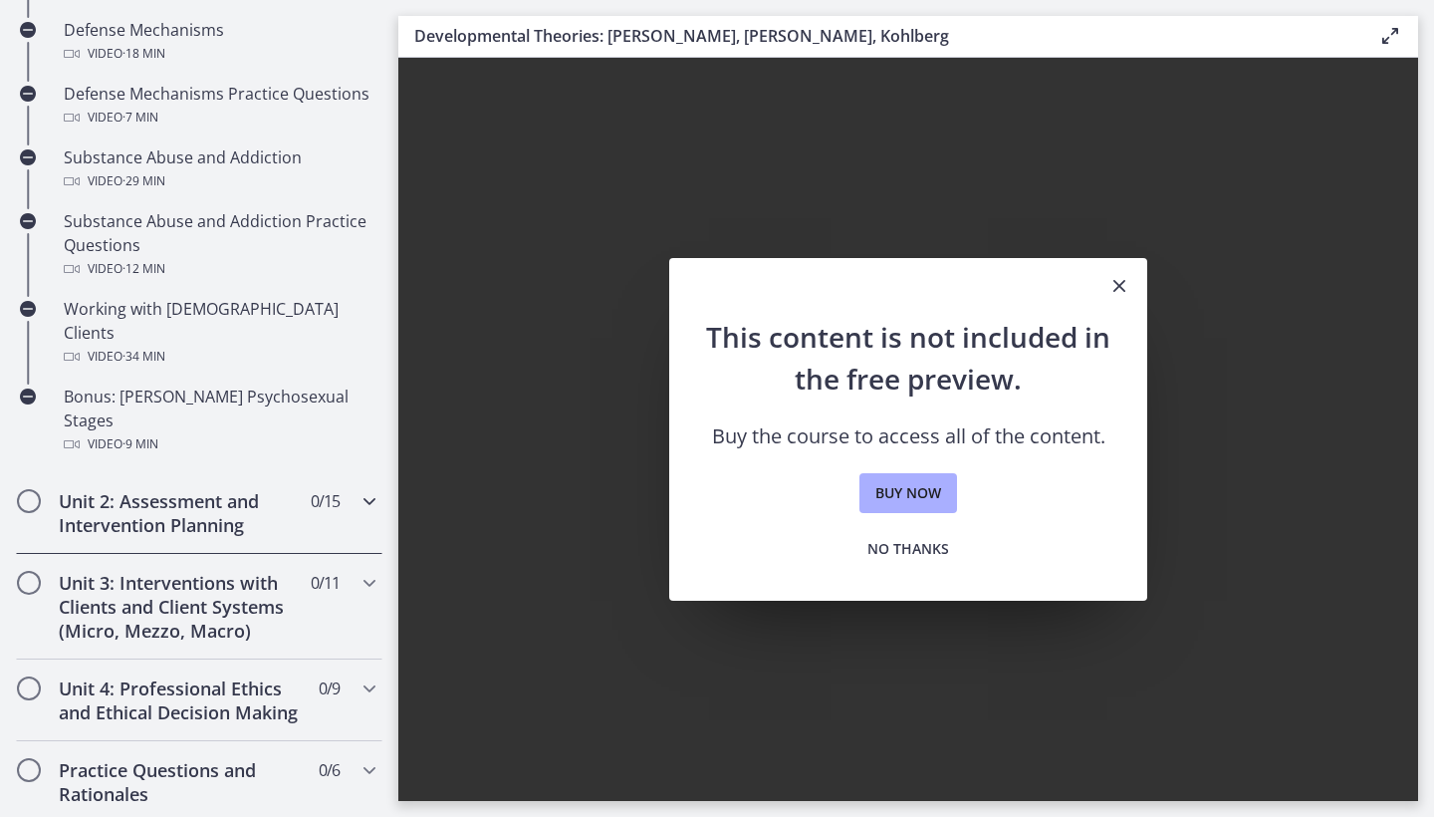
click at [362, 489] on icon "Chapters" at bounding box center [369, 501] width 24 height 24
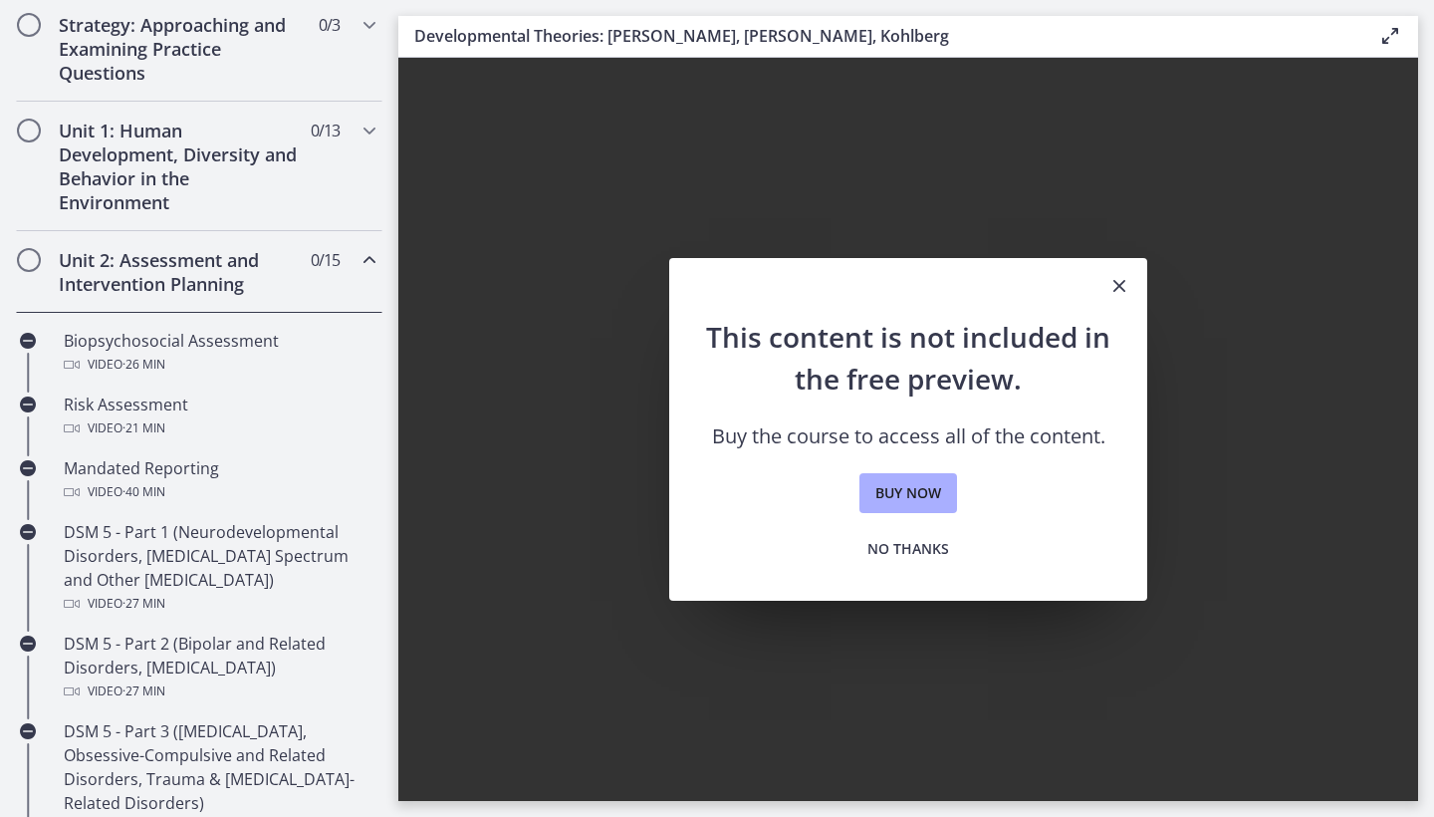
scroll to position [408, 0]
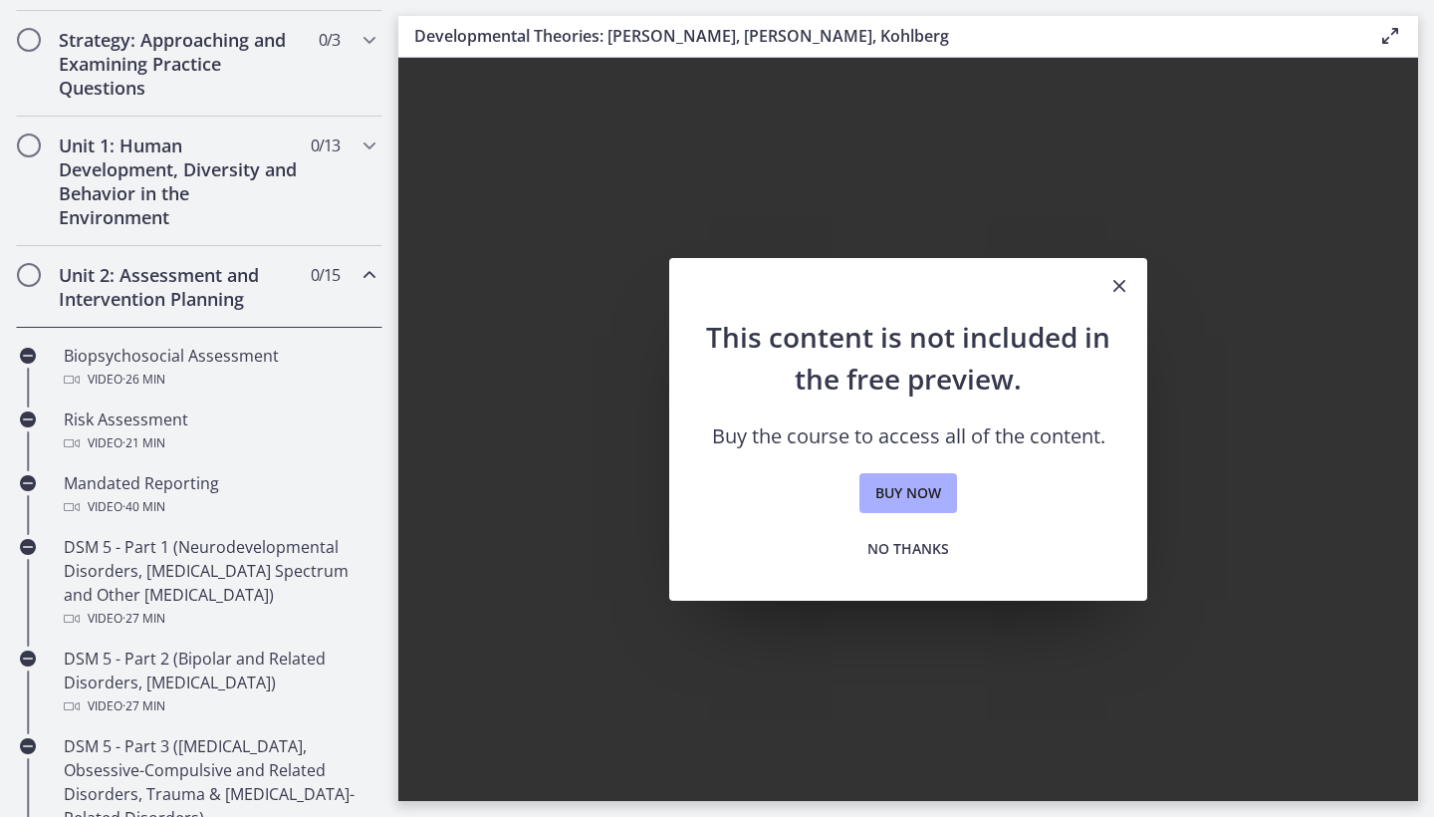
click at [363, 275] on icon "Chapters" at bounding box center [369, 275] width 24 height 24
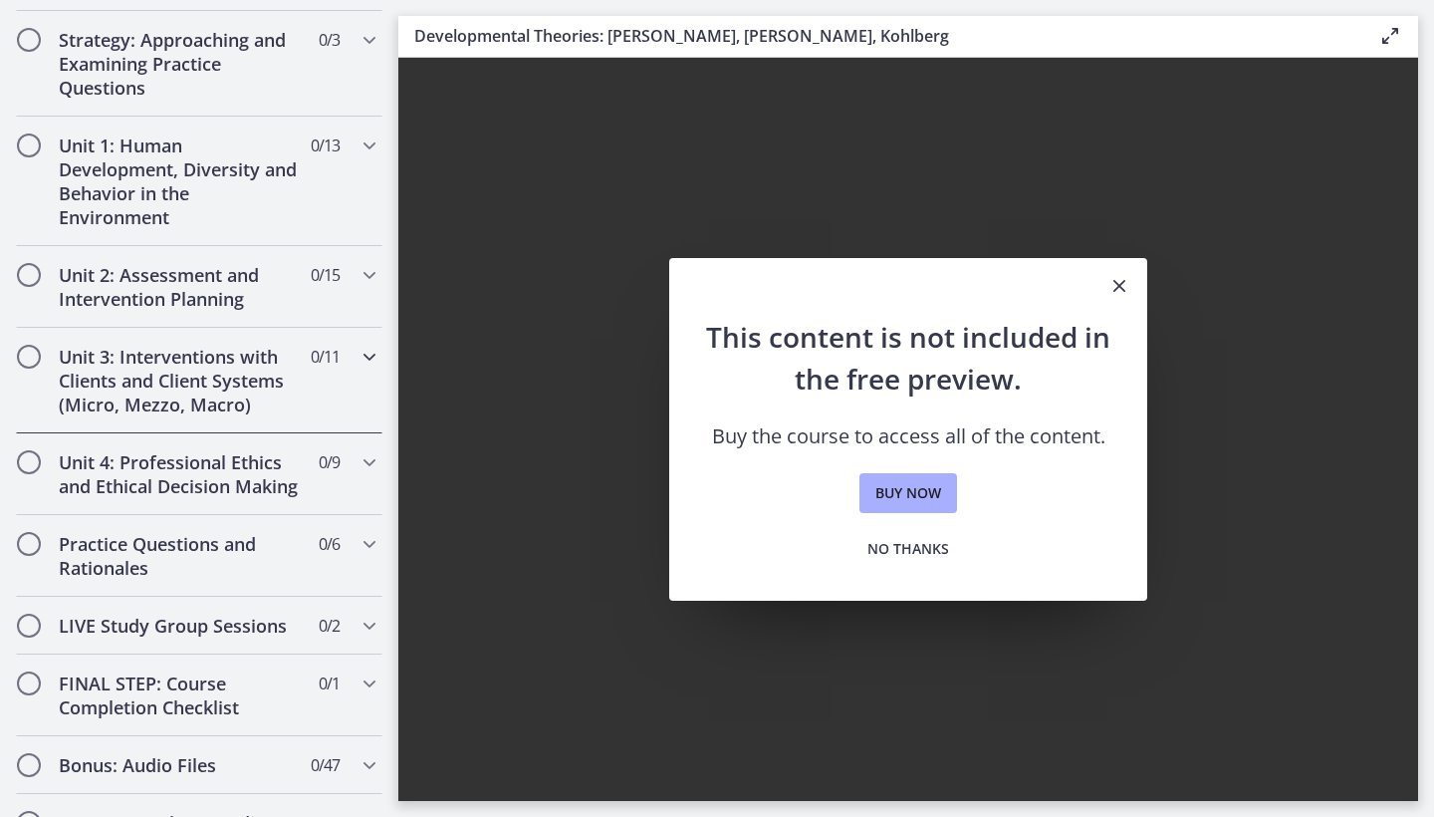
click at [365, 355] on icon "Chapters" at bounding box center [369, 357] width 24 height 24
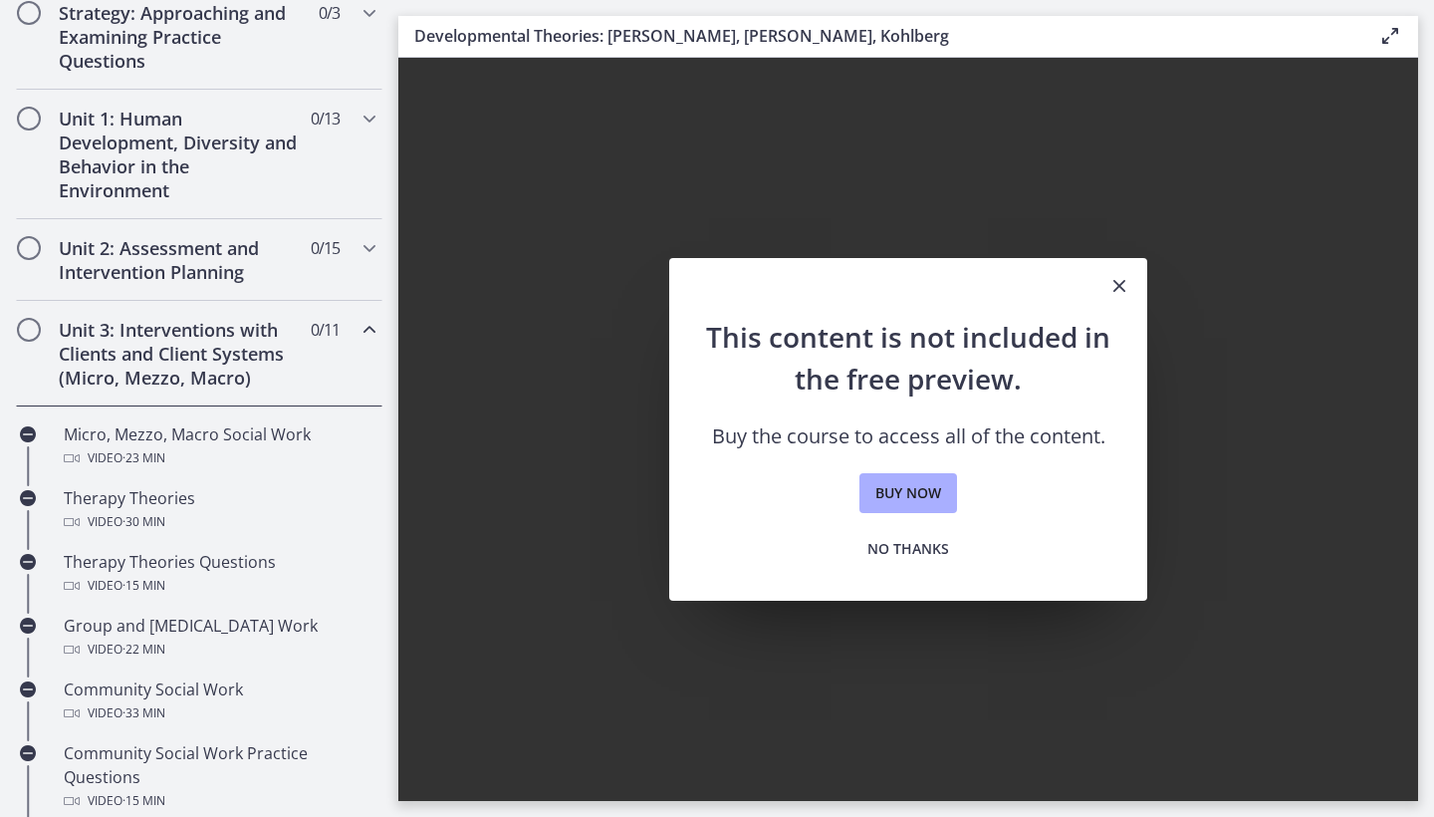
scroll to position [382, 0]
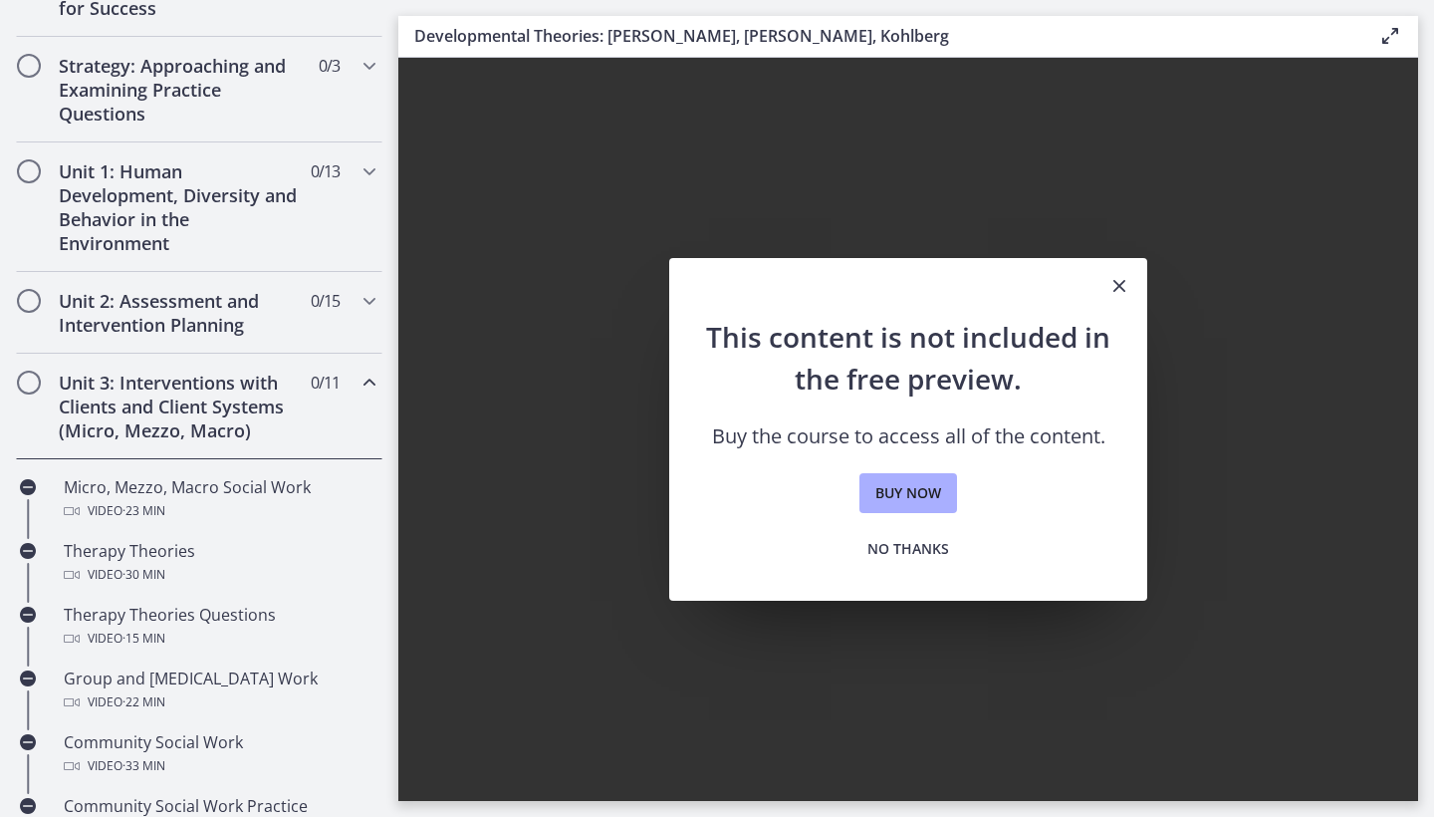
click at [373, 388] on icon "Chapters" at bounding box center [369, 382] width 24 height 24
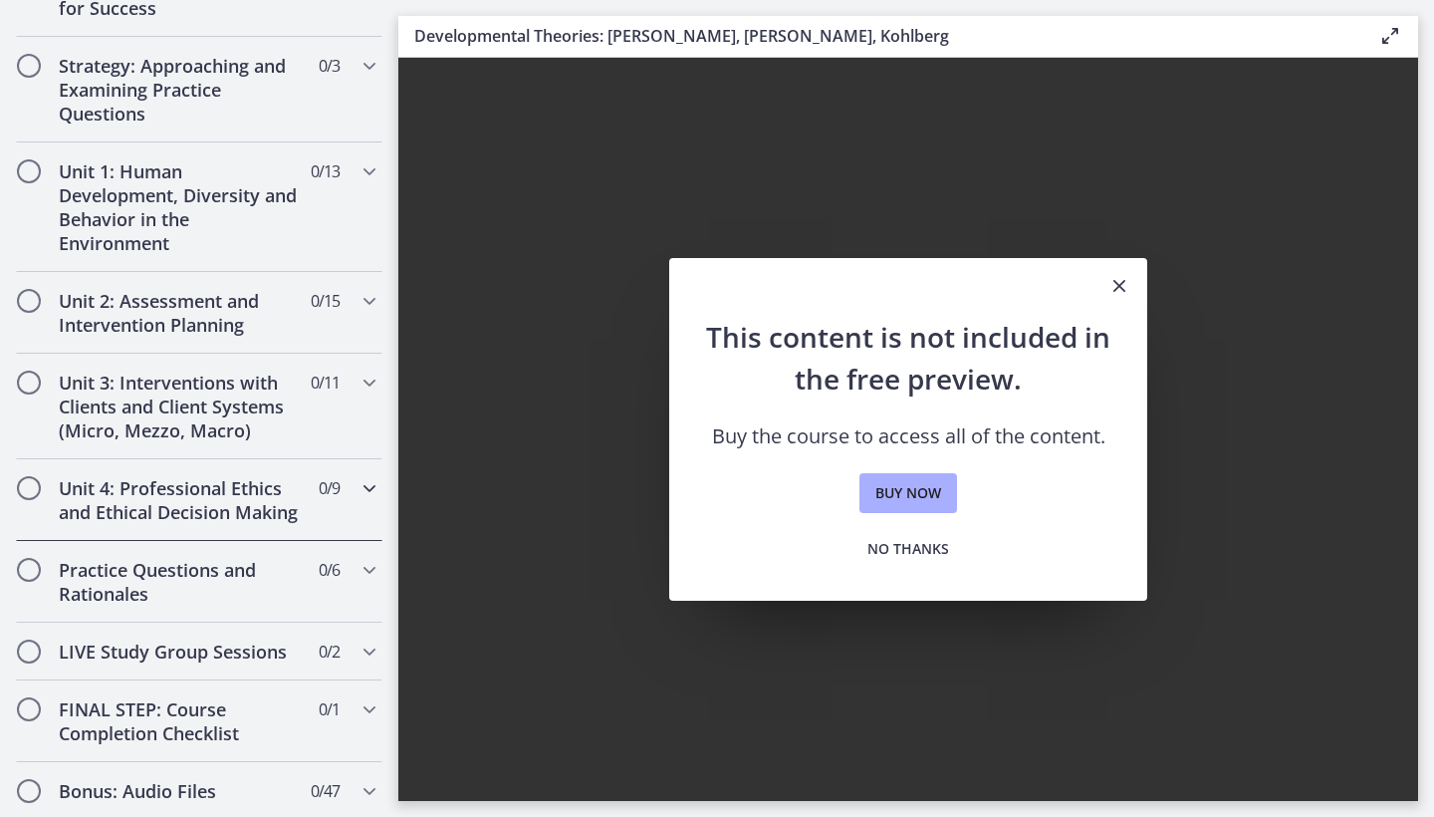
click at [360, 491] on icon "Chapters" at bounding box center [369, 488] width 24 height 24
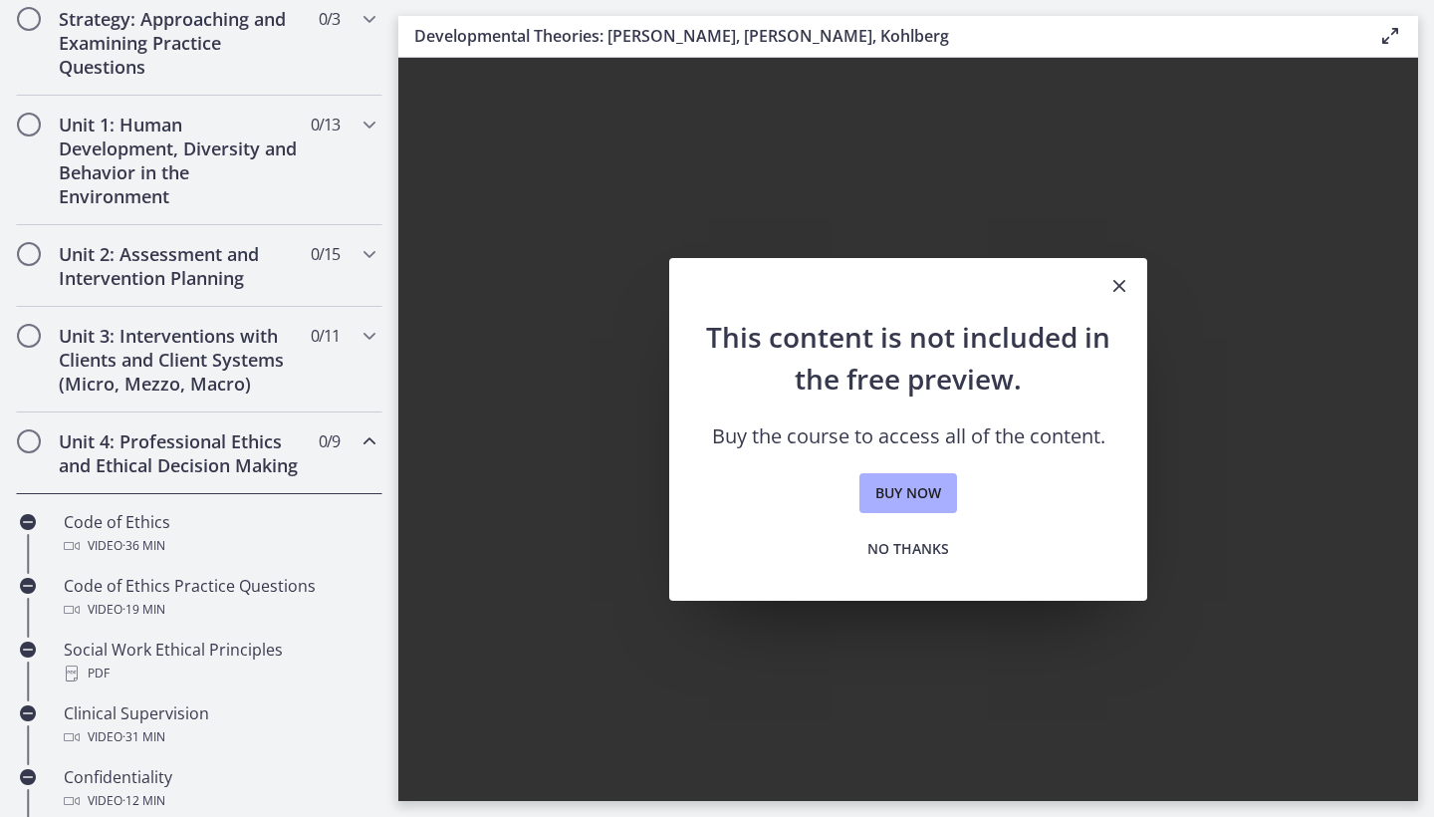
scroll to position [385, 0]
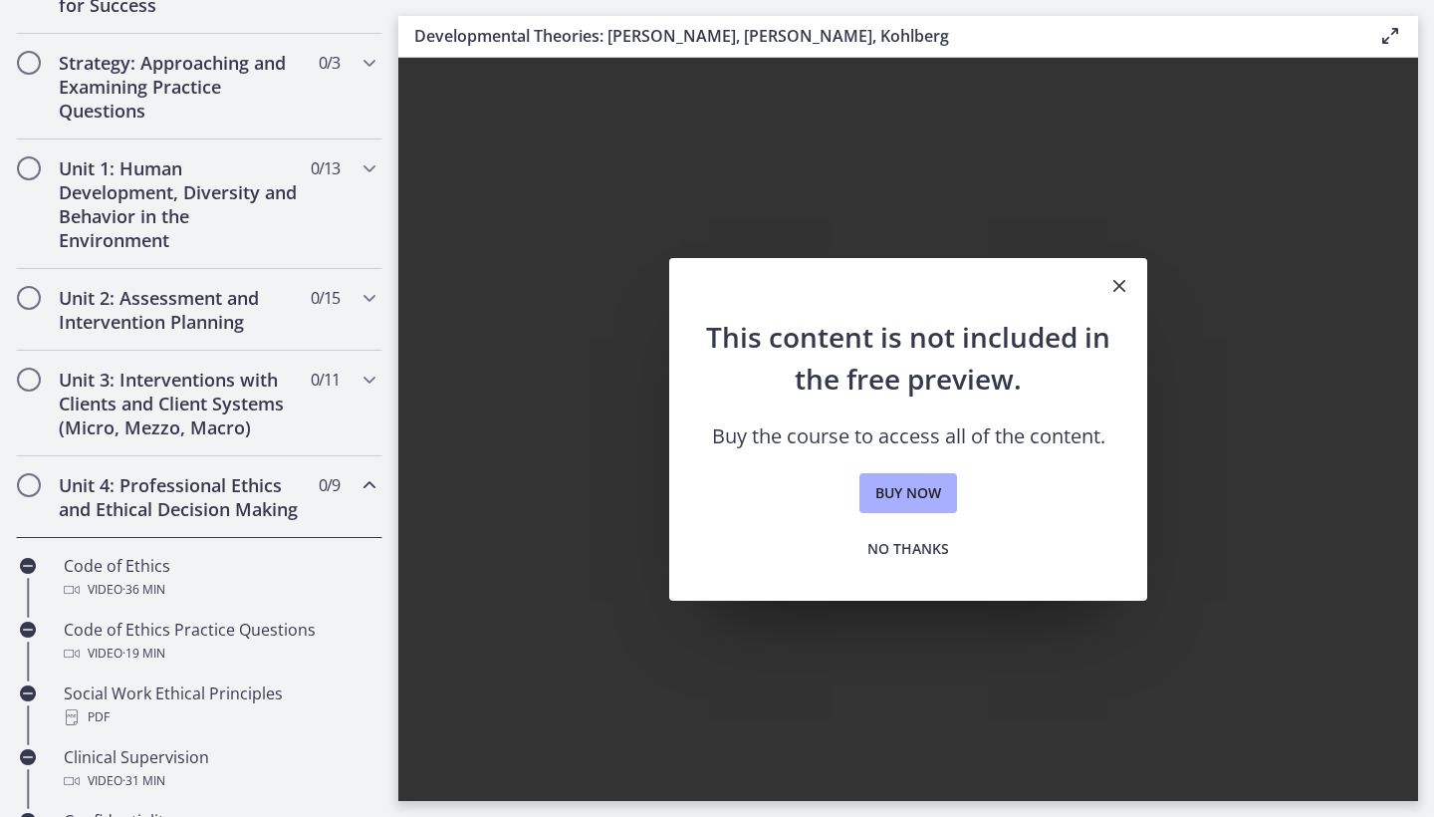
click at [367, 486] on icon "Chapters" at bounding box center [369, 485] width 24 height 24
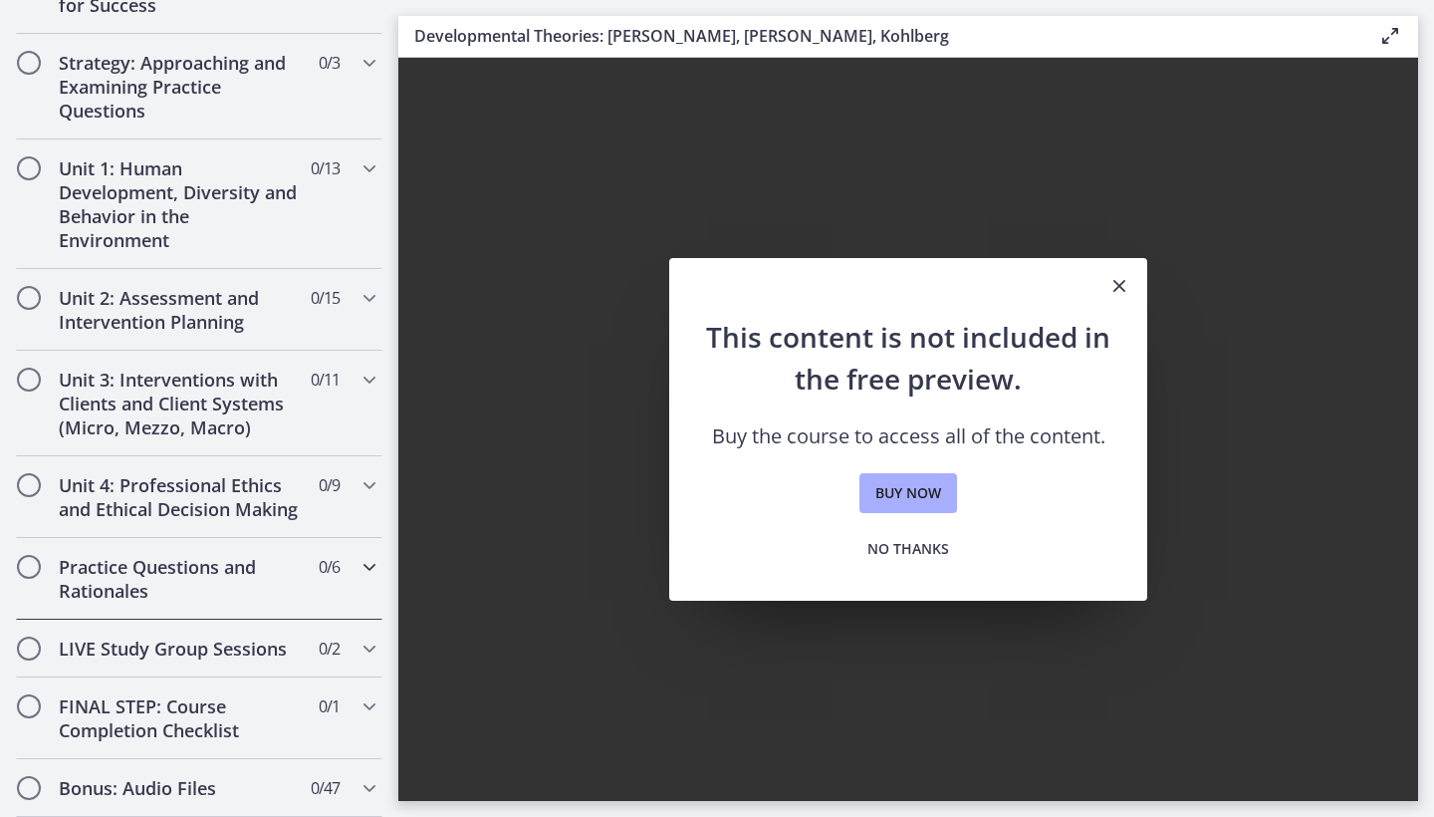
click at [355, 572] on div "Practice Questions and Rationales 0 / 6 Completed" at bounding box center [199, 579] width 366 height 82
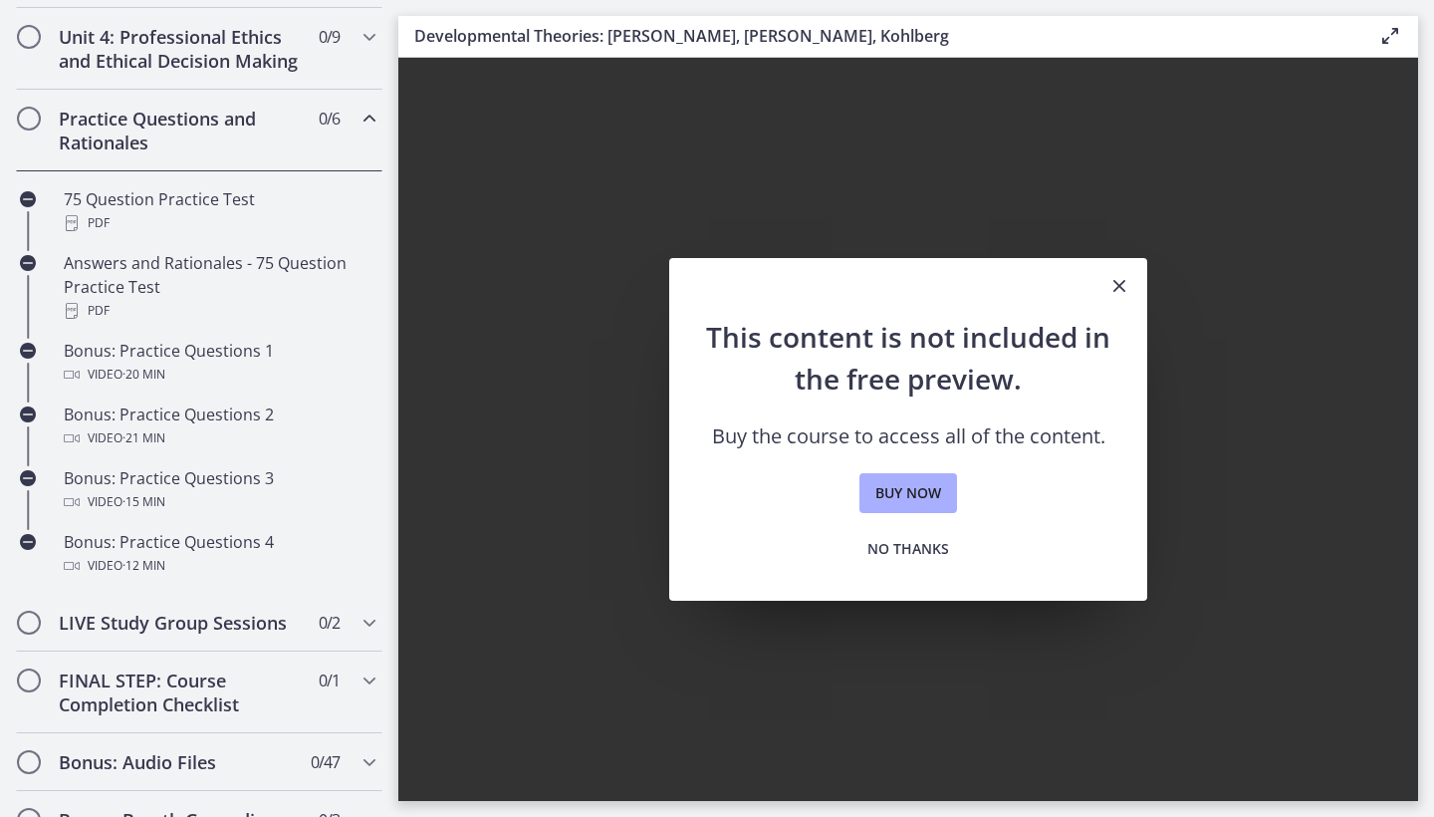
scroll to position [834, 0]
click at [358, 129] on span "Chapters" at bounding box center [369, 118] width 24 height 24
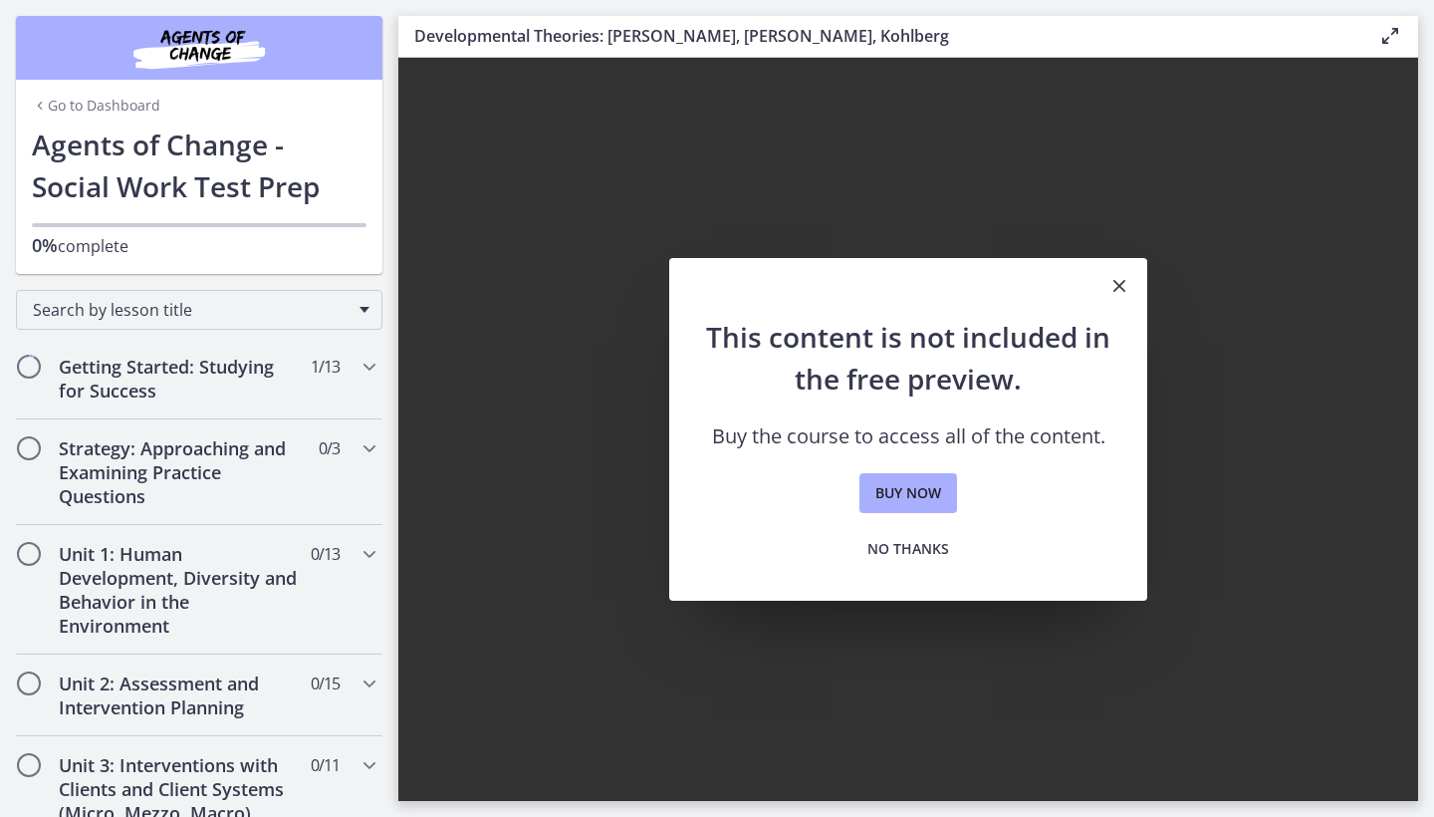
scroll to position [0, 0]
click at [363, 307] on div "Search by lesson title" at bounding box center [199, 310] width 366 height 40
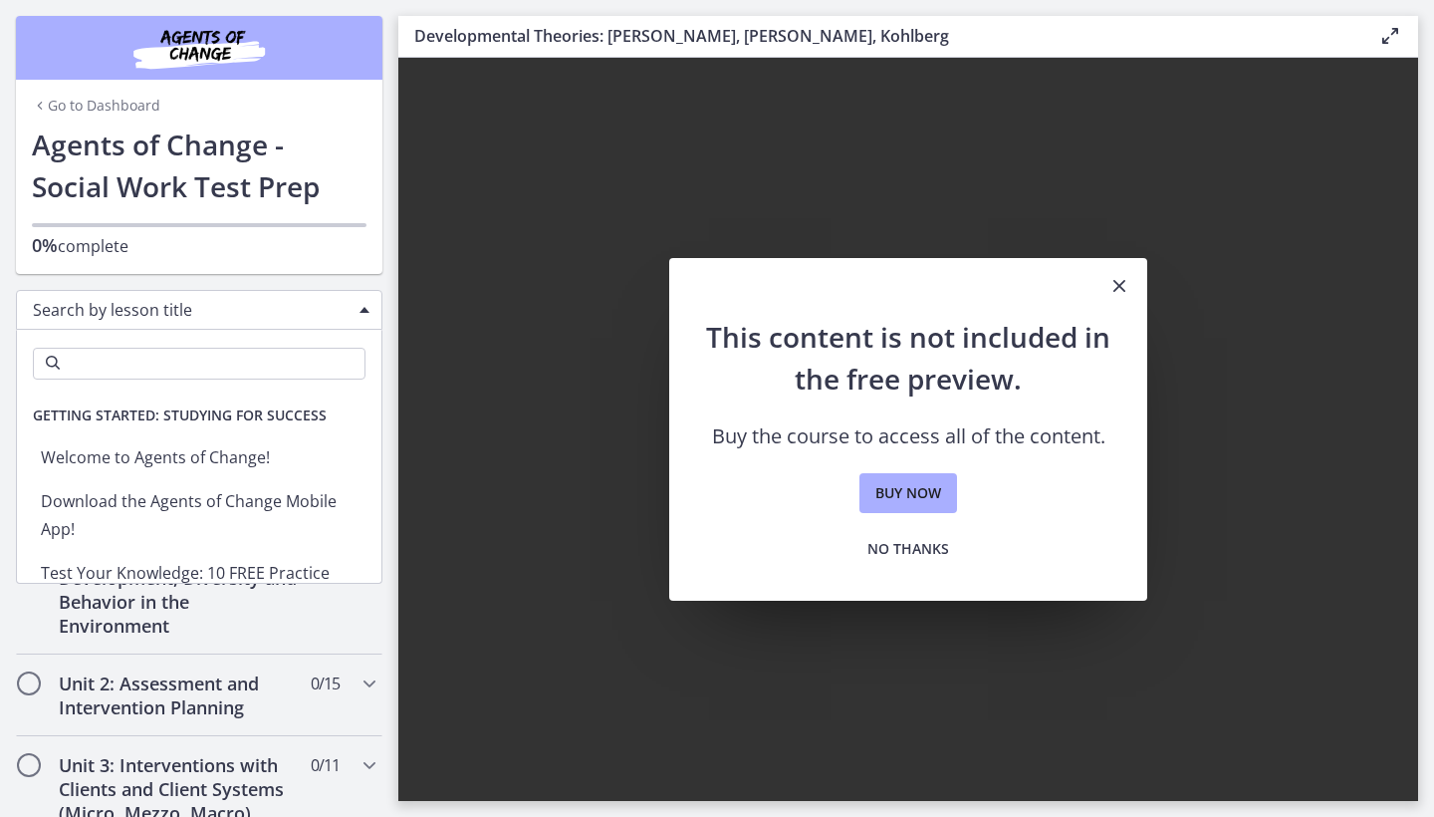
click at [363, 307] on div "Search by lesson title" at bounding box center [199, 310] width 366 height 40
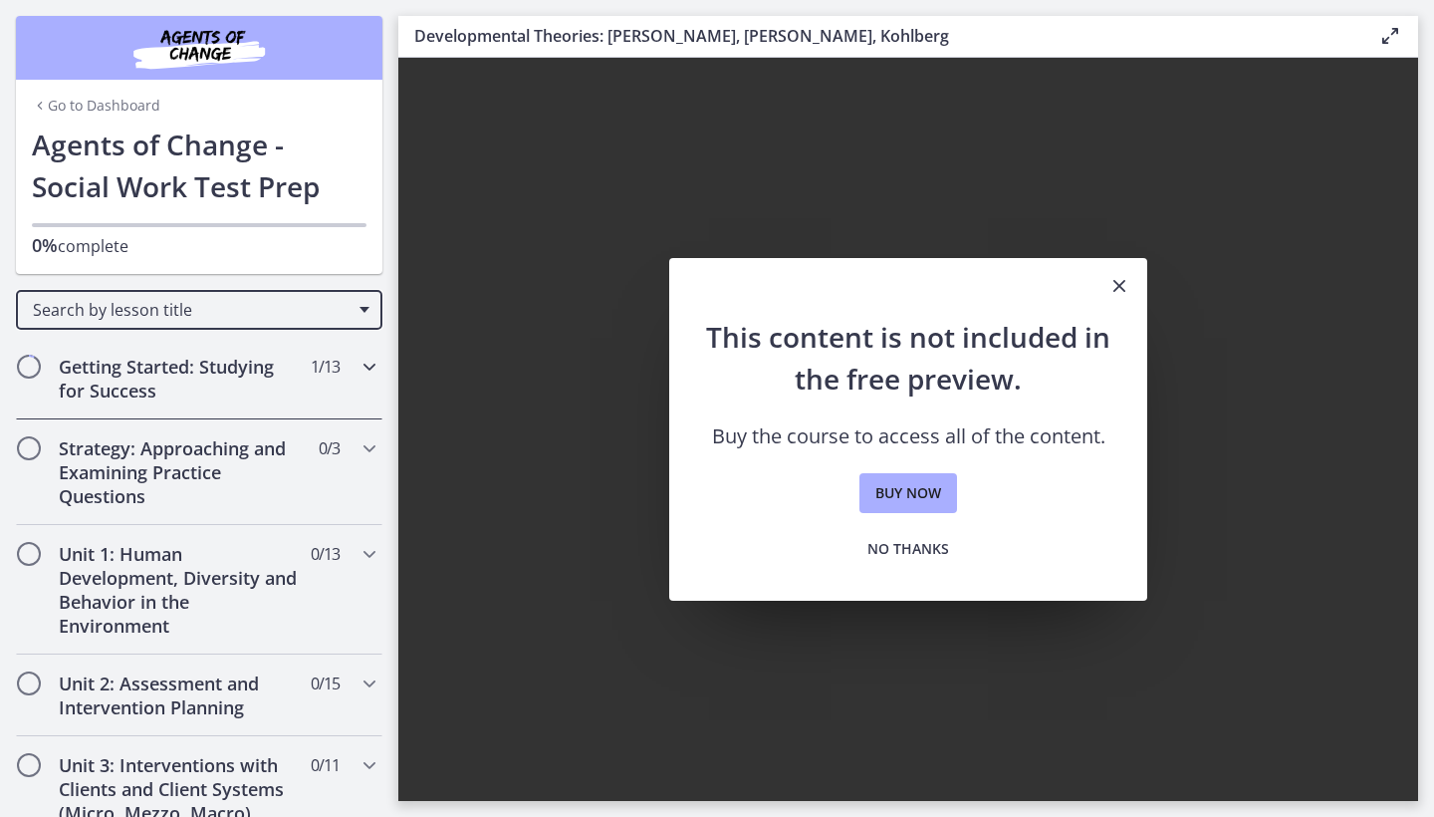
click at [363, 370] on icon "Chapters" at bounding box center [369, 366] width 24 height 24
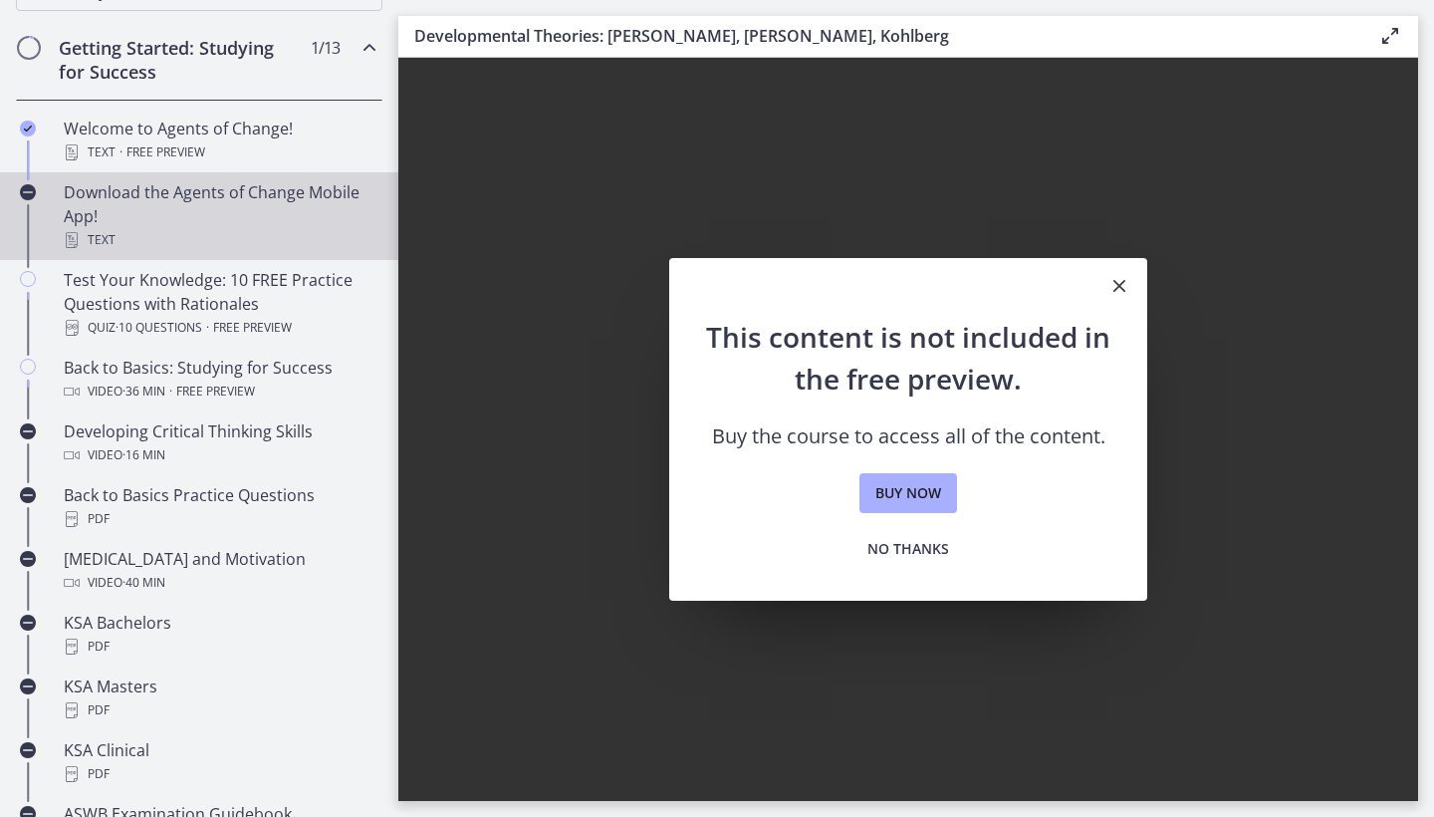
scroll to position [338, 0]
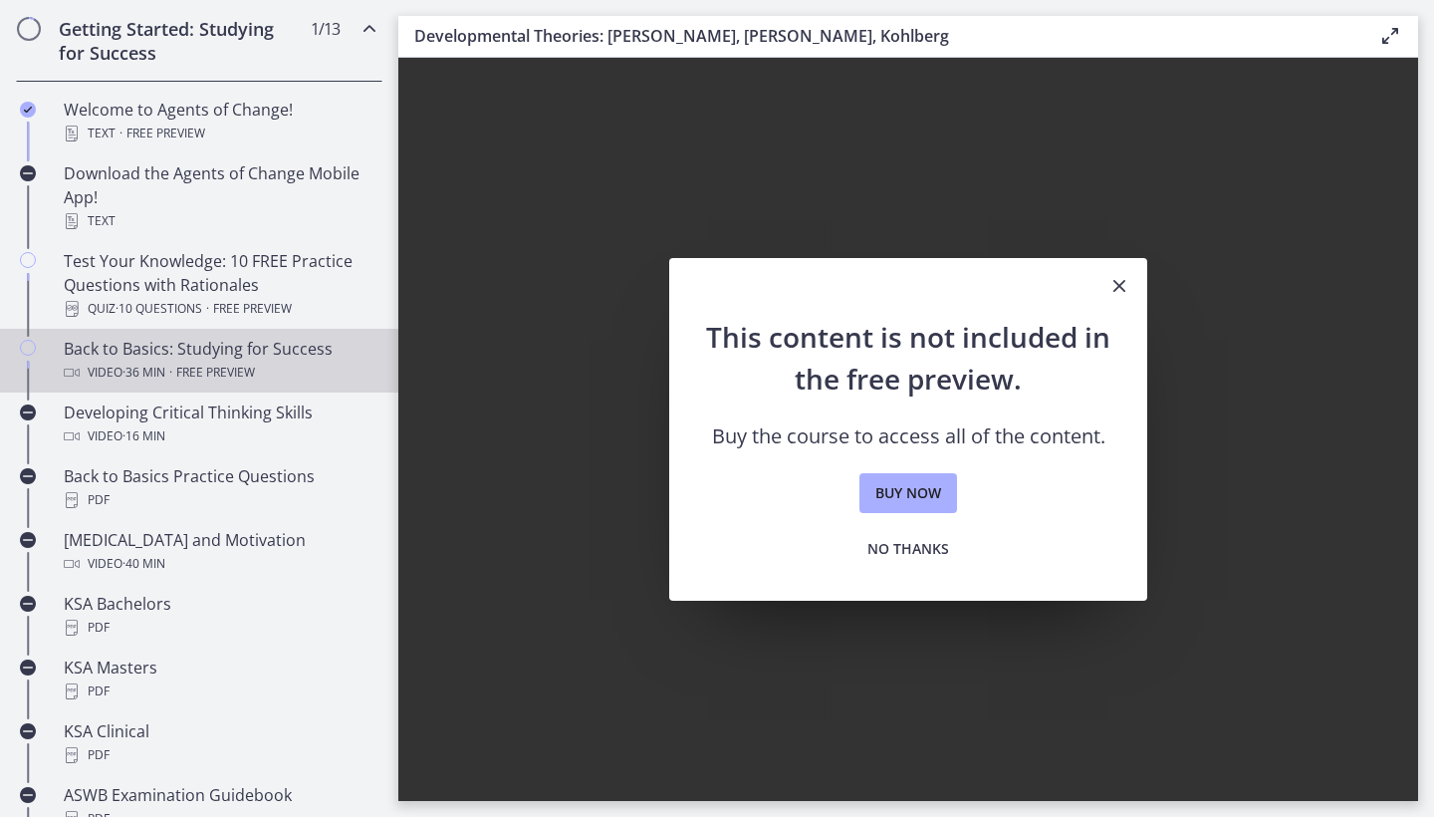
click at [288, 364] on div "Video · 36 min · Free preview" at bounding box center [219, 372] width 311 height 24
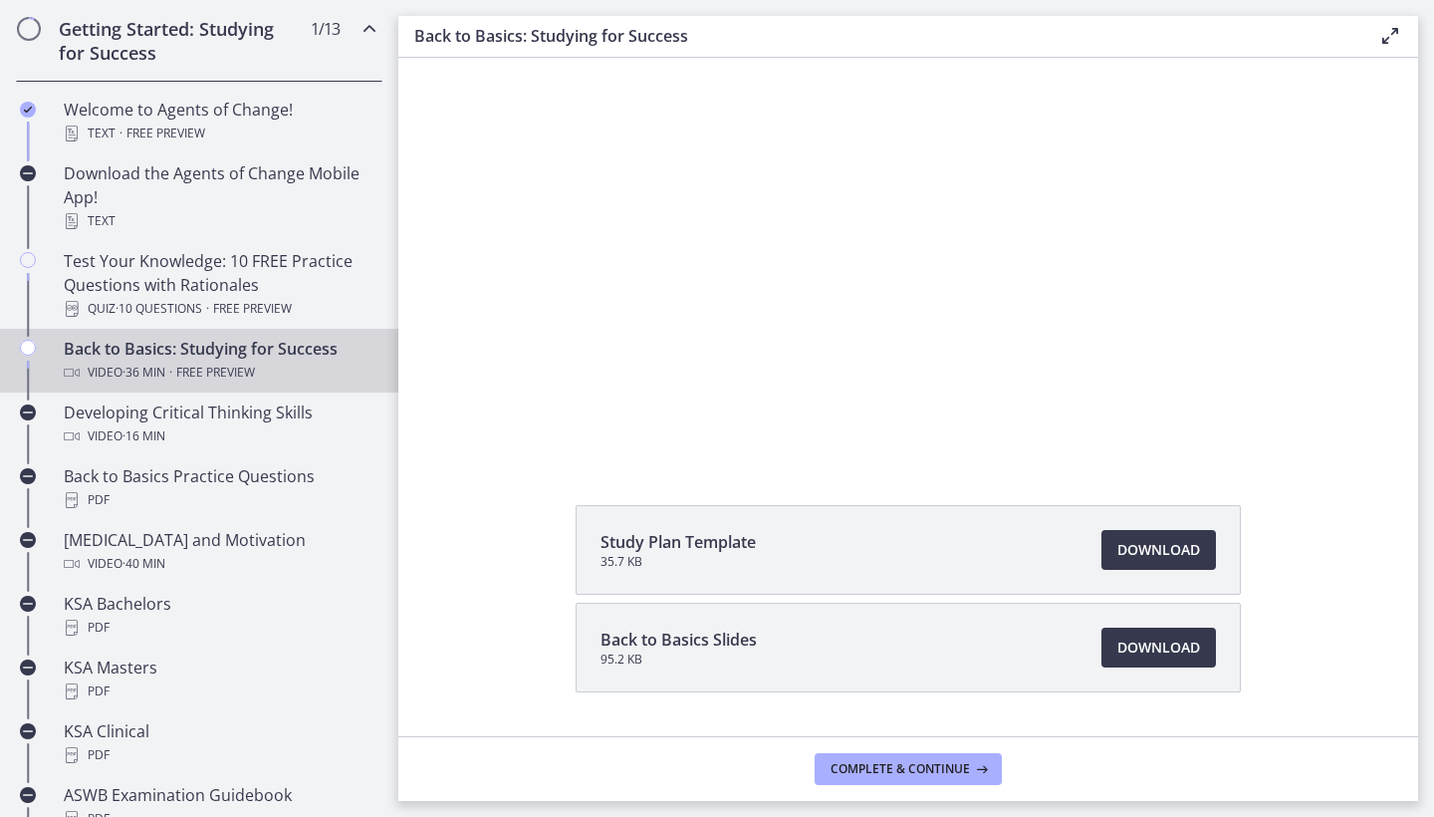
scroll to position [118, 0]
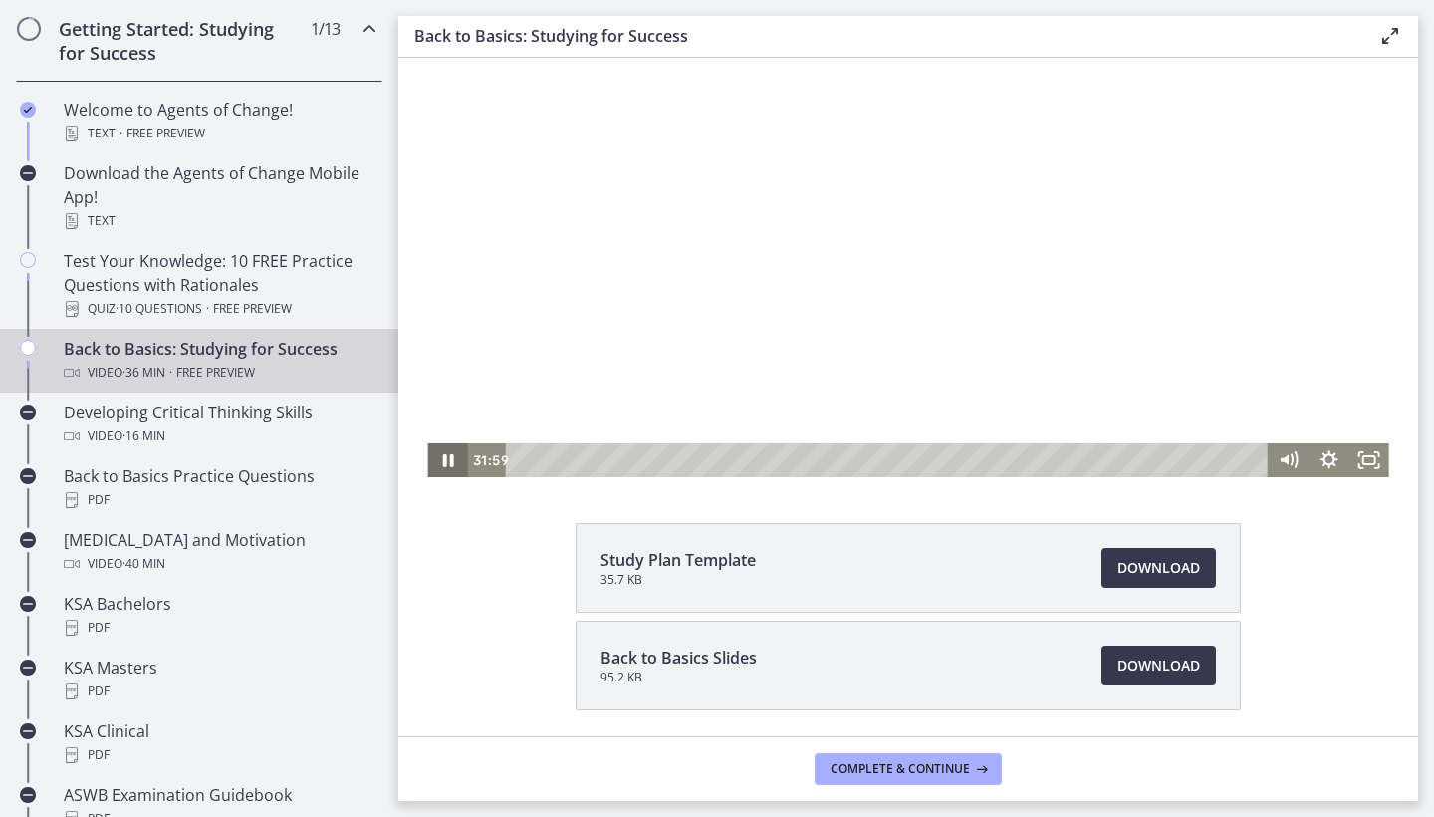
click at [456, 458] on icon "Pause" at bounding box center [447, 460] width 40 height 34
